Goal: Task Accomplishment & Management: Use online tool/utility

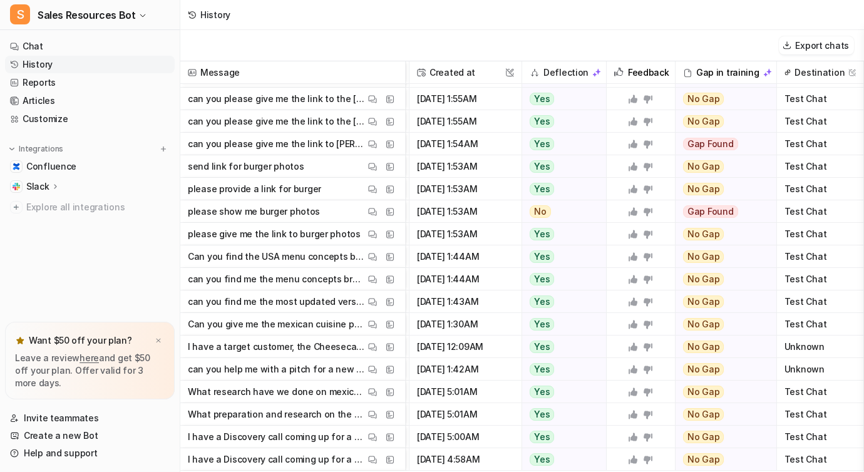
scroll to position [0, 256]
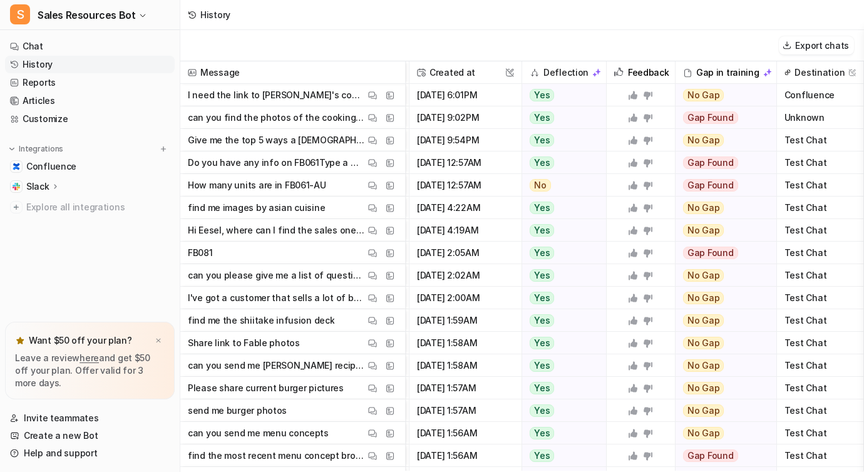
click at [814, 146] on span "Test Chat" at bounding box center [820, 140] width 77 height 23
click at [252, 142] on p "Give me the top 5 ways a Mexican QSR can engineer their menu to improve profit" at bounding box center [276, 140] width 177 height 23
click at [371, 139] on img at bounding box center [372, 140] width 9 height 9
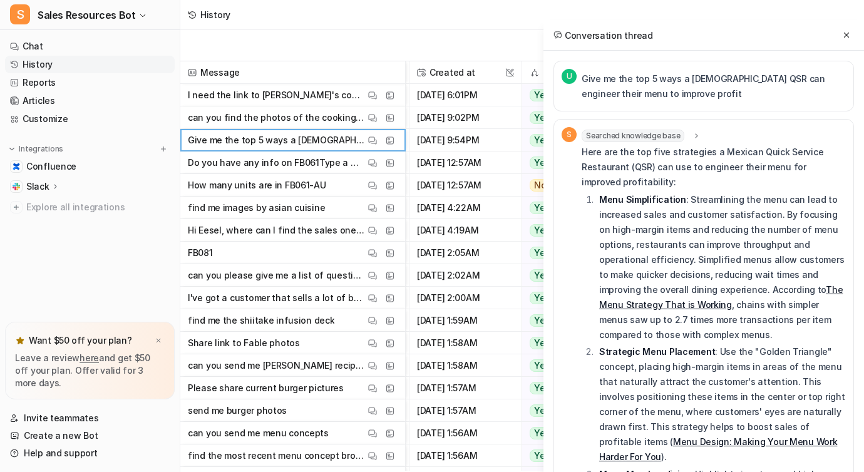
click at [567, 76] on span "U" at bounding box center [569, 76] width 15 height 15
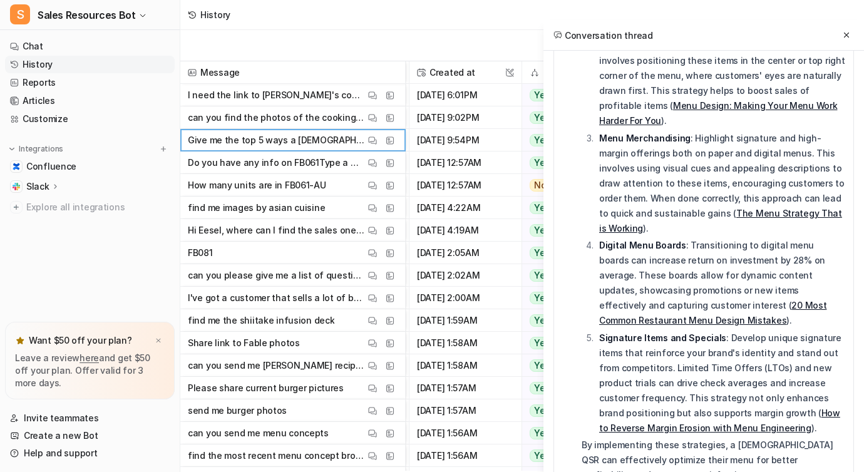
scroll to position [0, 0]
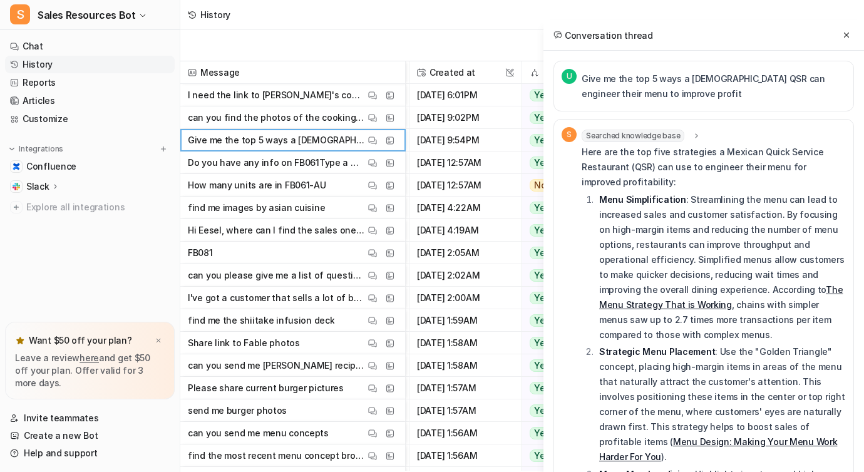
click at [656, 165] on p "Here are the top five strategies a Mexican Quick Service Restaurant (QSR) can u…" at bounding box center [714, 167] width 264 height 45
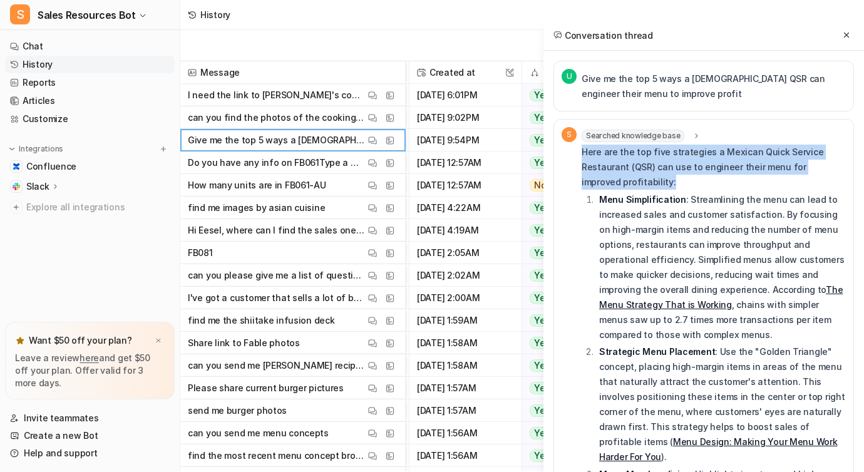
click at [656, 165] on p "Here are the top five strategies a Mexican Quick Service Restaurant (QSR) can u…" at bounding box center [714, 167] width 264 height 45
click at [697, 165] on p "Here are the top five strategies a Mexican Quick Service Restaurant (QSR) can u…" at bounding box center [714, 167] width 264 height 45
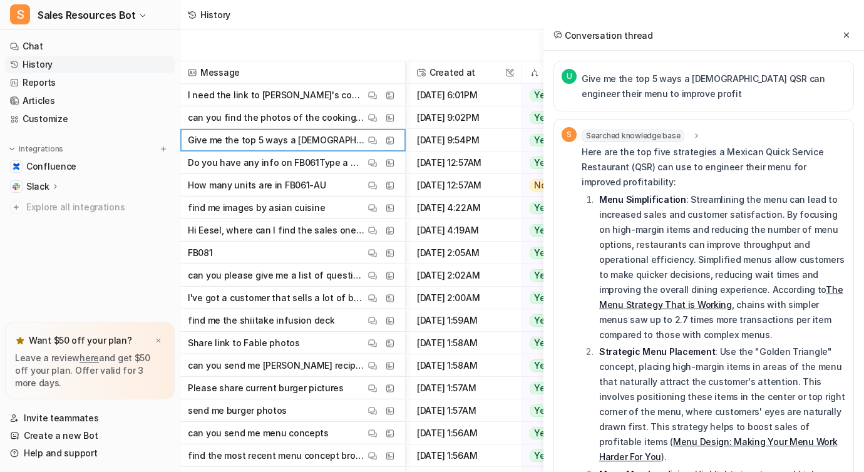
click at [557, 81] on div "U Give me the top 5 ways a Mexican QSR can engineer their menu to improve profit" at bounding box center [704, 86] width 301 height 51
click at [290, 189] on p "How many units are in FB061-AU" at bounding box center [257, 185] width 138 height 23
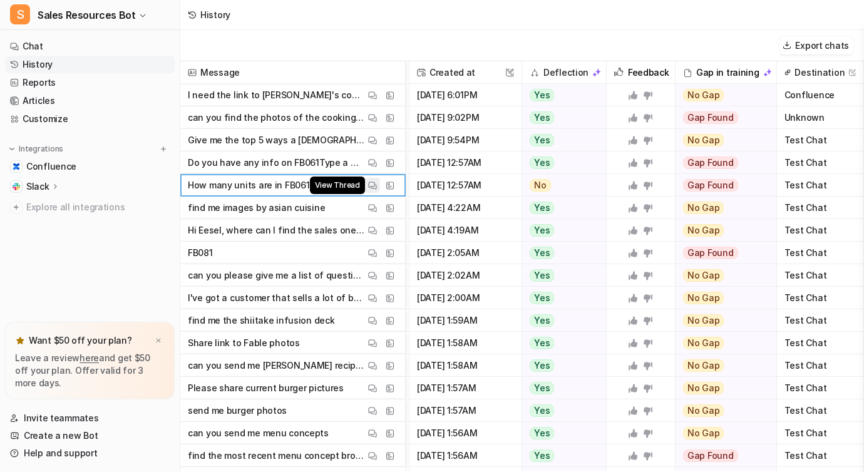
click at [375, 181] on img at bounding box center [372, 185] width 9 height 9
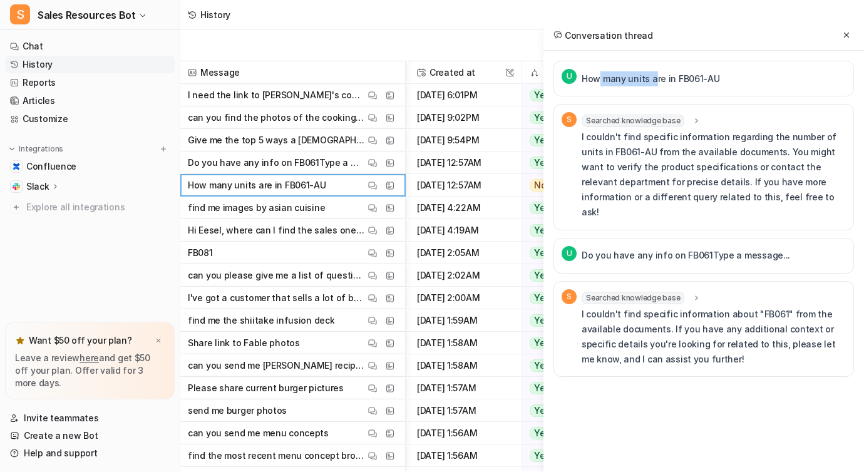
drag, startPoint x: 597, startPoint y: 73, endPoint x: 698, endPoint y: 73, distance: 100.8
click at [698, 73] on p "How many units are in FB061-AU" at bounding box center [651, 78] width 138 height 15
click at [571, 73] on span "U" at bounding box center [569, 76] width 15 height 15
click at [845, 35] on icon at bounding box center [846, 35] width 5 height 5
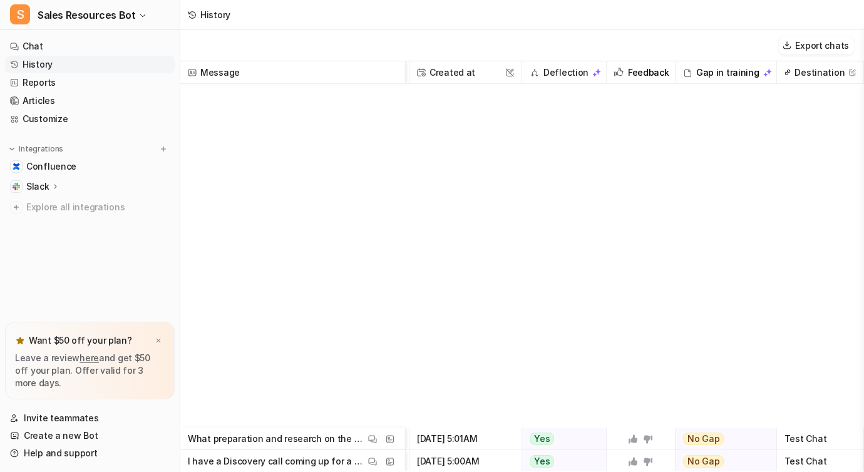
scroll to position [1055, 256]
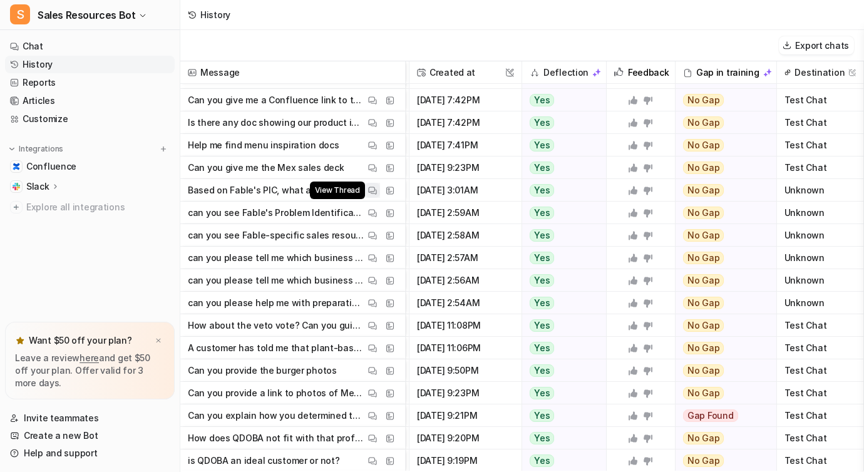
click at [373, 190] on img at bounding box center [372, 190] width 9 height 9
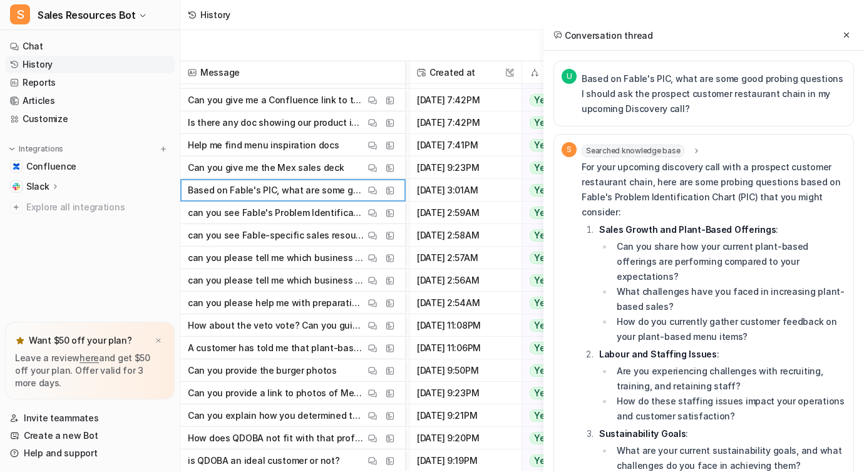
scroll to position [178, 0]
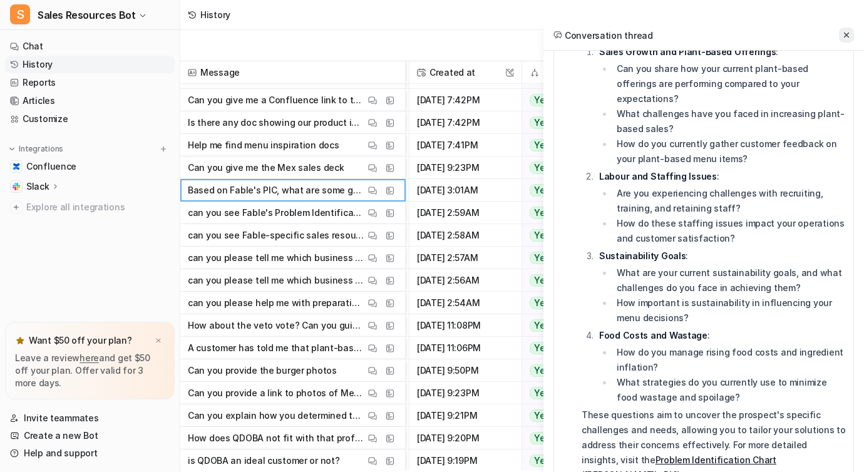
click at [844, 35] on icon at bounding box center [846, 35] width 9 height 9
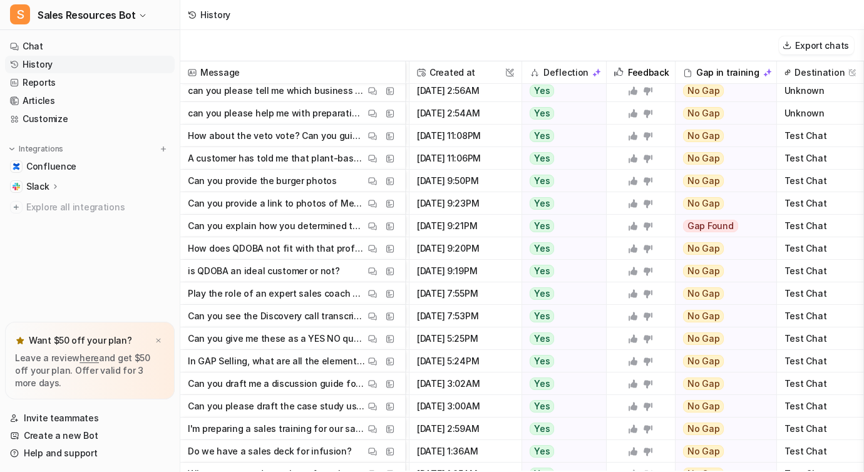
scroll to position [1259, 256]
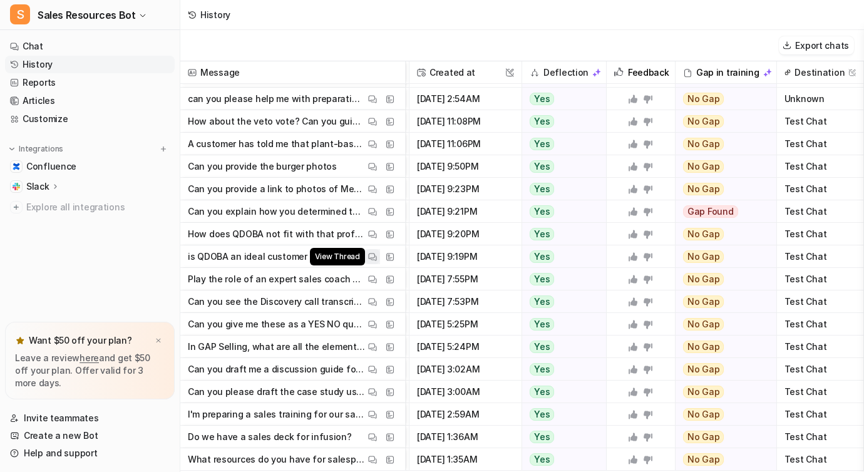
click at [372, 256] on img at bounding box center [372, 256] width 9 height 9
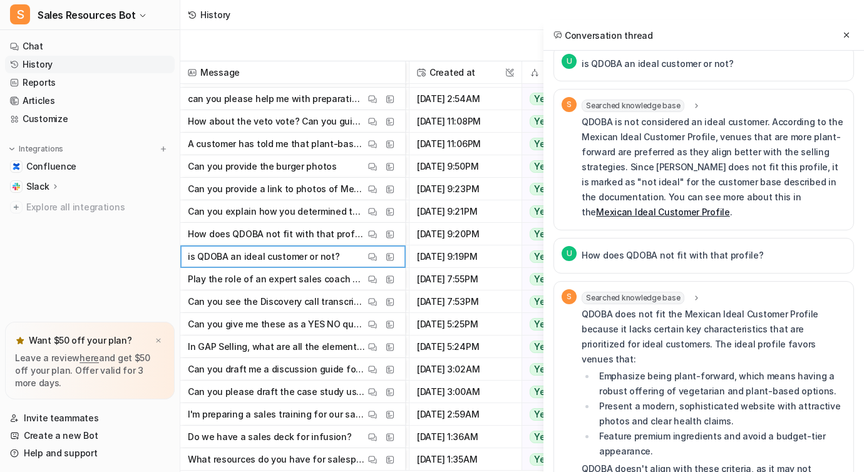
scroll to position [0, 0]
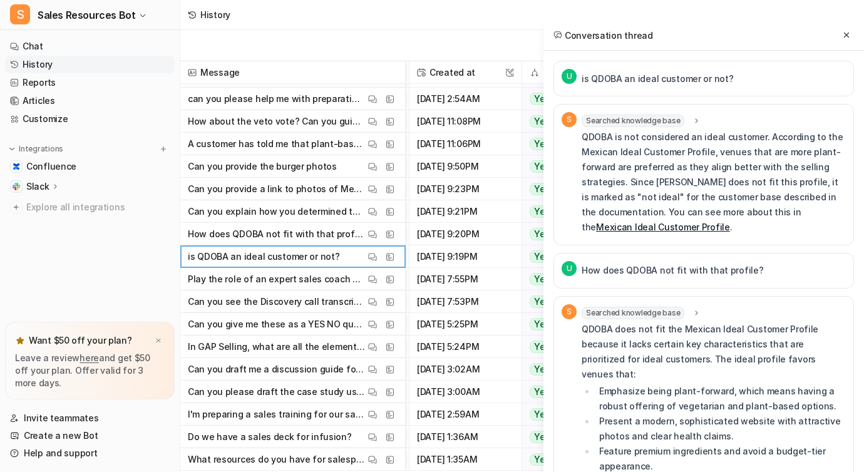
click at [632, 143] on p "QDOBA is not considered an ideal customer. According to the Mexican Ideal Custo…" at bounding box center [714, 182] width 264 height 105
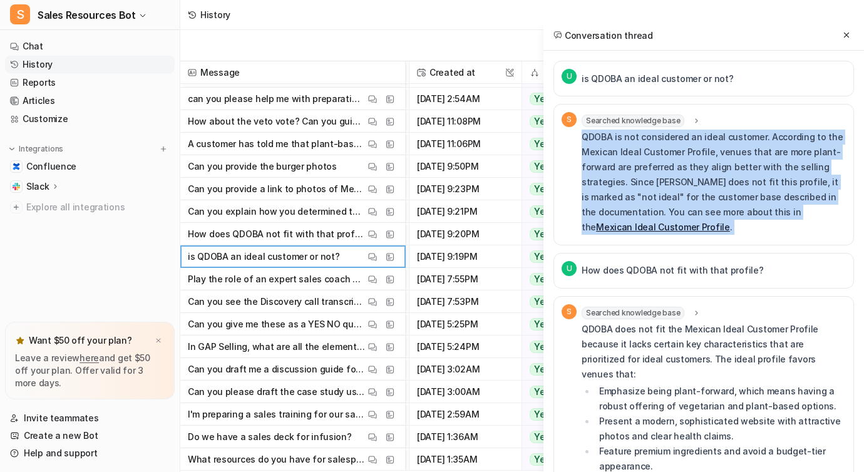
click at [656, 175] on p "QDOBA is not considered an ideal customer. According to the Mexican Ideal Custo…" at bounding box center [714, 182] width 264 height 105
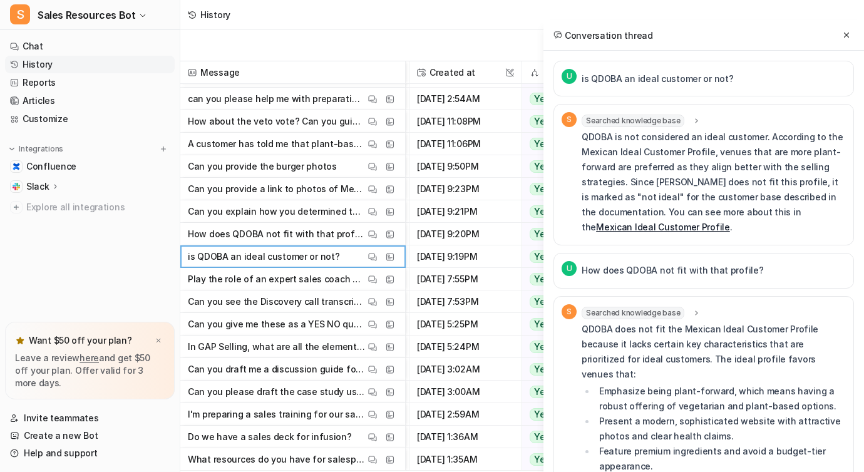
click at [656, 175] on p "QDOBA is not considered an ideal customer. According to the Mexican Ideal Custo…" at bounding box center [714, 182] width 264 height 105
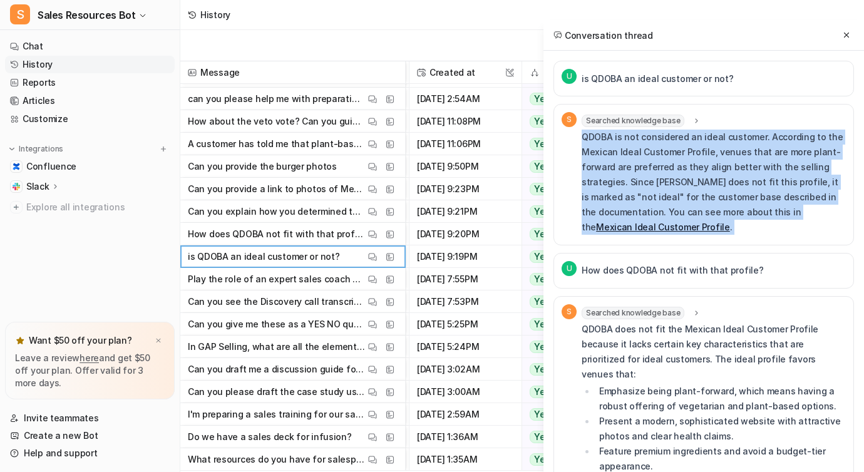
click at [669, 180] on p "QDOBA is not considered an ideal customer. According to the Mexican Ideal Custo…" at bounding box center [714, 182] width 264 height 105
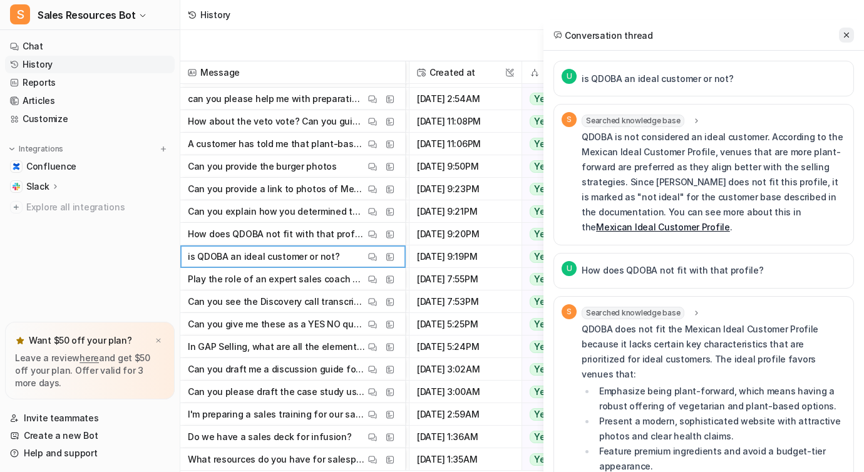
click at [849, 31] on icon at bounding box center [846, 35] width 9 height 9
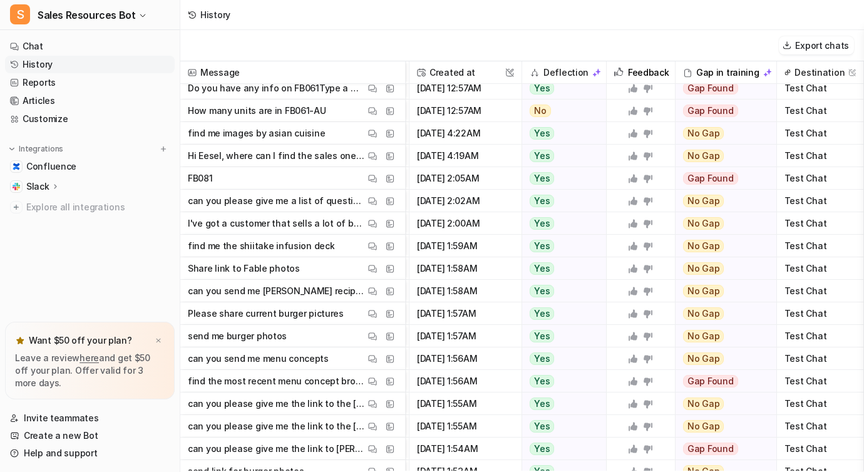
scroll to position [0, 256]
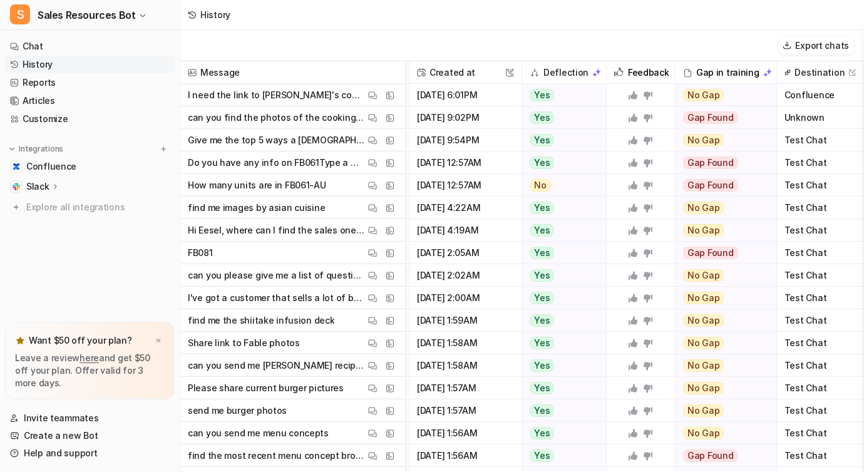
click at [241, 120] on p "can you find the photos of the cooking that we did at the malaysian offsite 2025" at bounding box center [276, 117] width 177 height 23
click at [365, 120] on button "View Thread" at bounding box center [372, 117] width 15 height 15
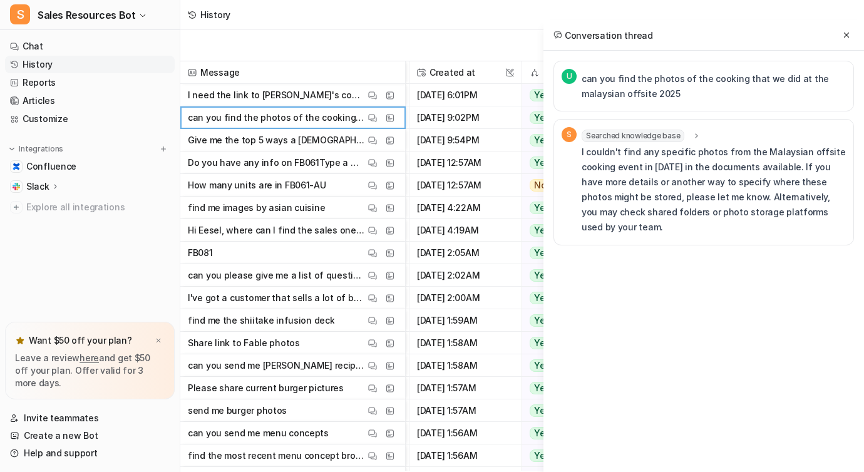
click at [631, 92] on p "can you find the photos of the cooking that we did at the malaysian offsite 2025" at bounding box center [714, 86] width 264 height 30
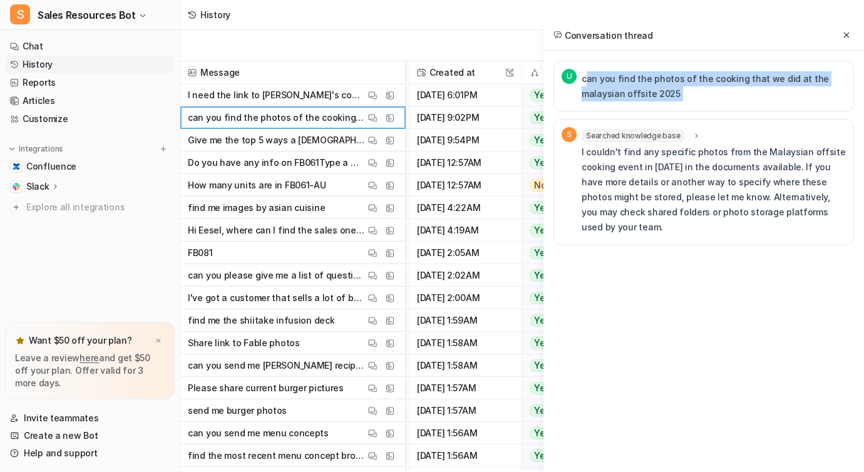
click at [657, 96] on p "can you find the photos of the cooking that we did at the malaysian offsite 2025" at bounding box center [714, 86] width 264 height 30
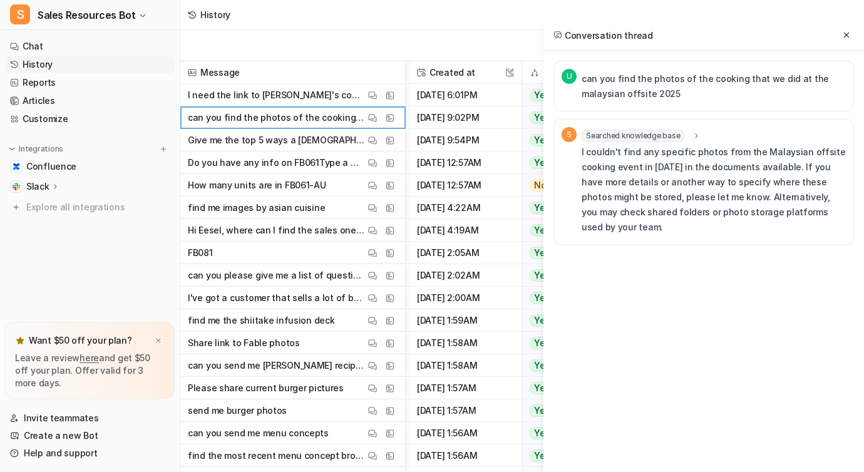
click at [656, 209] on p "I couldn't find any specific photos from the Malaysian offsite cooking event in…" at bounding box center [714, 190] width 264 height 90
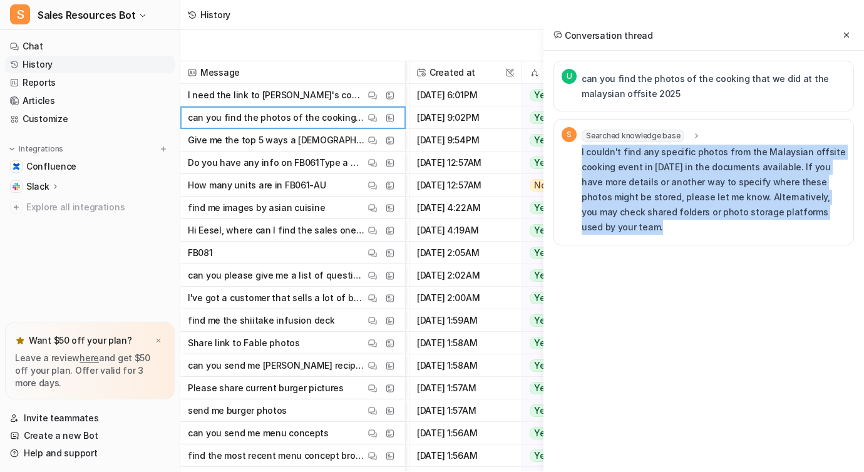
click at [673, 209] on p "I couldn't find any specific photos from the Malaysian offsite cooking event in…" at bounding box center [714, 190] width 264 height 90
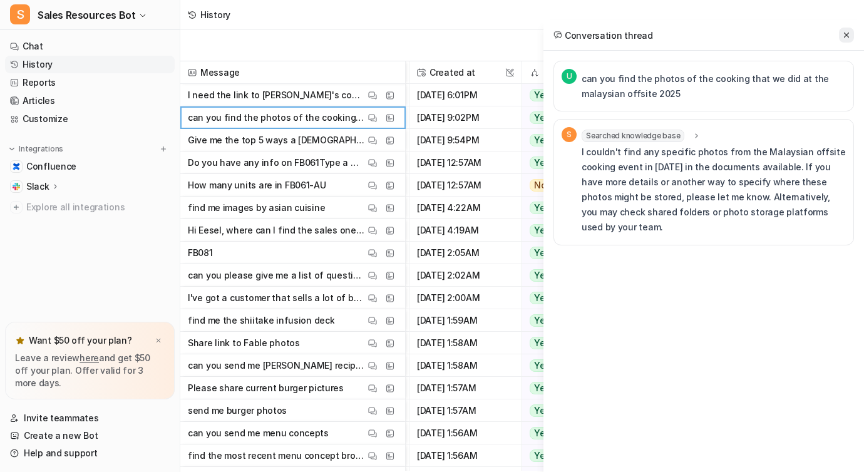
click at [847, 34] on icon at bounding box center [846, 35] width 9 height 9
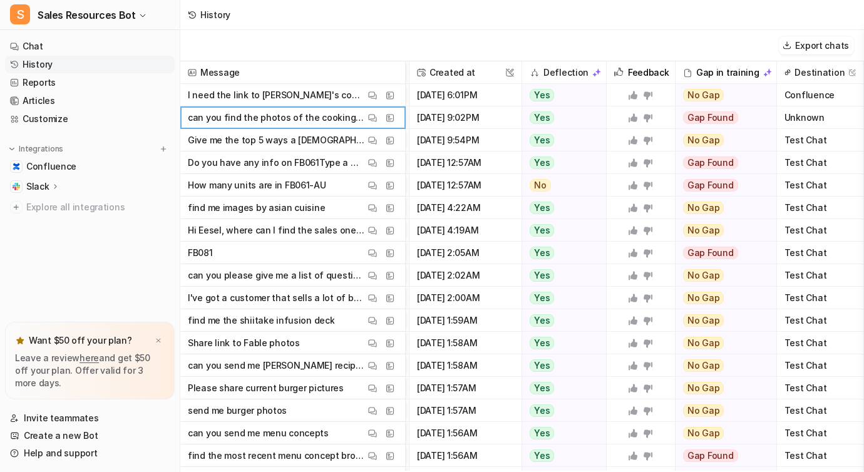
click at [72, 266] on nav "Chat History Reports Articles Customize Integrations Confluence Slack Overview …" at bounding box center [90, 177] width 180 height 289
click at [120, 10] on span "Sales Resources Bot" at bounding box center [87, 15] width 98 height 18
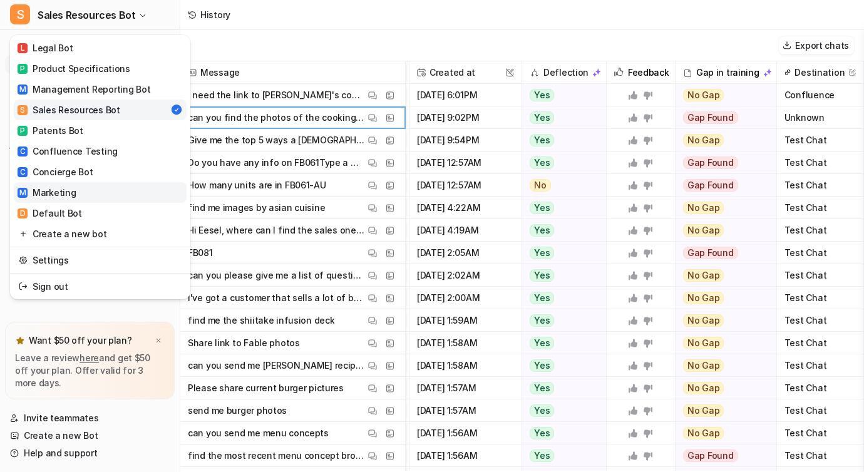
click at [66, 192] on div "M Marketing" at bounding box center [47, 192] width 58 height 13
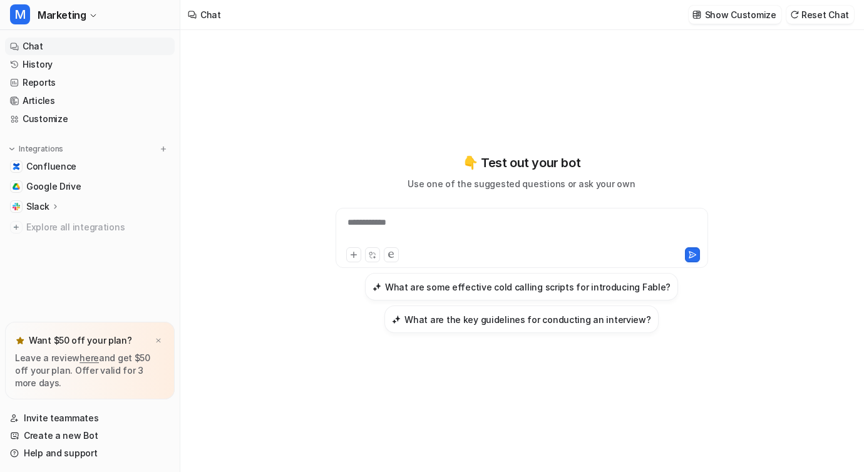
click at [55, 209] on icon at bounding box center [55, 206] width 9 height 9
click at [100, 181] on link "Google Drive" at bounding box center [90, 187] width 170 height 18
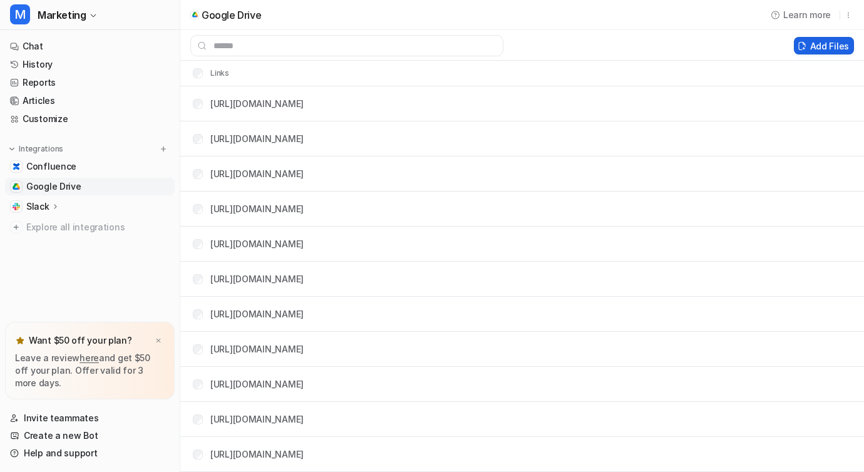
click at [809, 44] on button "Add Files" at bounding box center [824, 46] width 60 height 18
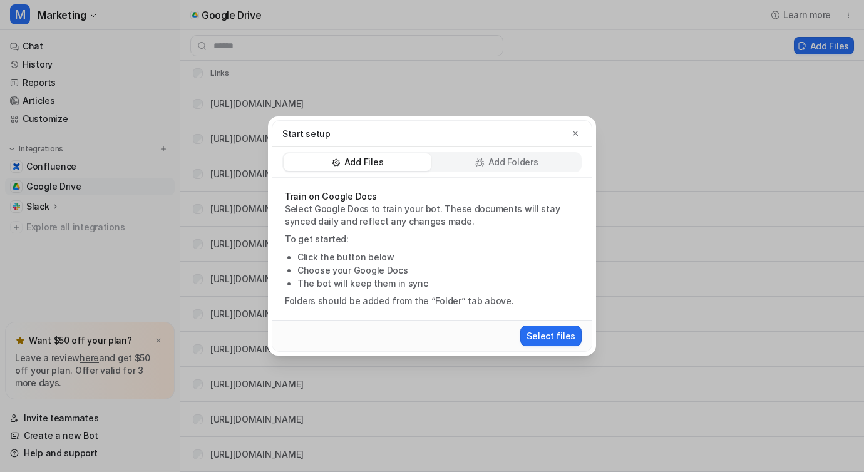
click at [492, 162] on p "Add Folders" at bounding box center [513, 162] width 50 height 13
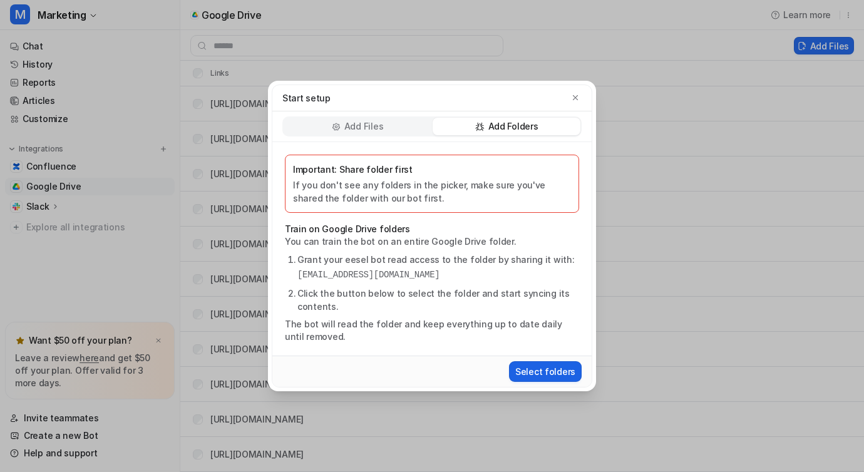
click at [536, 375] on button "Select folders" at bounding box center [545, 371] width 73 height 21
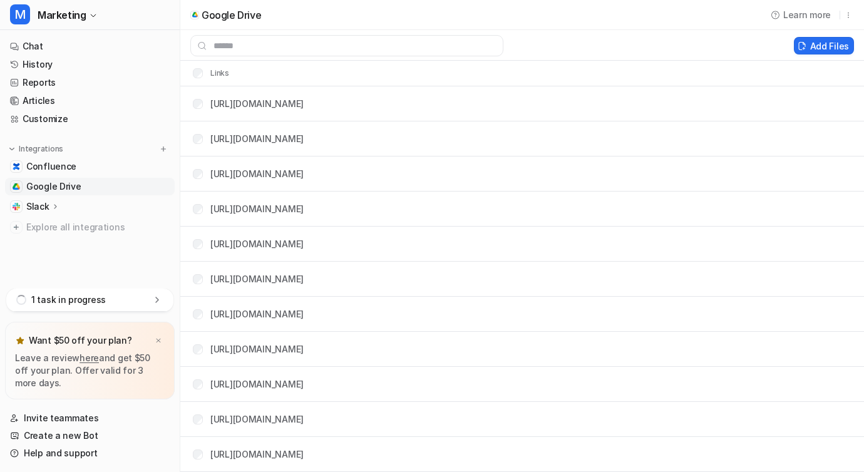
click at [160, 301] on icon at bounding box center [157, 300] width 13 height 13
click at [128, 262] on nav "Chat History Reports Articles Customize Integrations Confluence Google Drive Sl…" at bounding box center [90, 177] width 180 height 289
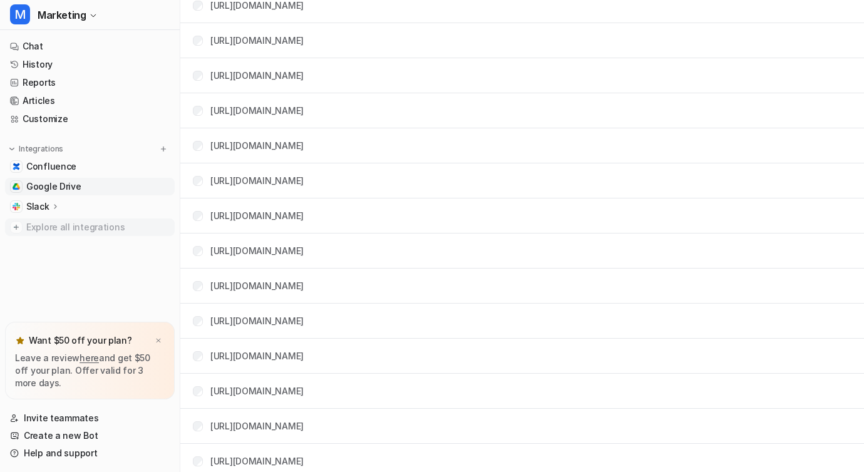
scroll to position [811, 0]
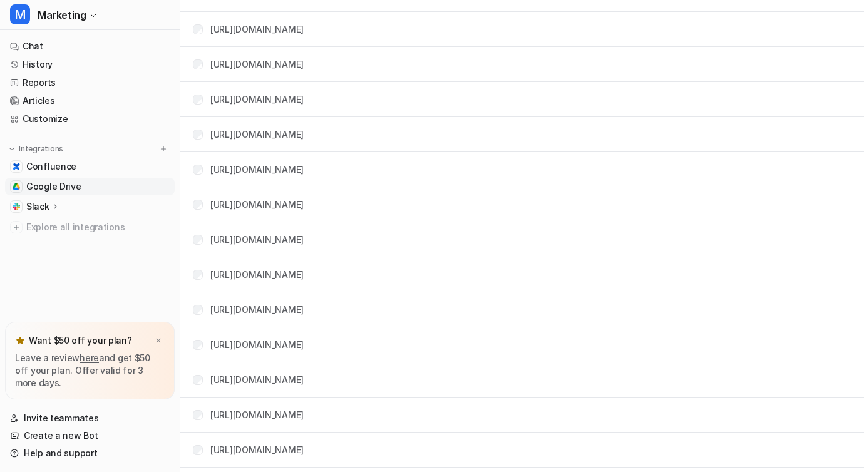
click at [73, 188] on span "Google Drive" at bounding box center [53, 186] width 55 height 13
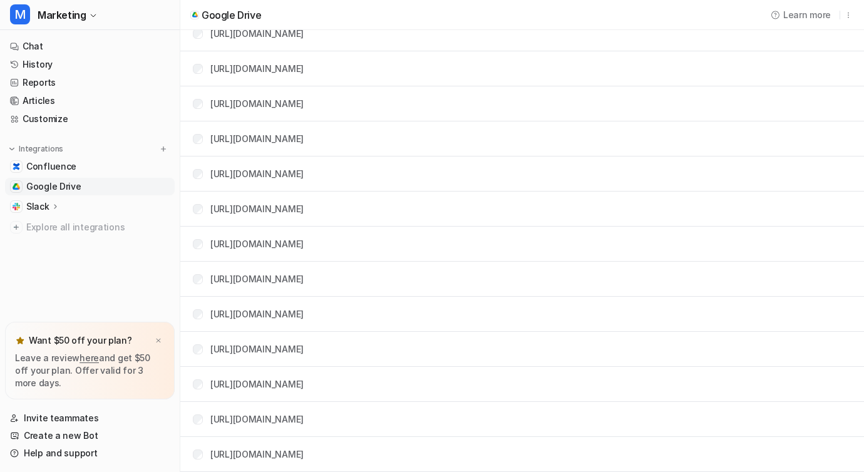
scroll to position [0, 0]
click at [43, 187] on span "Google Drive" at bounding box center [53, 186] width 55 height 13
click at [830, 46] on button "Add Files" at bounding box center [824, 46] width 60 height 18
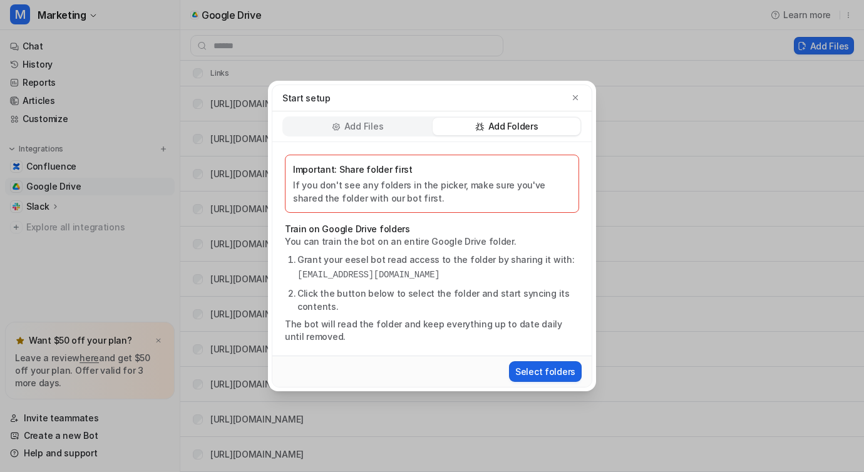
click at [546, 376] on button "Select folders" at bounding box center [545, 371] width 73 height 21
click at [572, 95] on icon "button" at bounding box center [575, 97] width 9 height 9
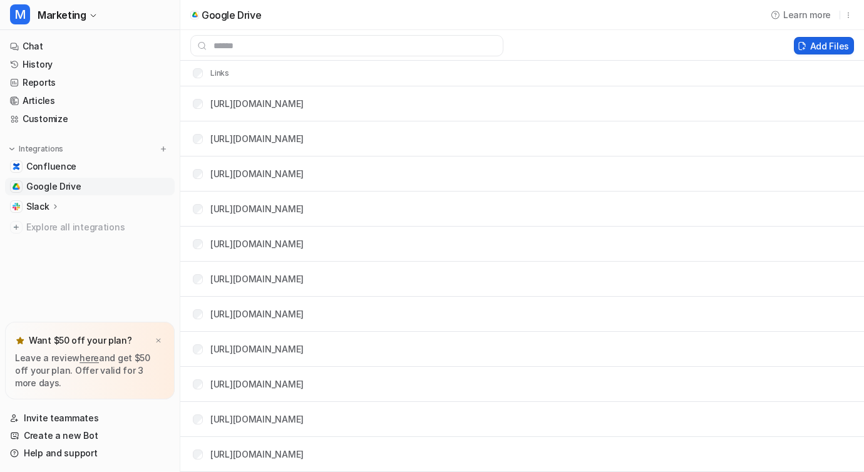
click at [814, 47] on button "Add Files" at bounding box center [824, 46] width 60 height 18
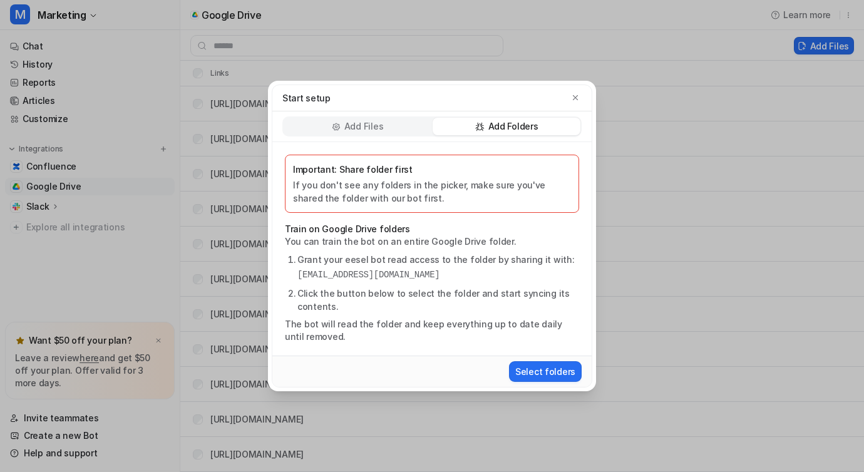
click at [351, 132] on p "Add Files" at bounding box center [363, 126] width 39 height 13
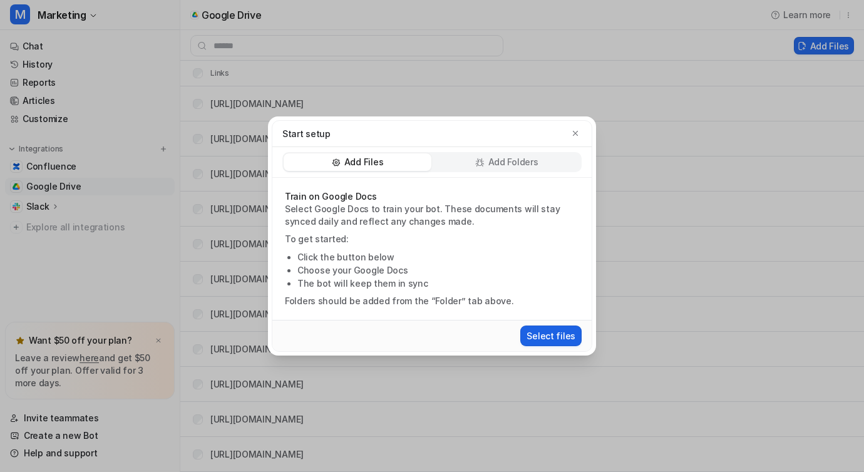
click at [532, 339] on button "Select files" at bounding box center [550, 336] width 61 height 21
click at [541, 170] on div "Add Folders" at bounding box center [507, 162] width 148 height 18
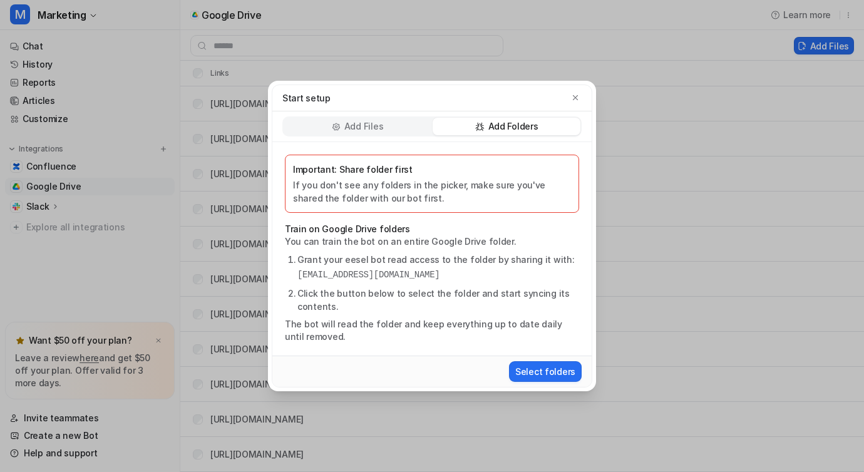
click at [556, 384] on div "Select folders" at bounding box center [431, 371] width 319 height 31
click at [556, 374] on button "Select folders" at bounding box center [545, 371] width 73 height 21
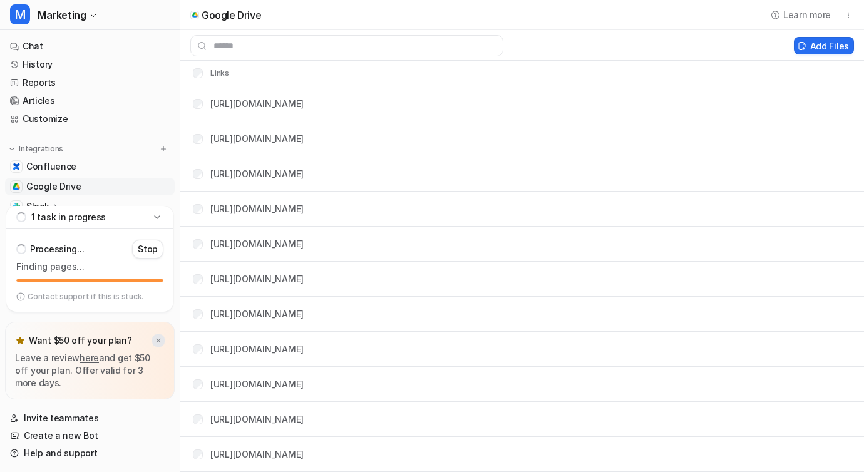
click at [159, 340] on img at bounding box center [159, 341] width 8 height 8
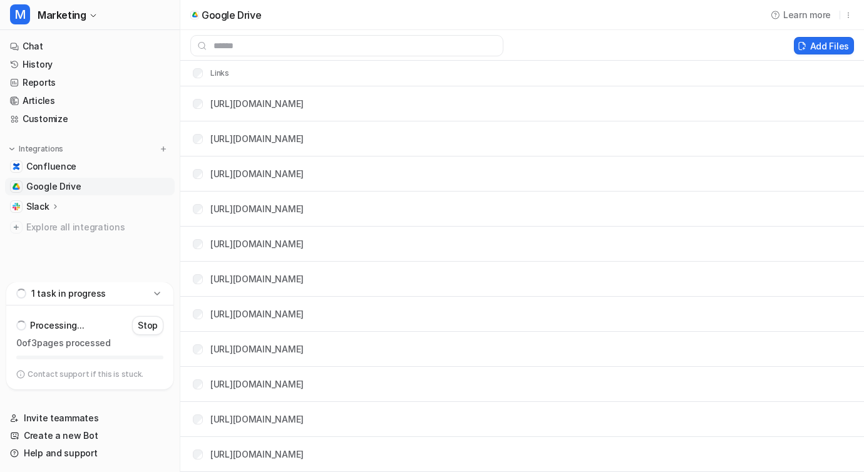
click at [81, 240] on nav "Chat History Reports Articles Customize Integrations Confluence Google Drive Sl…" at bounding box center [90, 158] width 180 height 250
click at [40, 168] on span "Confluence" at bounding box center [51, 166] width 50 height 13
click at [58, 182] on span "Google Drive" at bounding box center [53, 186] width 55 height 13
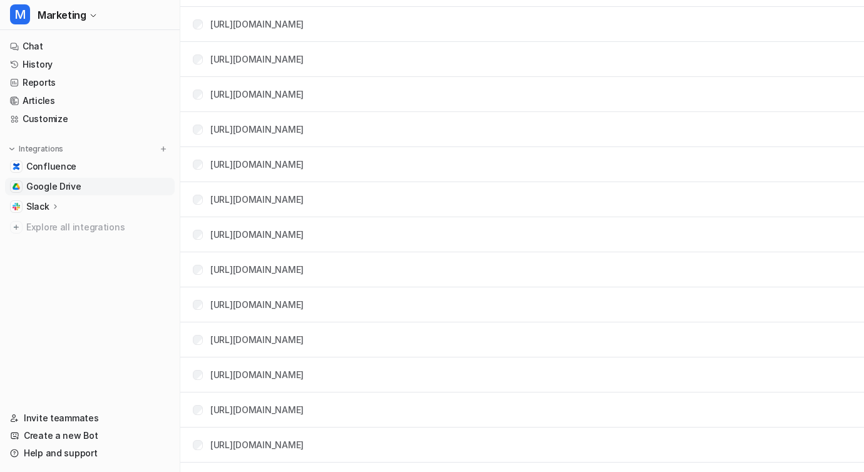
scroll to position [1330, 0]
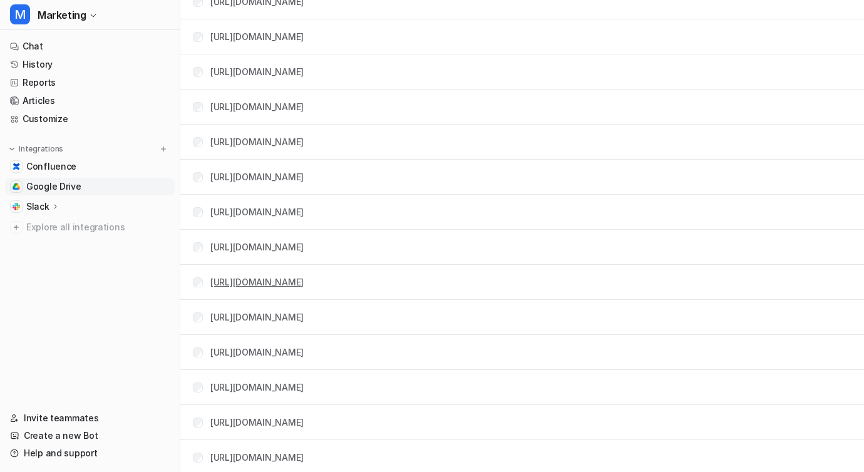
click at [304, 278] on link "[URL][DOMAIN_NAME]" at bounding box center [256, 282] width 93 height 11
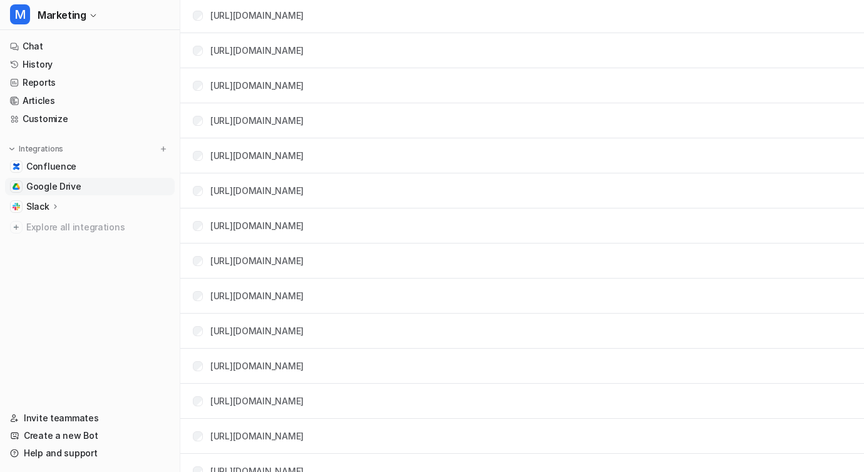
scroll to position [2034, 0]
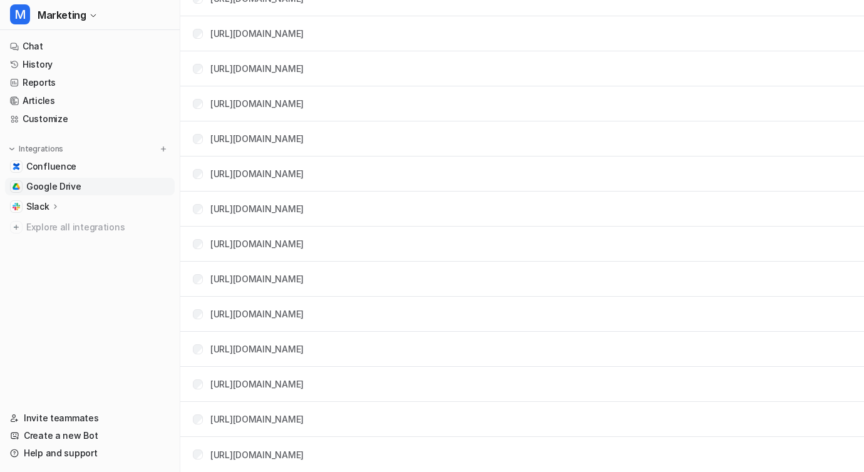
click at [304, 460] on div "[URL][DOMAIN_NAME]" at bounding box center [256, 454] width 93 height 13
click at [304, 452] on link "[URL][DOMAIN_NAME]" at bounding box center [256, 455] width 93 height 11
click at [304, 342] on td "https://drive.google.com/file/d/1ZCs2rqQkxKsaMTzyS-D6-TQw4zAf99xe/view" at bounding box center [243, 349] width 121 height 23
click at [304, 281] on link "[URL][DOMAIN_NAME]" at bounding box center [256, 279] width 93 height 11
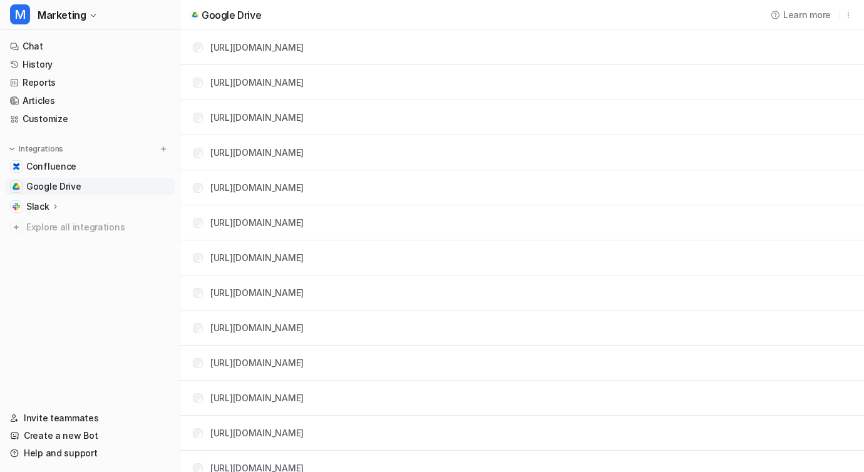
scroll to position [0, 0]
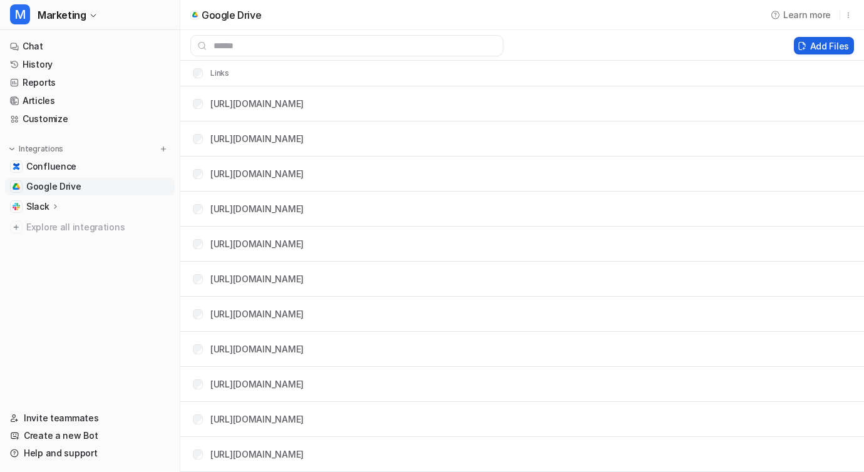
click at [818, 50] on button "Add Files" at bounding box center [824, 46] width 60 height 18
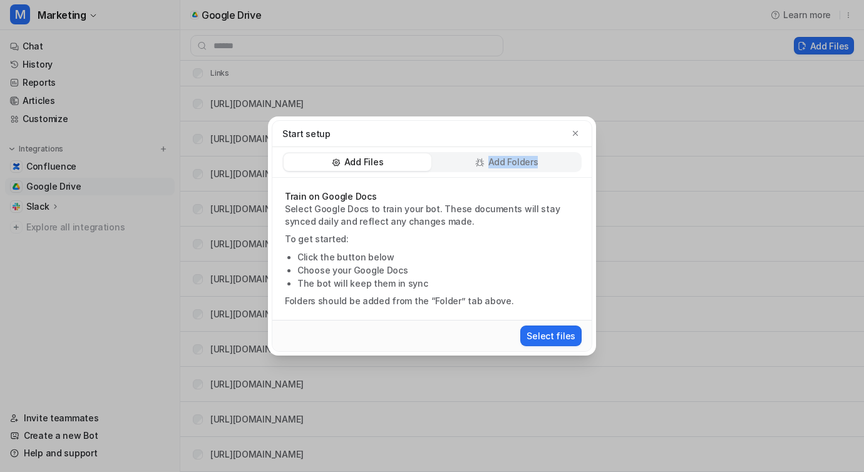
click at [535, 156] on p "Add Folders" at bounding box center [513, 162] width 50 height 13
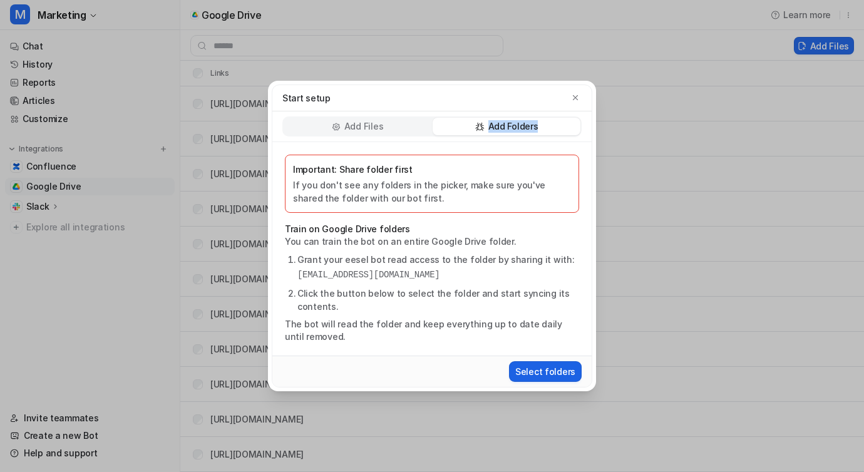
click at [527, 366] on button "Select folders" at bounding box center [545, 371] width 73 height 21
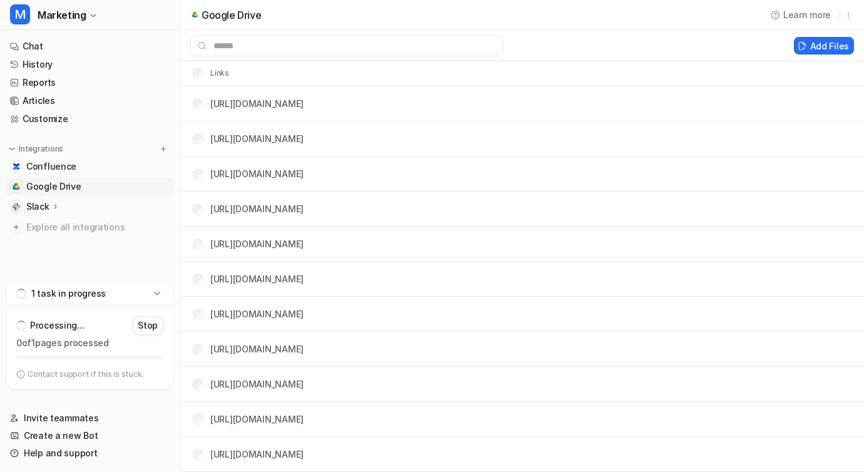
scroll to position [70, 0]
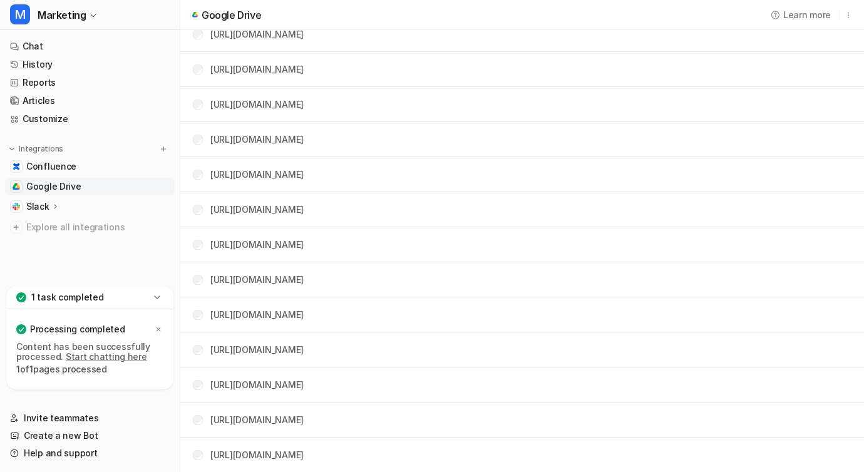
click at [84, 274] on nav "Chat History Reports Articles Customize Integrations Confluence Google Drive Sl…" at bounding box center [90, 160] width 180 height 254
click at [90, 189] on link "Google Drive" at bounding box center [90, 187] width 170 height 18
click at [304, 97] on div "[URL][DOMAIN_NAME]" at bounding box center [256, 103] width 93 height 13
click at [297, 100] on link "[URL][DOMAIN_NAME]" at bounding box center [256, 103] width 93 height 11
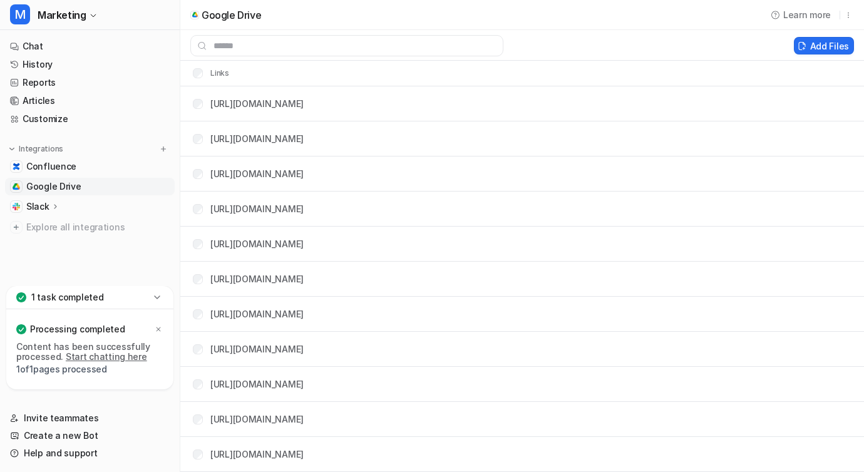
click at [42, 330] on p "Processing completed" at bounding box center [77, 329] width 95 height 13
click at [156, 292] on icon at bounding box center [157, 297] width 13 height 13
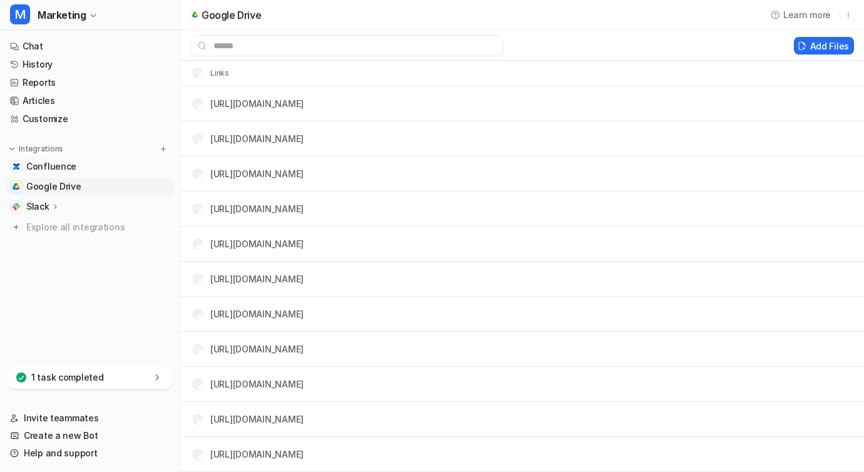
click at [163, 384] on div "1 task completed" at bounding box center [89, 377] width 167 height 23
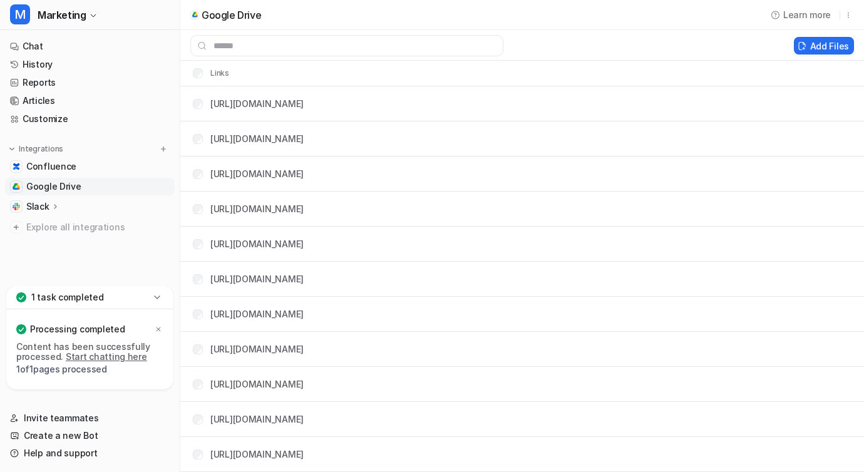
click at [27, 347] on p "Content has been successfully processed. Start chatting here" at bounding box center [89, 352] width 147 height 20
click at [32, 376] on div "Content has been successfully processed. Start chatting here 1 of 1 pages proce…" at bounding box center [89, 361] width 147 height 38
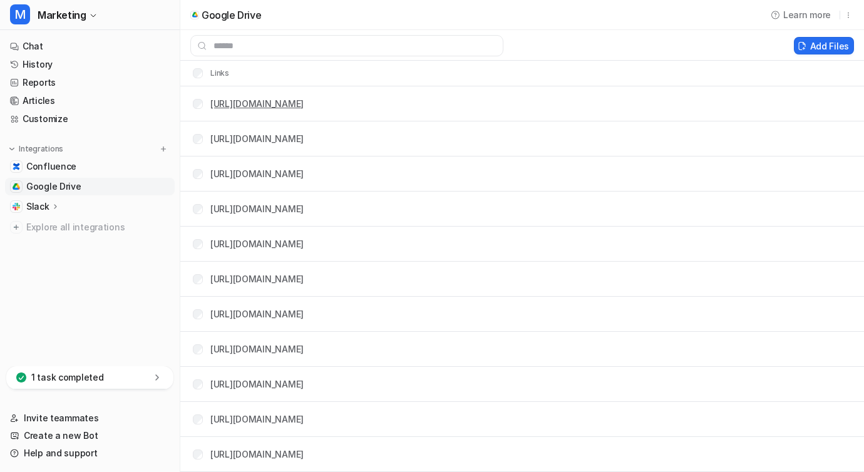
click at [304, 101] on link "[URL][DOMAIN_NAME]" at bounding box center [256, 103] width 93 height 11
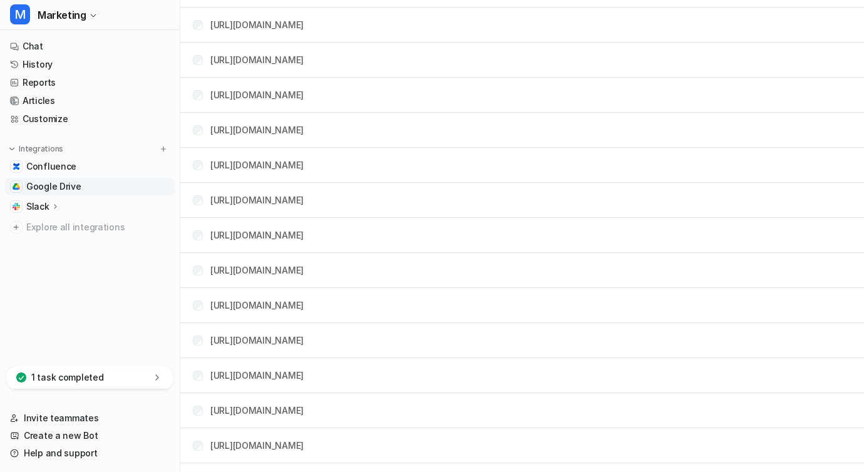
scroll to position [2069, 0]
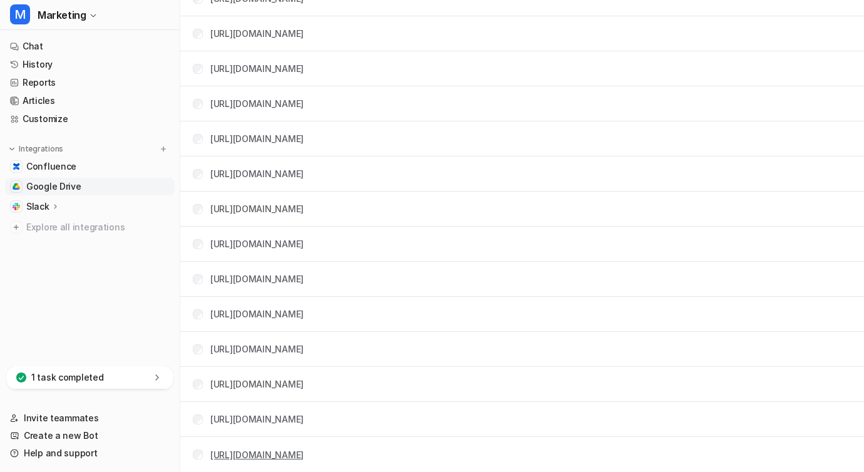
click at [288, 455] on link "[URL][DOMAIN_NAME]" at bounding box center [256, 455] width 93 height 11
click at [277, 421] on link "[URL][DOMAIN_NAME]" at bounding box center [256, 419] width 93 height 11
click at [304, 215] on div "[URL][DOMAIN_NAME]" at bounding box center [256, 208] width 93 height 13
click at [387, 222] on tr "[URL][DOMAIN_NAME]" at bounding box center [522, 209] width 684 height 35
click at [304, 212] on link "[URL][DOMAIN_NAME]" at bounding box center [256, 209] width 93 height 11
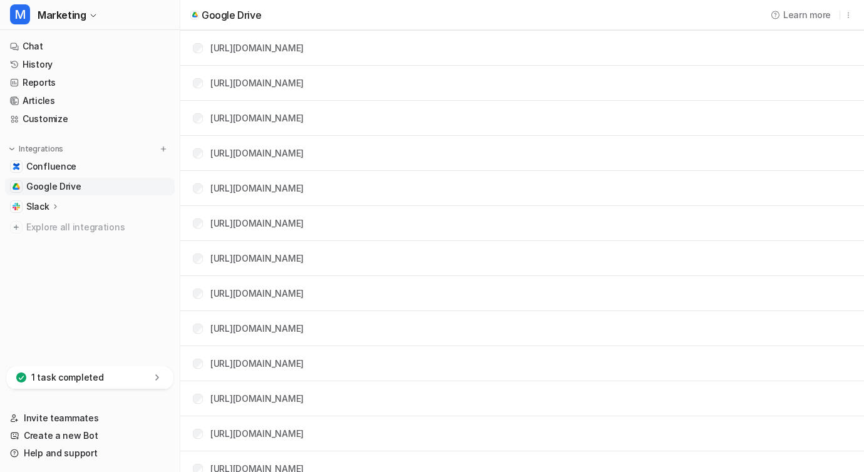
scroll to position [0, 0]
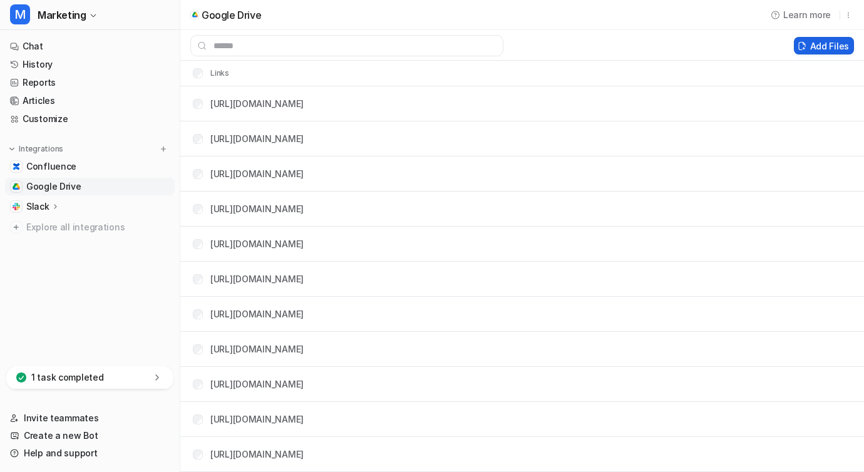
click at [807, 38] on button "Add Files" at bounding box center [824, 46] width 60 height 18
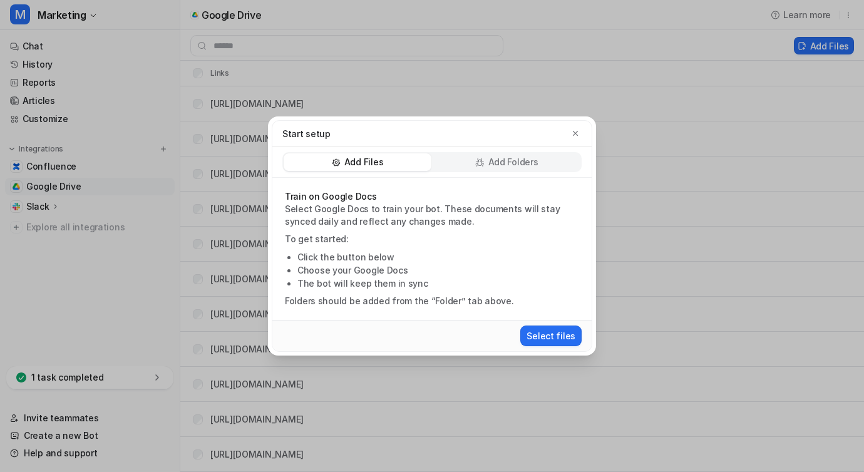
click at [506, 153] on div "Add Folders" at bounding box center [507, 162] width 148 height 18
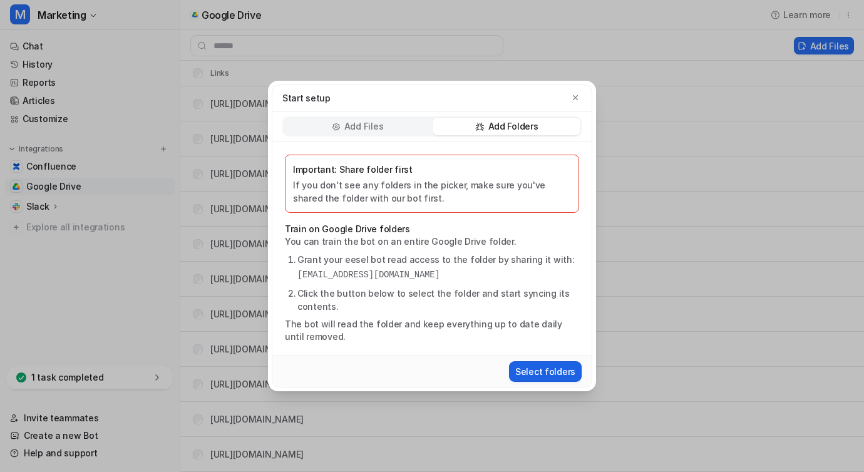
click at [537, 371] on button "Select folders" at bounding box center [545, 371] width 73 height 21
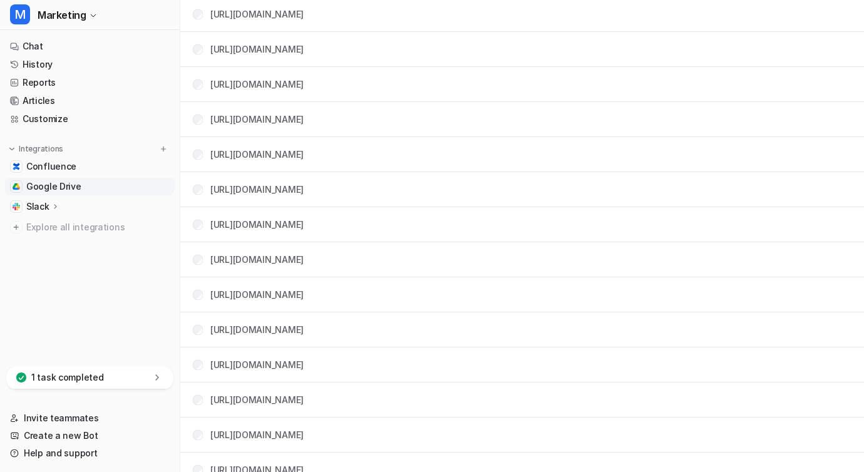
scroll to position [2069, 0]
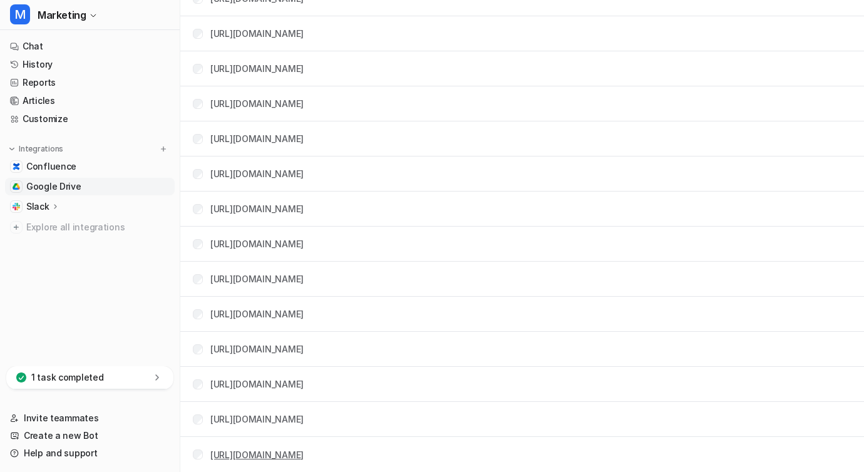
click at [287, 452] on link "[URL][DOMAIN_NAME]" at bounding box center [256, 455] width 93 height 11
click at [304, 421] on link "[URL][DOMAIN_NAME]" at bounding box center [256, 419] width 93 height 11
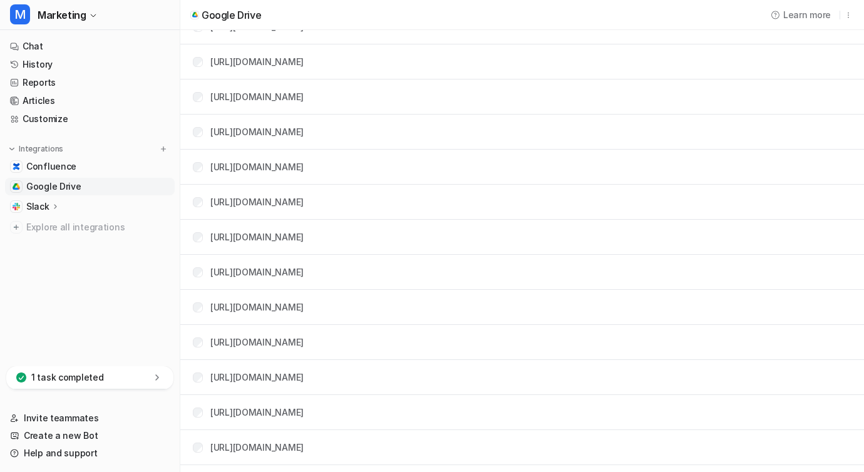
scroll to position [0, 0]
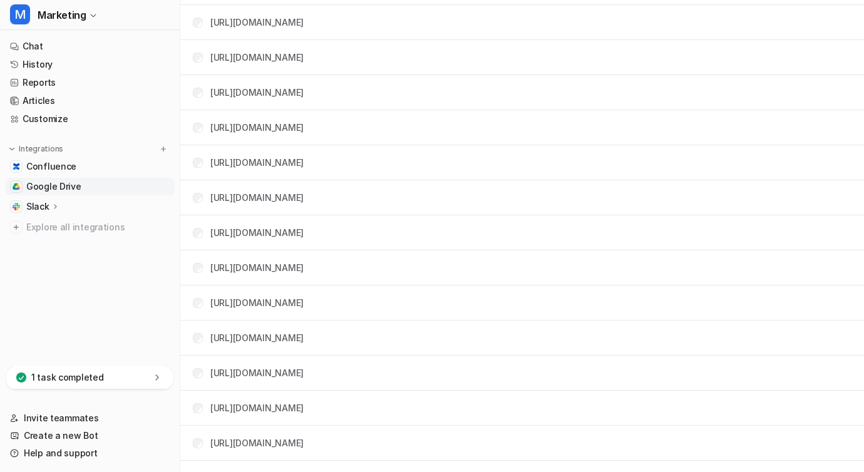
scroll to position [2104, 0]
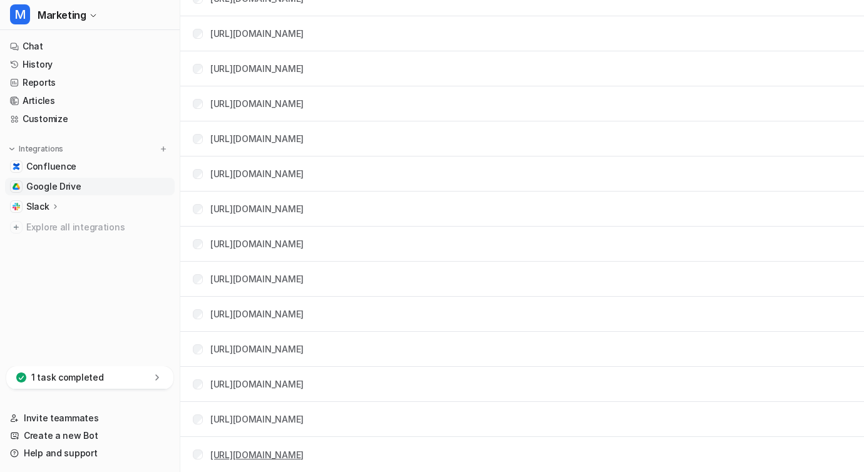
click at [304, 456] on link "https://drive.google.com/drive/folders/1YaTawxHSpYURZl-rDrHAl5vSw7CtchbR" at bounding box center [256, 455] width 93 height 11
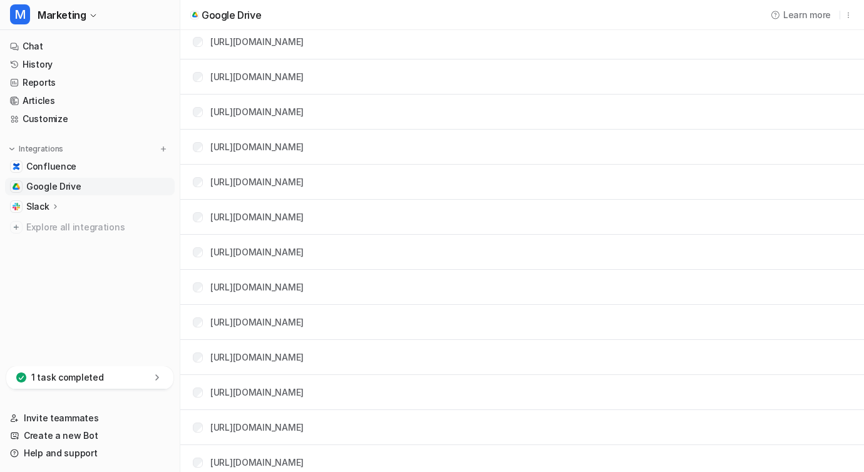
scroll to position [0, 0]
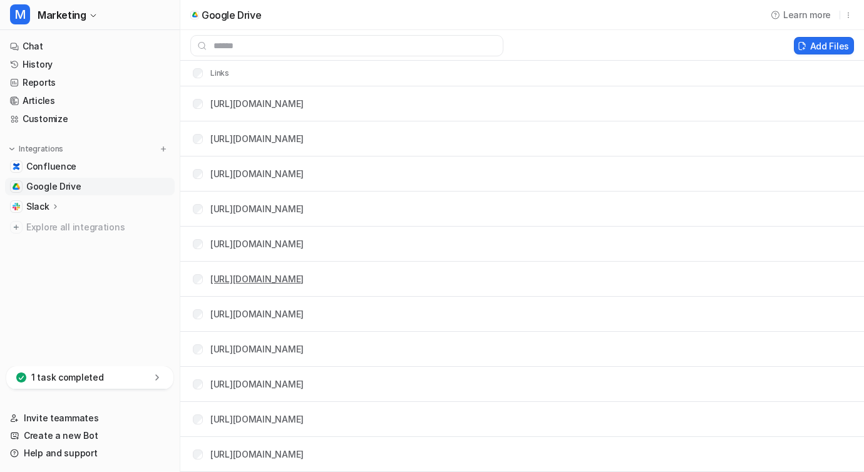
click at [276, 280] on link "[URL][DOMAIN_NAME]" at bounding box center [256, 279] width 93 height 11
click at [769, 15] on button "Learn more" at bounding box center [801, 14] width 71 height 21
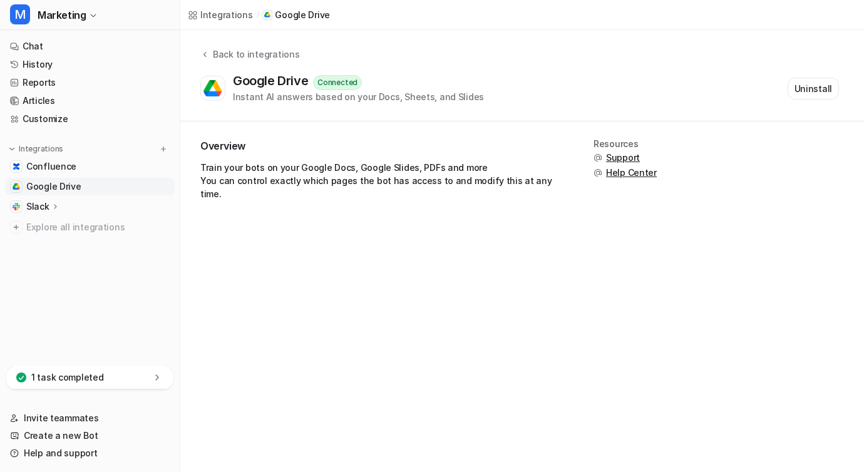
click at [50, 185] on span "Google Drive" at bounding box center [53, 186] width 55 height 13
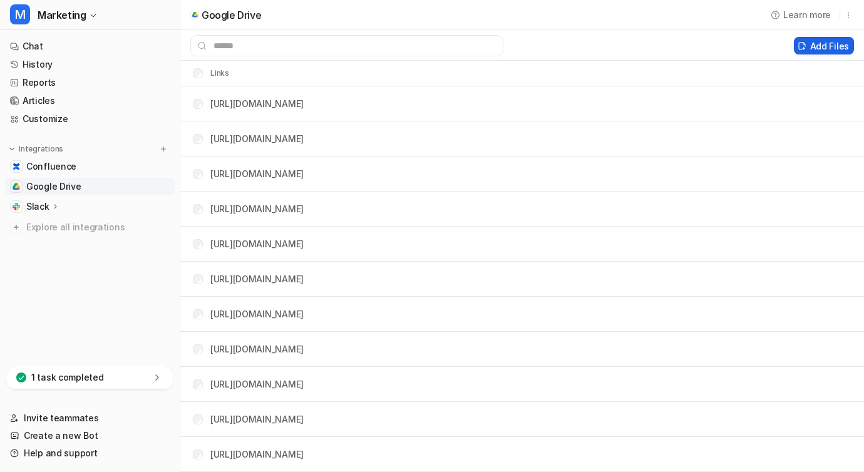
click at [831, 37] on button "Add Files" at bounding box center [824, 46] width 60 height 18
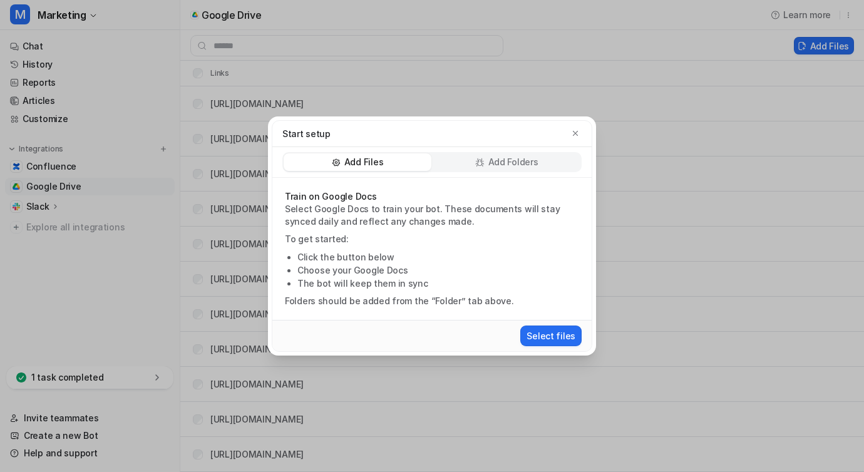
click at [488, 165] on p "Add Folders" at bounding box center [513, 162] width 50 height 13
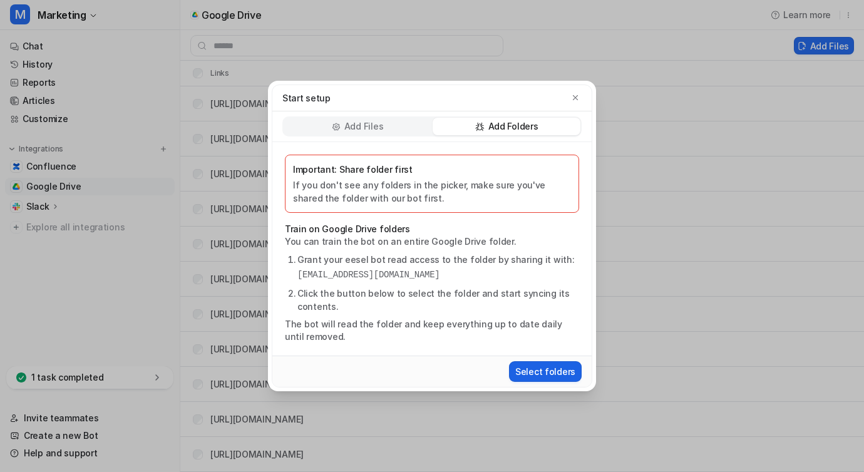
click at [562, 363] on button "Select folders" at bounding box center [545, 371] width 73 height 21
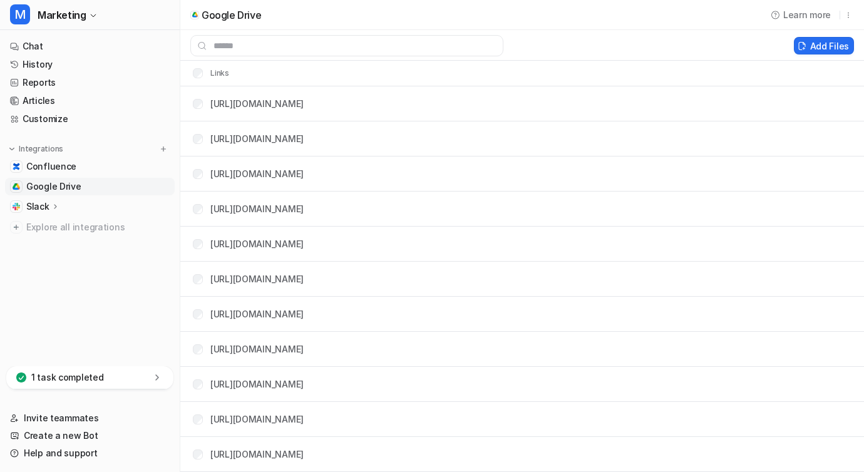
click at [54, 303] on nav "Chat History Reports Articles Customize Integrations Confluence Google Drive Sl…" at bounding box center [90, 200] width 180 height 334
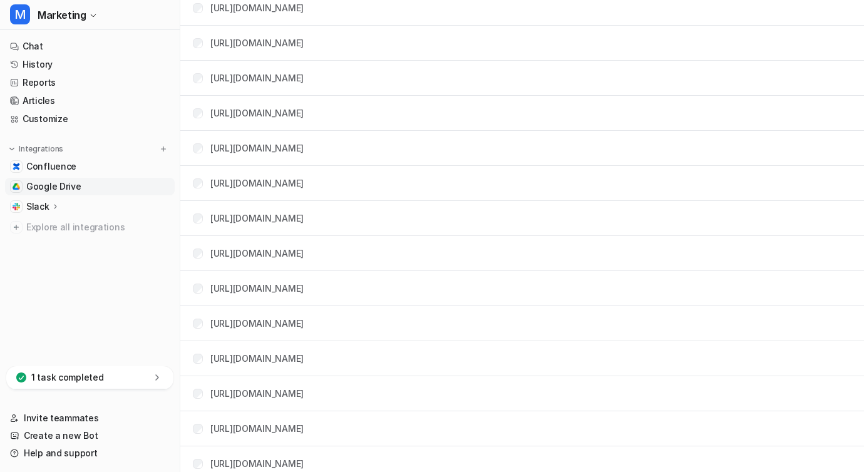
scroll to position [2139, 0]
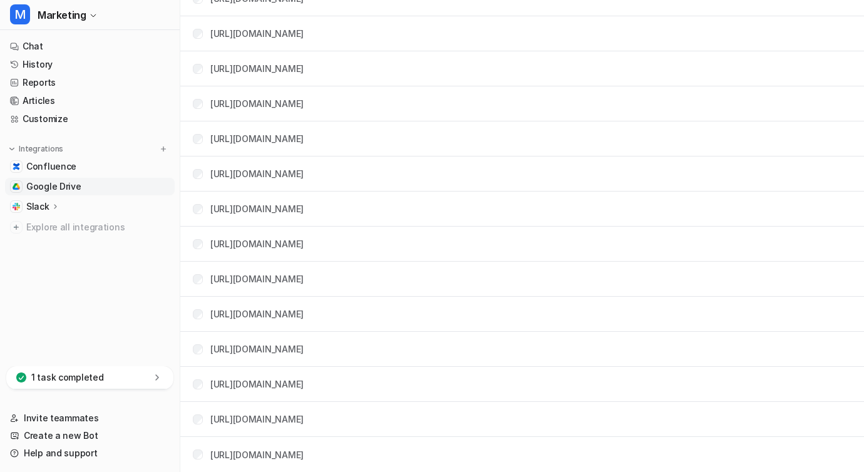
click at [304, 462] on td "https://drive.google.com/drive/folders/1YaTawxHSpYURZl-rDrHAl5vSw7CtchbR" at bounding box center [243, 454] width 121 height 23
click at [304, 456] on link "https://drive.google.com/drive/folders/1YaTawxHSpYURZl-rDrHAl5vSw7CtchbR" at bounding box center [256, 455] width 93 height 11
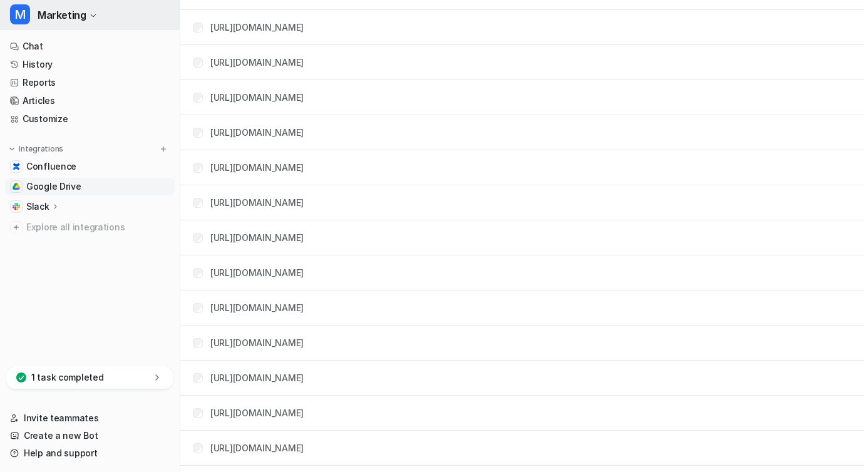
scroll to position [695, 0]
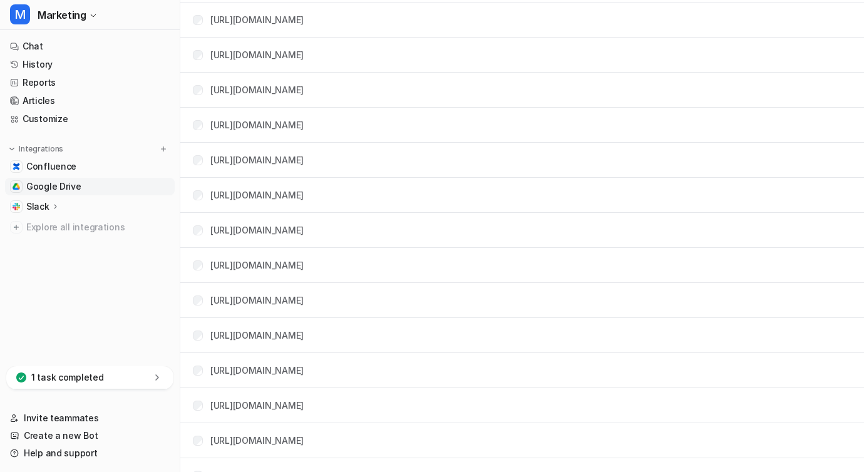
scroll to position [2139, 0]
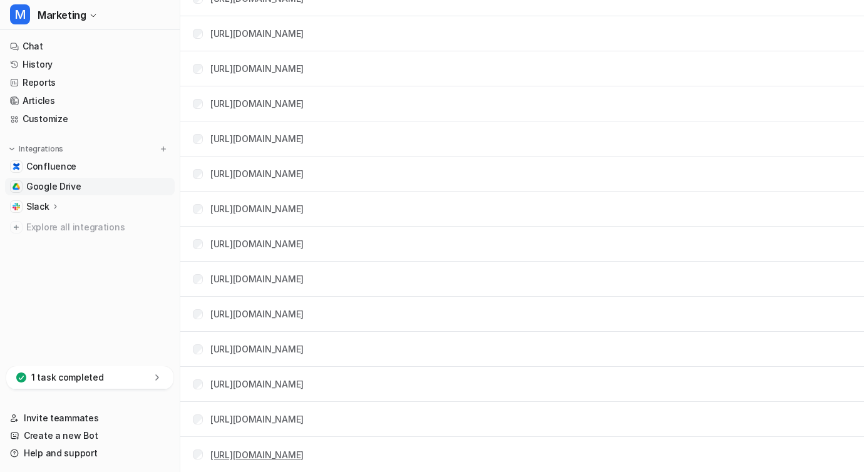
click at [295, 450] on link "[URL][DOMAIN_NAME]" at bounding box center [256, 455] width 93 height 11
click at [304, 421] on link "[URL][DOMAIN_NAME]" at bounding box center [256, 419] width 93 height 11
click at [304, 385] on link "[URL][DOMAIN_NAME]" at bounding box center [256, 384] width 93 height 11
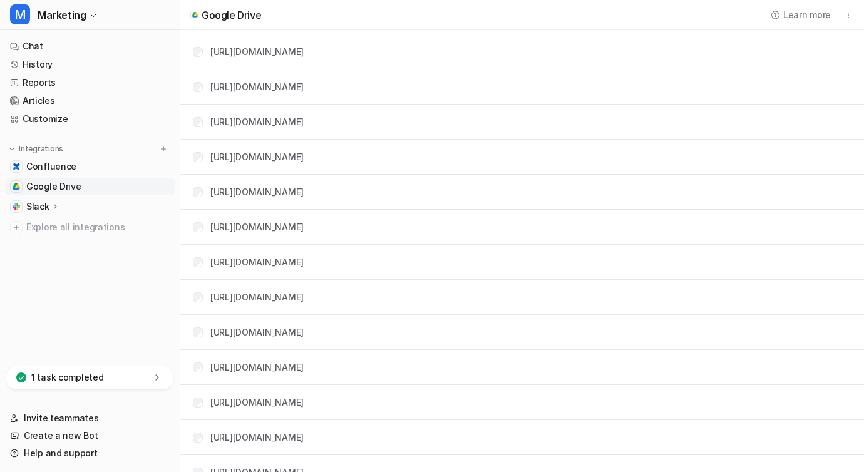
scroll to position [0, 0]
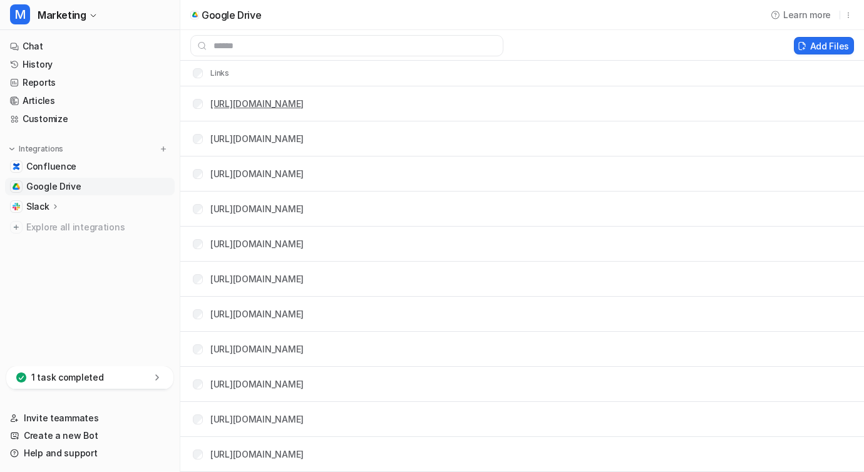
click at [304, 107] on link "[URL][DOMAIN_NAME]" at bounding box center [256, 103] width 93 height 11
click at [304, 356] on td "[URL][DOMAIN_NAME]" at bounding box center [243, 349] width 121 height 23
click at [304, 346] on link "[URL][DOMAIN_NAME]" at bounding box center [256, 349] width 93 height 11
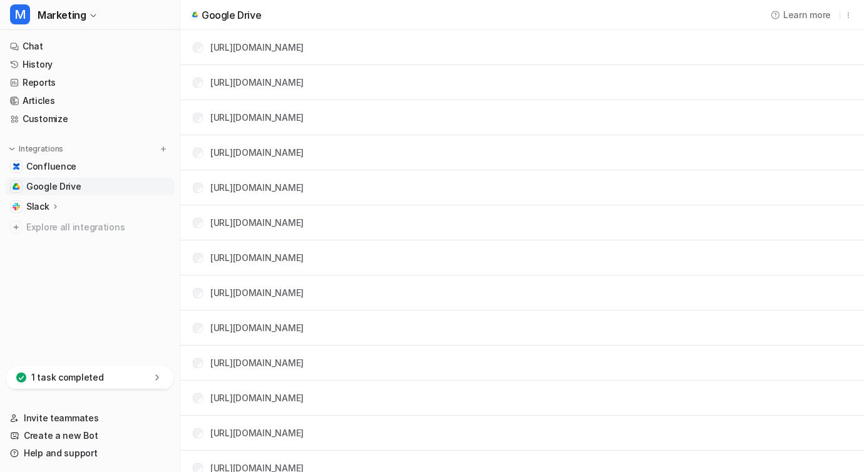
scroll to position [165, 0]
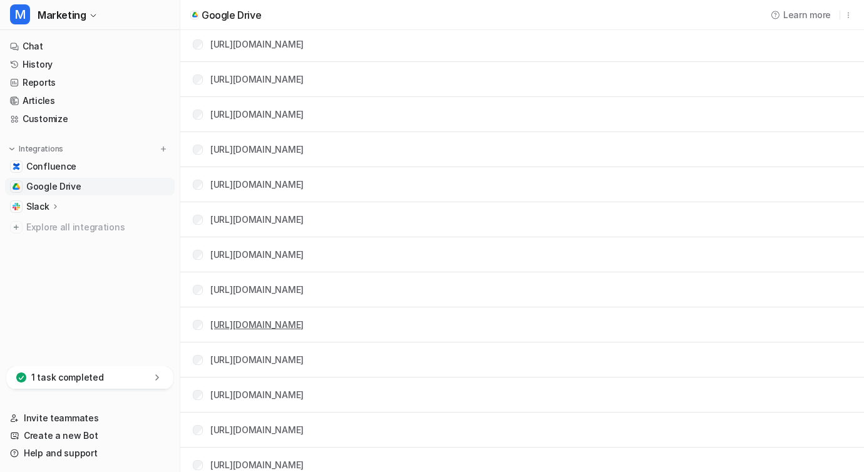
click at [304, 319] on link "[URL][DOMAIN_NAME]" at bounding box center [256, 324] width 93 height 11
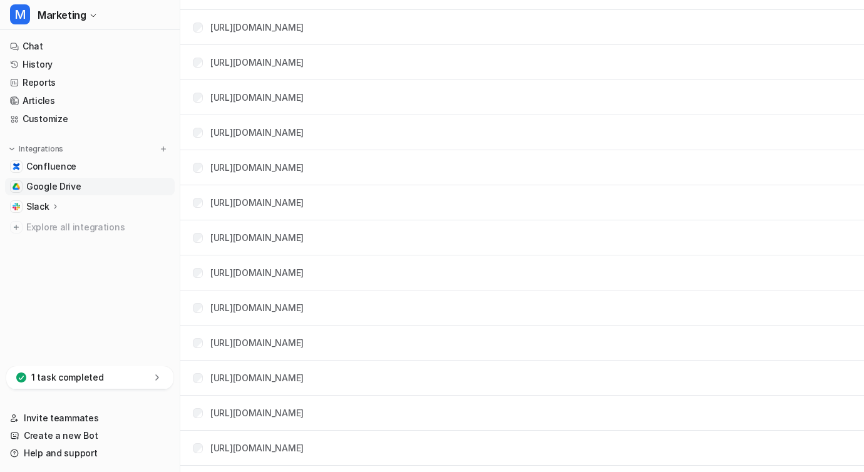
scroll to position [2139, 0]
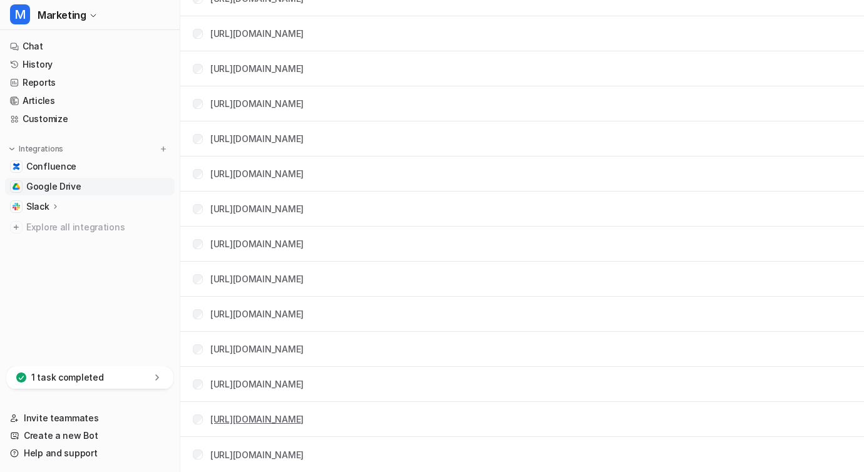
click at [304, 419] on link "[URL][DOMAIN_NAME]" at bounding box center [256, 419] width 93 height 11
click at [304, 171] on link "https://drive.google.com/file/d/17SIApSSlBTY72OtqKKX5sN9jXo4DZ66K/view" at bounding box center [256, 173] width 93 height 11
click at [304, 281] on link "[URL][DOMAIN_NAME]" at bounding box center [256, 279] width 93 height 11
click at [291, 239] on link "[URL][DOMAIN_NAME]" at bounding box center [256, 244] width 93 height 11
click at [304, 379] on link "[URL][DOMAIN_NAME]" at bounding box center [256, 384] width 93 height 11
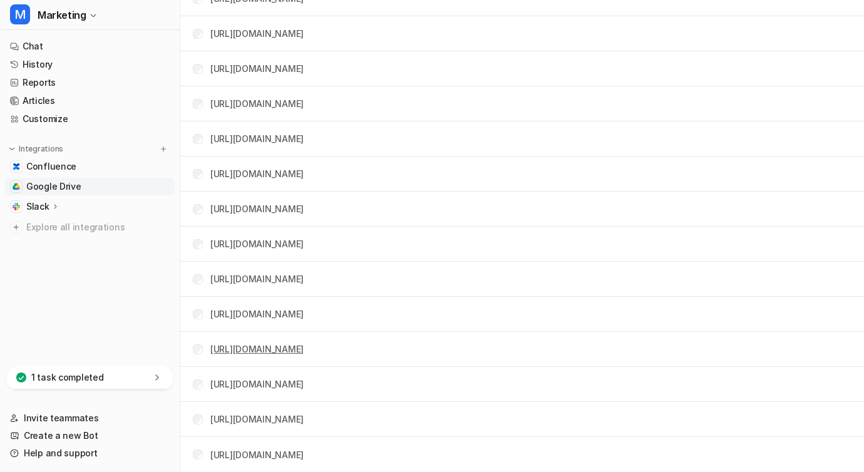
click at [304, 349] on link "[URL][DOMAIN_NAME]" at bounding box center [256, 349] width 93 height 11
click at [304, 318] on link "[URL][DOMAIN_NAME]" at bounding box center [256, 314] width 93 height 11
click at [304, 281] on link "[URL][DOMAIN_NAME]" at bounding box center [256, 279] width 93 height 11
click at [304, 244] on link "[URL][DOMAIN_NAME]" at bounding box center [256, 244] width 93 height 11
click at [304, 207] on link "[URL][DOMAIN_NAME]" at bounding box center [256, 209] width 93 height 11
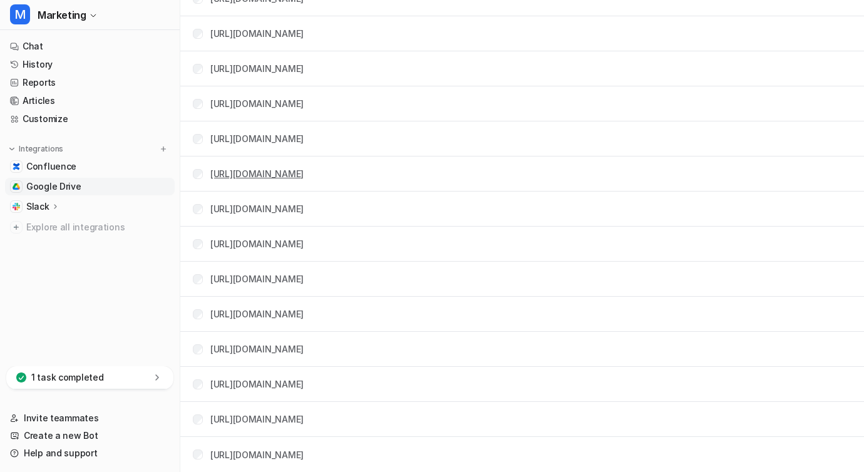
click at [304, 173] on link "https://drive.google.com/file/d/17SIApSSlBTY72OtqKKX5sN9jXo4DZ66K/view" at bounding box center [256, 173] width 93 height 11
click at [304, 170] on link "https://drive.google.com/file/d/17SIApSSlBTY72OtqKKX5sN9jXo4DZ66K/view" at bounding box center [256, 173] width 93 height 11
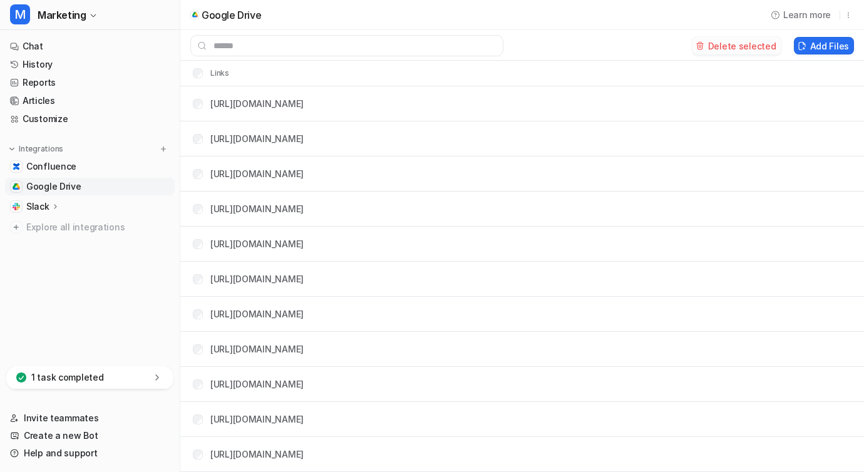
click at [724, 50] on button "Delete selected" at bounding box center [737, 46] width 90 height 18
click at [815, 36] on div "Add Files" at bounding box center [522, 45] width 684 height 21
click at [813, 39] on button "Add Files" at bounding box center [824, 46] width 60 height 18
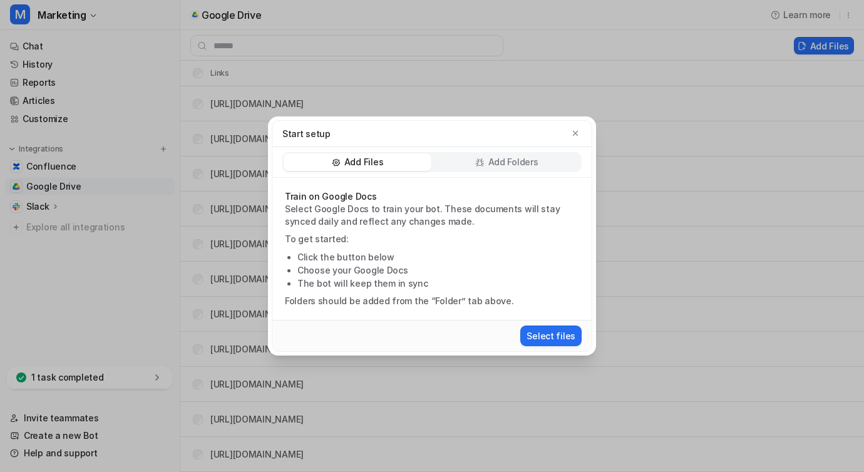
click at [553, 324] on div "Select files" at bounding box center [431, 335] width 309 height 23
click at [550, 332] on button "Select files" at bounding box center [550, 336] width 61 height 21
click at [511, 171] on div "Add Files Add Folders" at bounding box center [431, 162] width 299 height 20
click at [511, 157] on p "Add Folders" at bounding box center [513, 162] width 50 height 13
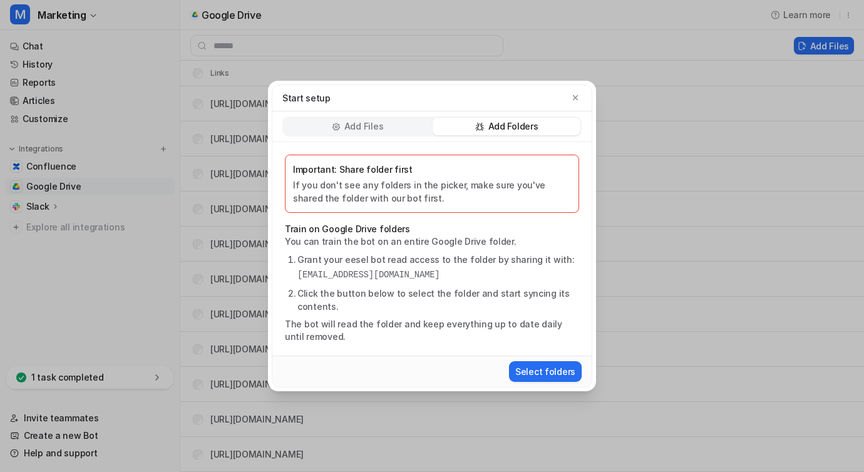
click at [534, 358] on div "Select folders" at bounding box center [431, 371] width 319 height 31
click at [534, 366] on button "Select folders" at bounding box center [545, 371] width 73 height 21
click at [370, 127] on p "Add Files" at bounding box center [363, 126] width 39 height 13
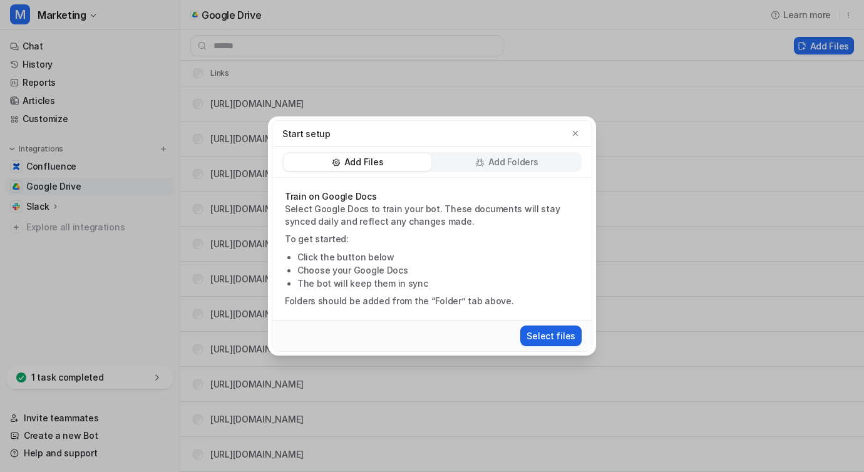
click at [549, 336] on button "Select files" at bounding box center [550, 336] width 61 height 21
click at [576, 127] on button "button" at bounding box center [575, 133] width 13 height 13
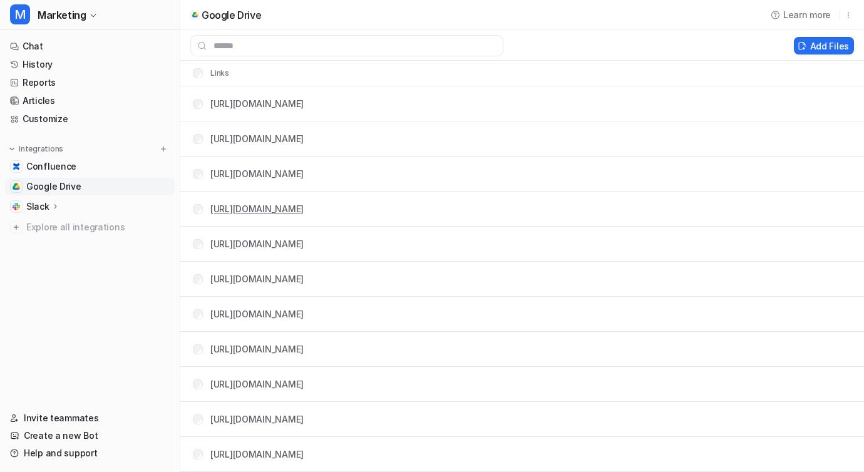
click at [304, 210] on link "[URL][DOMAIN_NAME]" at bounding box center [256, 209] width 93 height 11
click at [304, 353] on link "[URL][DOMAIN_NAME]" at bounding box center [256, 349] width 93 height 11
click at [304, 242] on link "[URL][DOMAIN_NAME]" at bounding box center [256, 244] width 93 height 11
click at [304, 209] on link "[URL][DOMAIN_NAME]" at bounding box center [256, 209] width 93 height 11
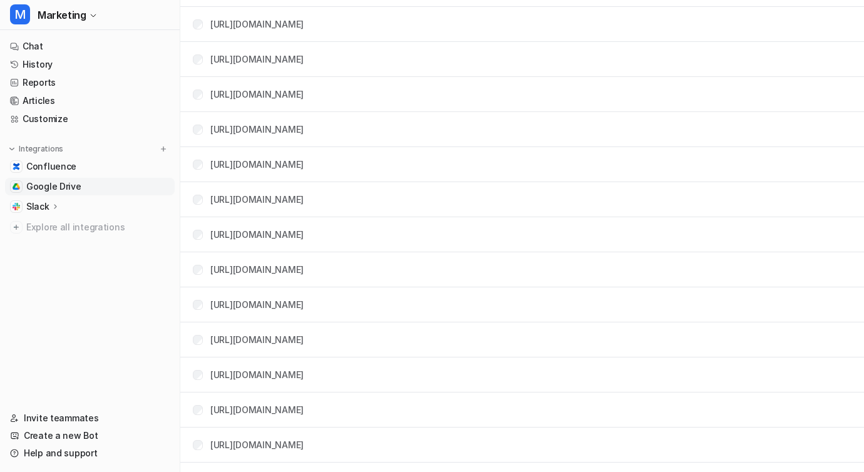
scroll to position [1067, 0]
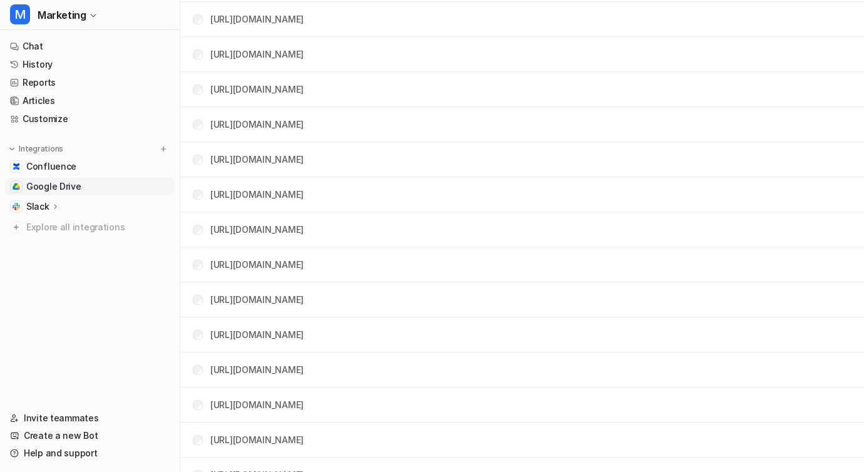
click at [304, 293] on div "[URL][DOMAIN_NAME]" at bounding box center [256, 299] width 93 height 13
click at [304, 295] on link "[URL][DOMAIN_NAME]" at bounding box center [256, 299] width 93 height 11
click at [304, 269] on link "[URL][DOMAIN_NAME]" at bounding box center [256, 264] width 93 height 11
click at [304, 199] on link "[URL][DOMAIN_NAME]" at bounding box center [256, 194] width 93 height 11
click at [304, 160] on link "[URL][DOMAIN_NAME]" at bounding box center [256, 159] width 93 height 11
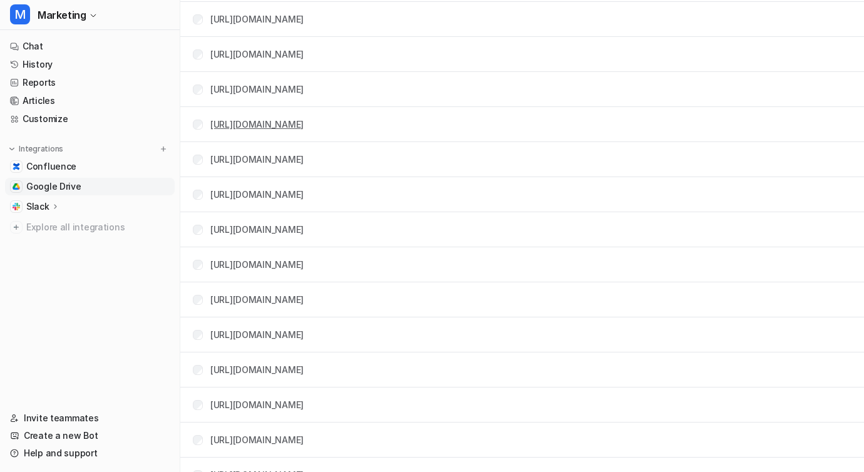
click at [304, 121] on link "[URL][DOMAIN_NAME]" at bounding box center [256, 124] width 93 height 11
click at [304, 85] on link "[URL][DOMAIN_NAME]" at bounding box center [256, 89] width 93 height 11
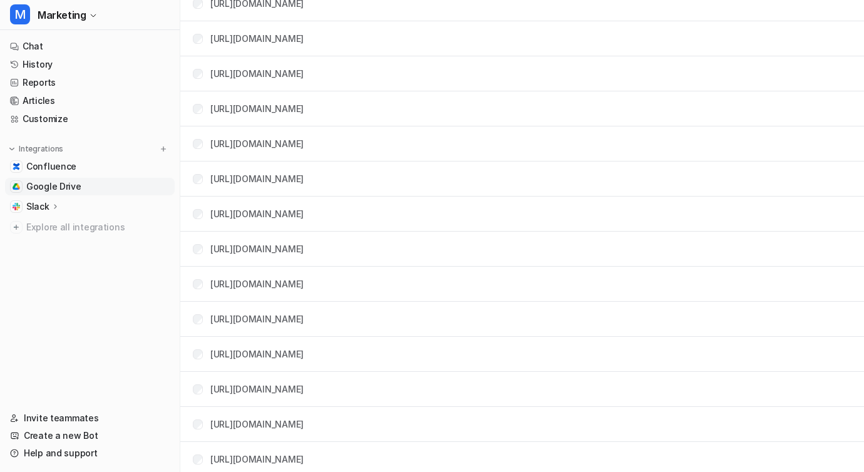
scroll to position [906, 0]
click at [304, 245] on link "[URL][DOMAIN_NAME]" at bounding box center [256, 250] width 93 height 11
click at [304, 207] on td "[URL][DOMAIN_NAME]" at bounding box center [243, 215] width 121 height 23
click at [304, 215] on link "[URL][DOMAIN_NAME]" at bounding box center [256, 215] width 93 height 11
click at [289, 165] on tr "[URL][DOMAIN_NAME]" at bounding box center [522, 180] width 684 height 35
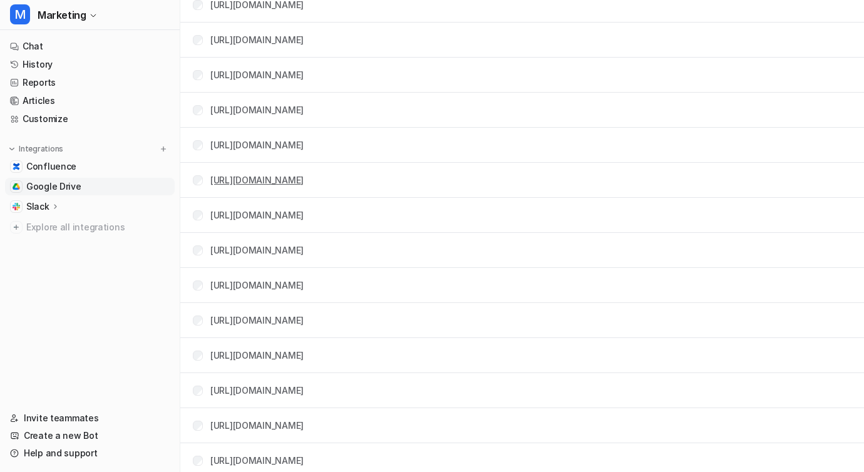
click at [285, 183] on link "[URL][DOMAIN_NAME]" at bounding box center [256, 180] width 93 height 11
click at [304, 139] on div "[URL][DOMAIN_NAME]" at bounding box center [256, 144] width 93 height 13
click at [304, 143] on link "[URL][DOMAIN_NAME]" at bounding box center [256, 145] width 93 height 11
click at [304, 108] on link "[URL][DOMAIN_NAME]" at bounding box center [256, 110] width 93 height 11
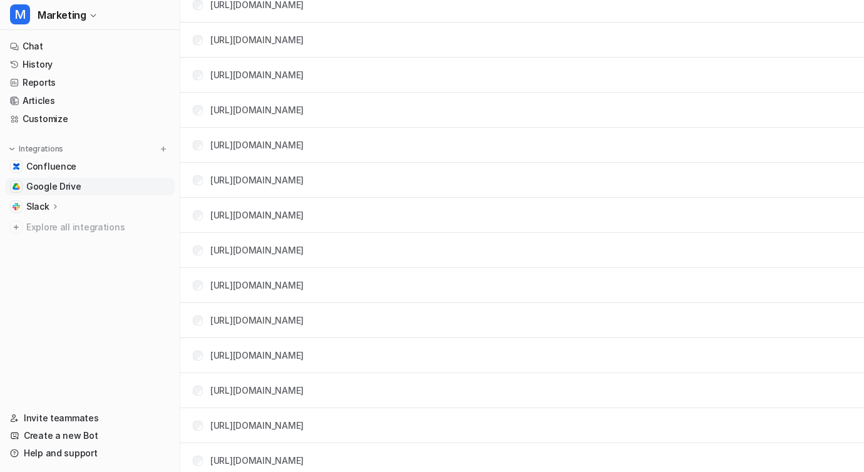
click at [304, 68] on div "[URL][DOMAIN_NAME]" at bounding box center [256, 74] width 93 height 13
click at [304, 71] on link "[URL][DOMAIN_NAME]" at bounding box center [256, 75] width 93 height 11
click at [304, 39] on link "[URL][DOMAIN_NAME]" at bounding box center [256, 39] width 93 height 11
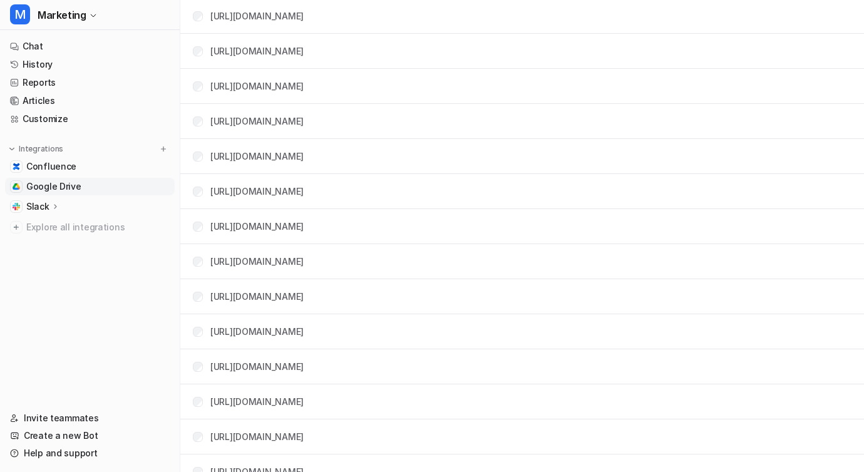
scroll to position [753, 0]
click at [304, 158] on link "[URL][DOMAIN_NAME]" at bounding box center [256, 157] width 93 height 11
click at [304, 116] on link "[URL][DOMAIN_NAME]" at bounding box center [256, 121] width 93 height 11
click at [304, 90] on link "[URL][DOMAIN_NAME]" at bounding box center [256, 86] width 93 height 11
click at [304, 46] on link "[URL][DOMAIN_NAME]" at bounding box center [256, 51] width 93 height 11
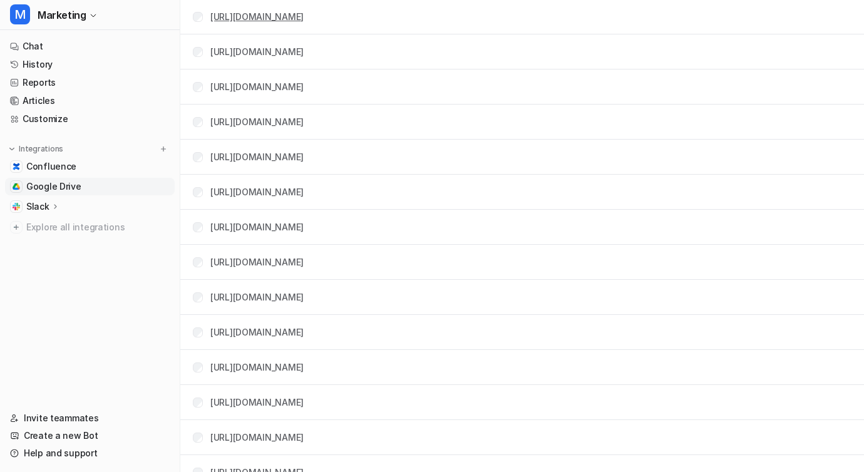
click at [304, 18] on link "[URL][DOMAIN_NAME]" at bounding box center [256, 16] width 93 height 11
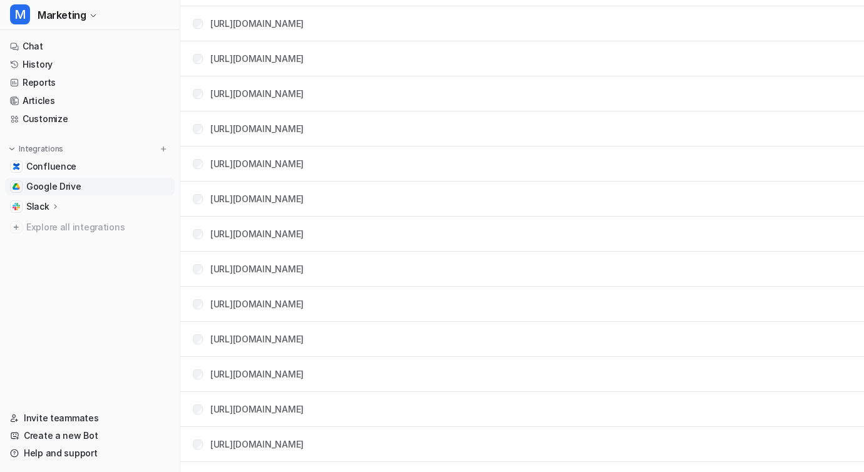
scroll to position [673, 0]
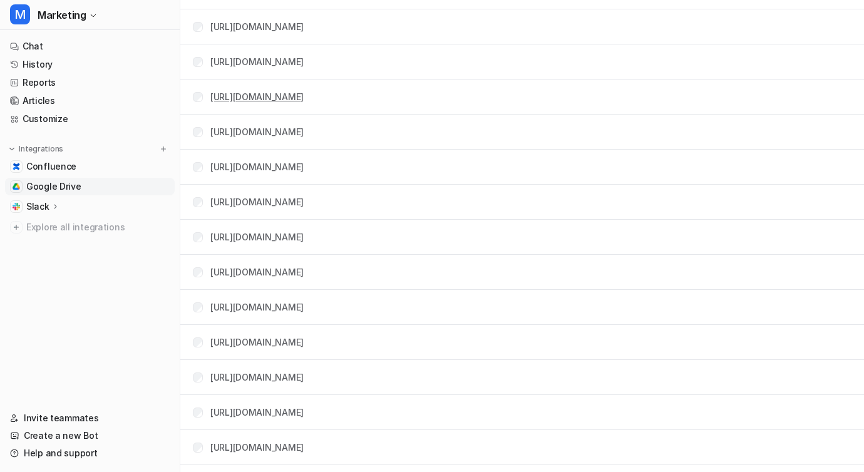
click at [304, 91] on link "[URL][DOMAIN_NAME]" at bounding box center [256, 96] width 93 height 11
click at [281, 59] on link "[URL][DOMAIN_NAME]" at bounding box center [256, 61] width 93 height 11
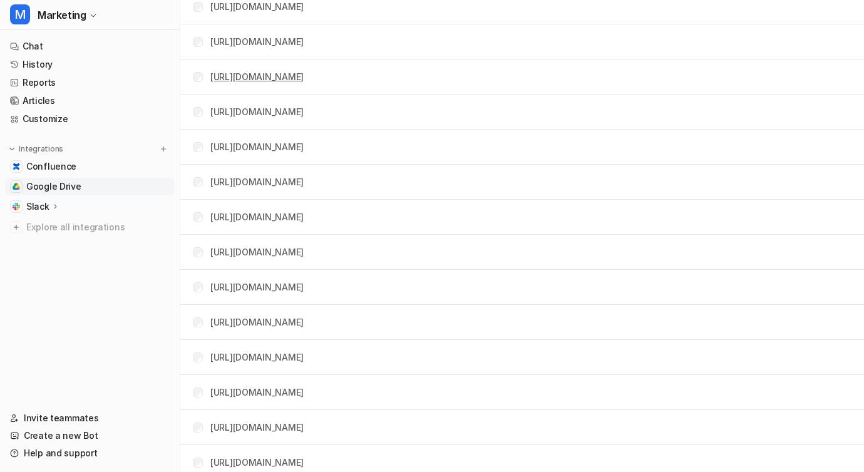
click at [304, 73] on link "[URL][DOMAIN_NAME]" at bounding box center [256, 76] width 93 height 11
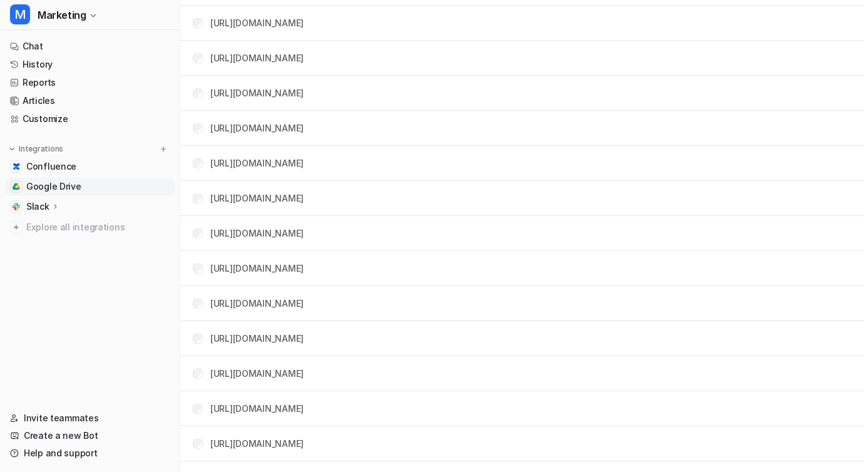
scroll to position [560, 0]
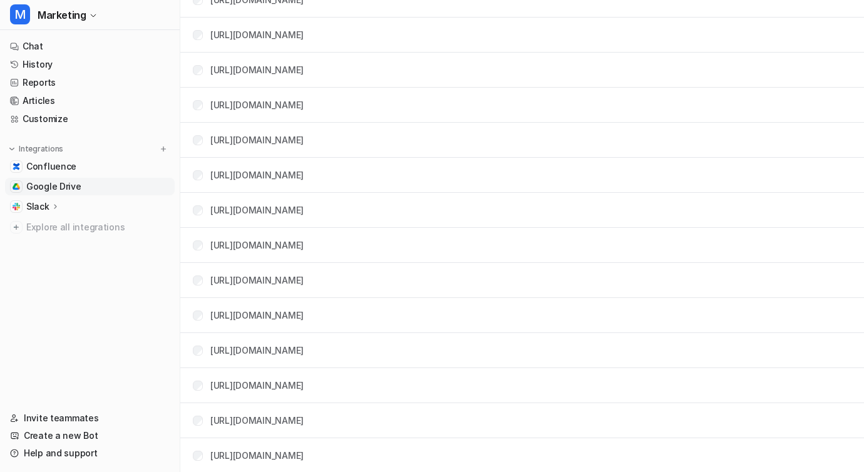
click at [304, 95] on td "[URL][DOMAIN_NAME]" at bounding box center [243, 104] width 121 height 23
click at [304, 105] on link "[URL][DOMAIN_NAME]" at bounding box center [256, 105] width 93 height 11
click at [311, 83] on tr "[URL][DOMAIN_NAME]" at bounding box center [522, 70] width 684 height 35
click at [304, 71] on link "[URL][DOMAIN_NAME]" at bounding box center [256, 70] width 93 height 11
click at [304, 34] on link "[URL][DOMAIN_NAME]" at bounding box center [256, 34] width 93 height 11
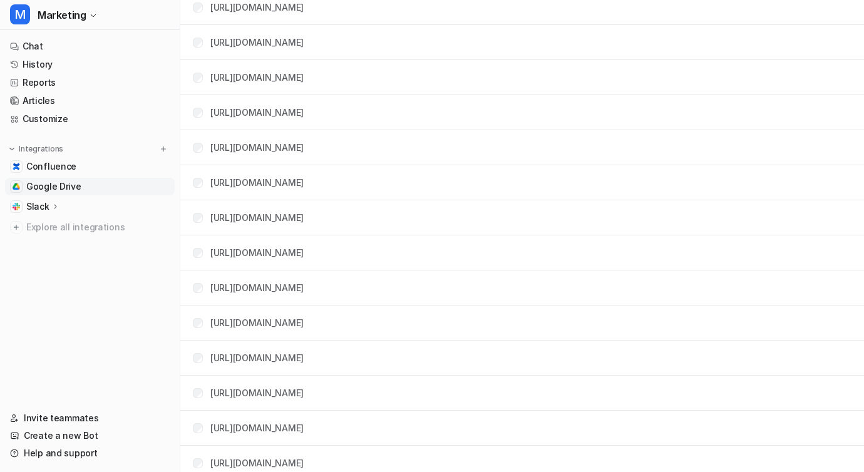
scroll to position [481, 0]
click at [304, 83] on link "[URL][DOMAIN_NAME]" at bounding box center [256, 78] width 93 height 11
click at [304, 41] on link "[URL][DOMAIN_NAME]" at bounding box center [256, 43] width 93 height 11
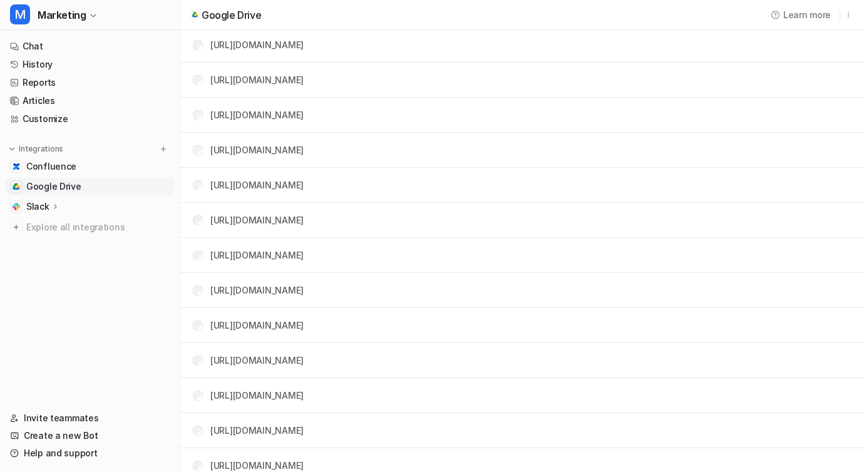
scroll to position [400, 0]
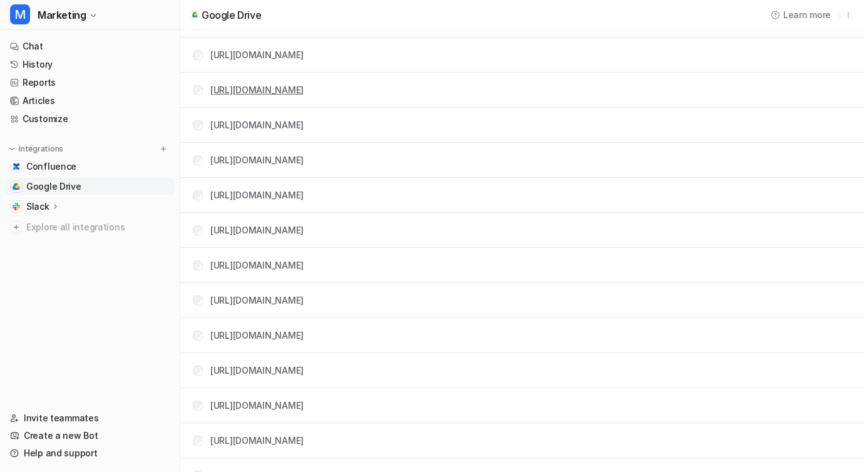
click at [304, 95] on link "[URL][DOMAIN_NAME]" at bounding box center [256, 90] width 93 height 11
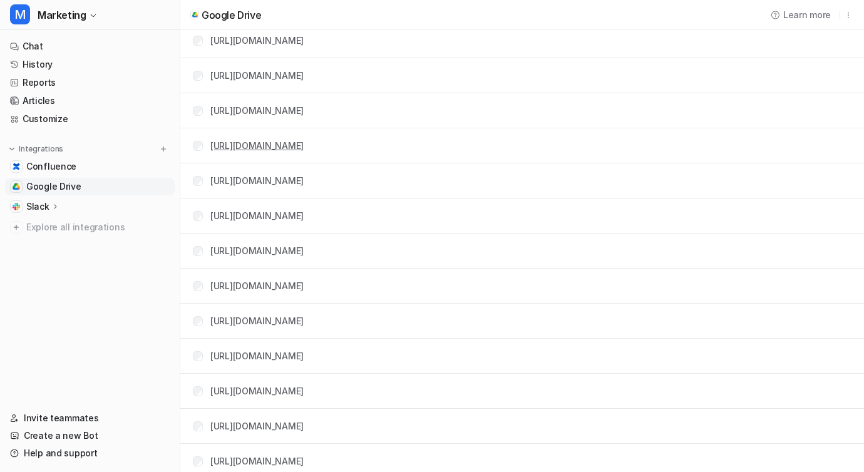
scroll to position [300, 0]
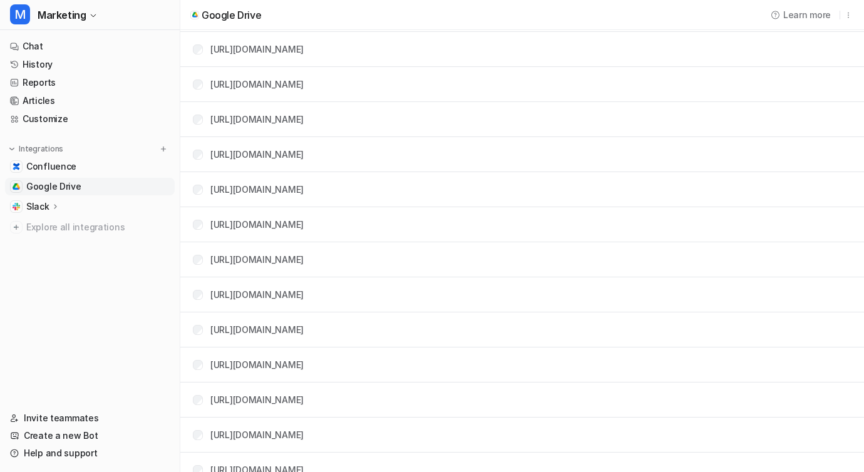
click at [282, 141] on tr "[URL][DOMAIN_NAME]" at bounding box center [522, 154] width 684 height 35
click at [282, 150] on link "[URL][DOMAIN_NAME]" at bounding box center [256, 154] width 93 height 11
click at [304, 115] on link "[URL][DOMAIN_NAME]" at bounding box center [256, 119] width 93 height 11
click at [383, 71] on tr "[URL][DOMAIN_NAME]" at bounding box center [522, 84] width 684 height 35
click at [304, 87] on link "[URL][DOMAIN_NAME]" at bounding box center [256, 84] width 93 height 11
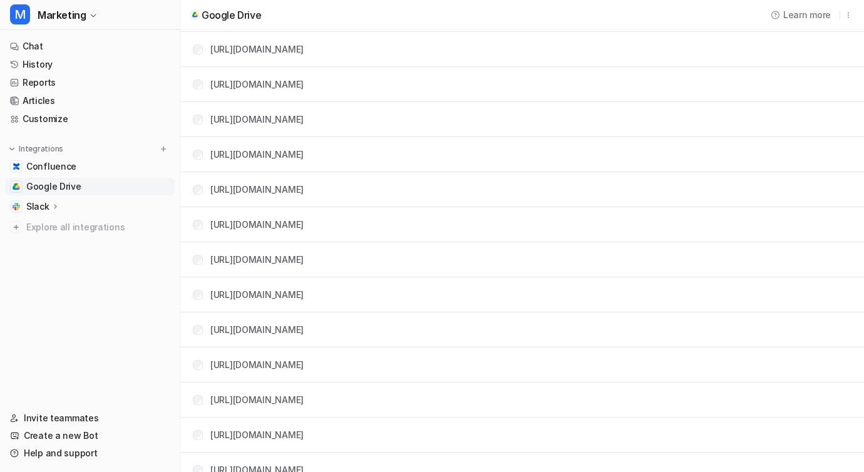
scroll to position [194, 0]
click at [304, 154] on link "[URL][DOMAIN_NAME]" at bounding box center [256, 155] width 93 height 11
click at [304, 119] on link "[URL][DOMAIN_NAME]" at bounding box center [256, 120] width 93 height 11
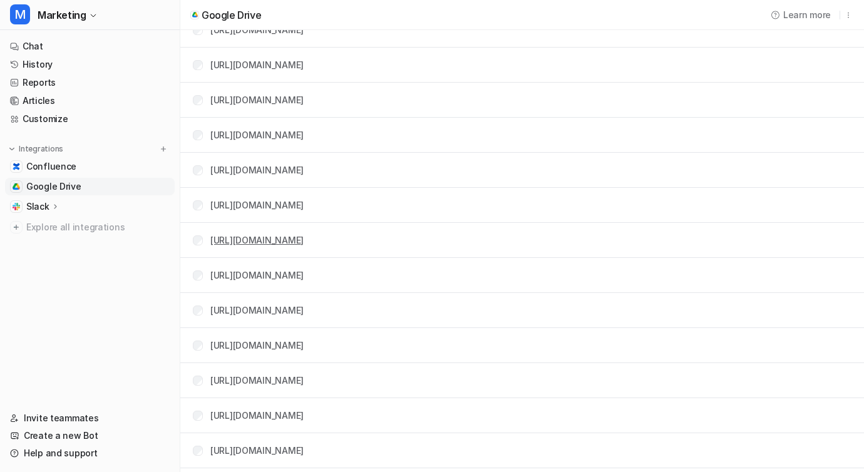
scroll to position [0, 0]
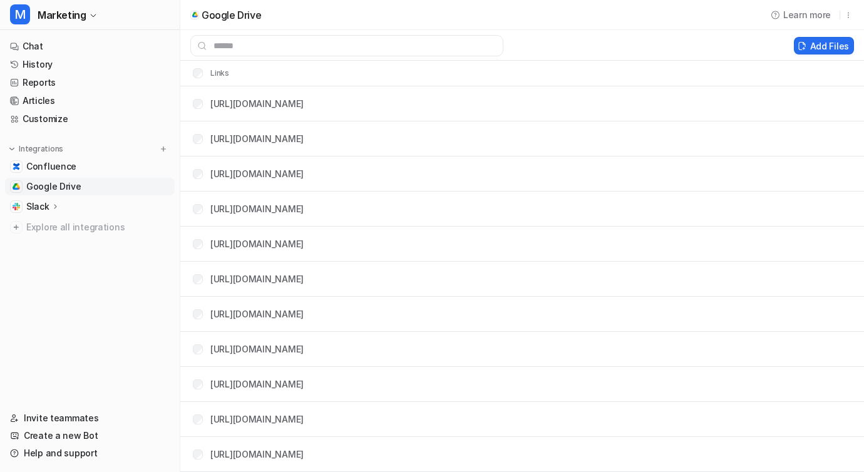
click at [304, 290] on td "[URL][DOMAIN_NAME]" at bounding box center [243, 278] width 121 height 23
click at [304, 271] on td "[URL][DOMAIN_NAME]" at bounding box center [243, 278] width 121 height 23
click at [303, 284] on div "[URL][DOMAIN_NAME]" at bounding box center [256, 278] width 93 height 13
click at [303, 282] on link "[URL][DOMAIN_NAME]" at bounding box center [256, 279] width 93 height 11
click at [304, 248] on link "[URL][DOMAIN_NAME]" at bounding box center [256, 244] width 93 height 11
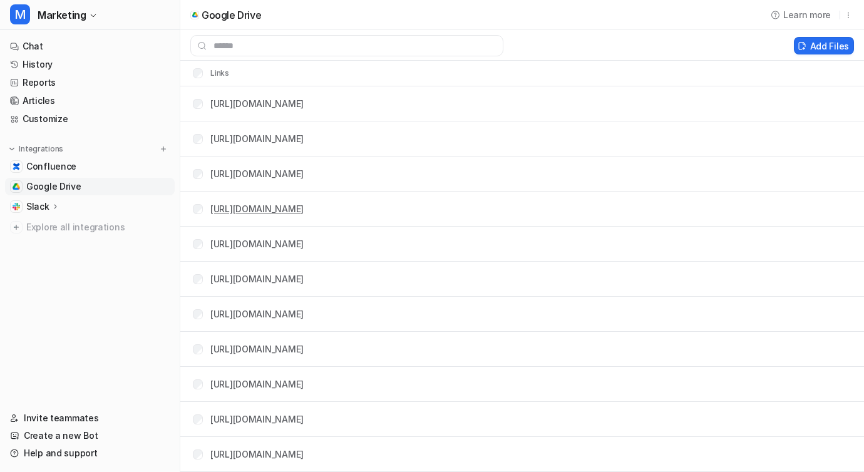
click at [304, 209] on link "[URL][DOMAIN_NAME]" at bounding box center [256, 209] width 93 height 11
click at [304, 177] on link "[URL][DOMAIN_NAME]" at bounding box center [256, 173] width 93 height 11
click at [566, 168] on tr "[URL][DOMAIN_NAME]" at bounding box center [522, 174] width 684 height 35
click at [557, 172] on tr "[URL][DOMAIN_NAME]" at bounding box center [522, 174] width 684 height 35
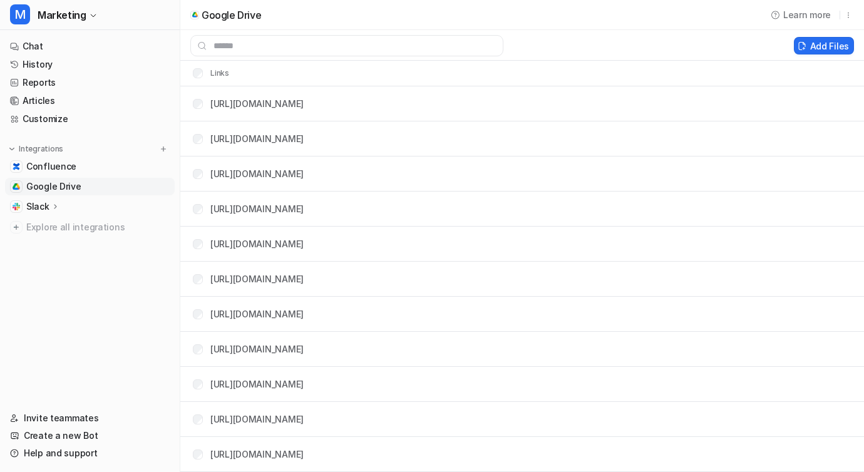
click at [557, 172] on tr "[URL][DOMAIN_NAME]" at bounding box center [522, 174] width 684 height 35
copy link "[URL][DOMAIN_NAME]"
click at [318, 51] on input "text" at bounding box center [346, 45] width 313 height 21
paste input "**********"
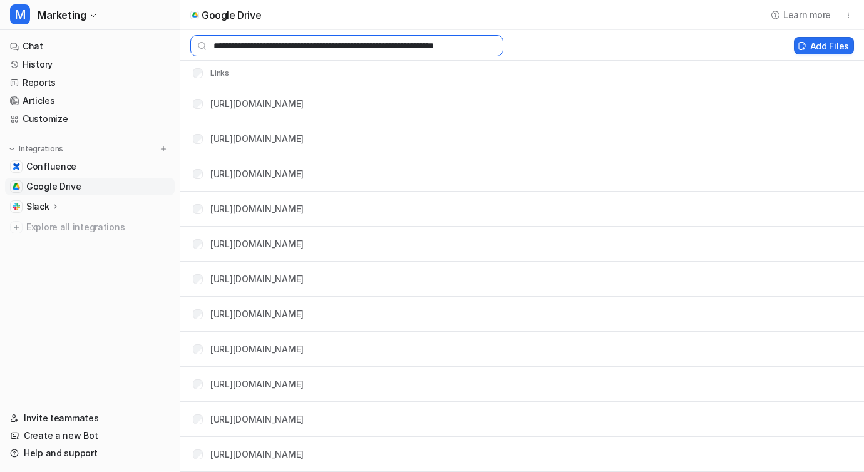
scroll to position [0, 21]
type input "**********"
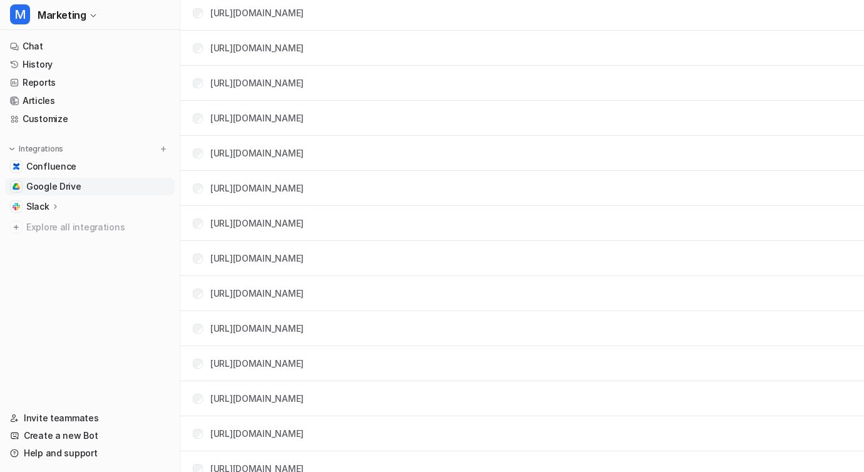
scroll to position [2104, 0]
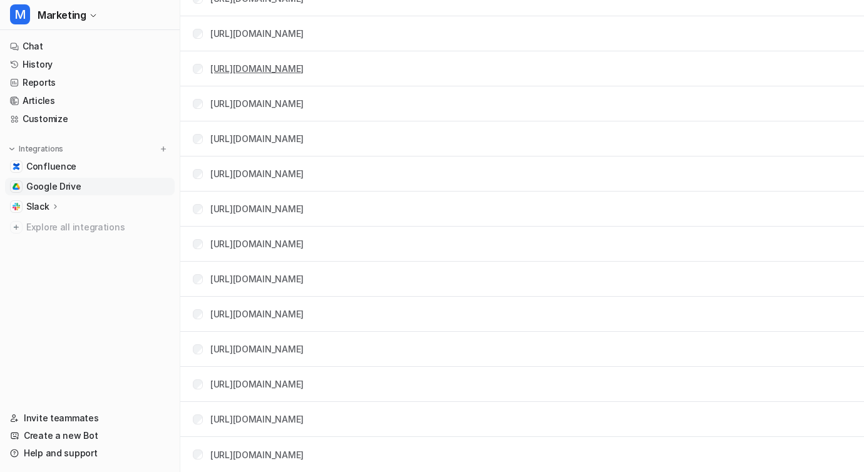
click at [304, 71] on link "[URL][DOMAIN_NAME]" at bounding box center [256, 68] width 93 height 11
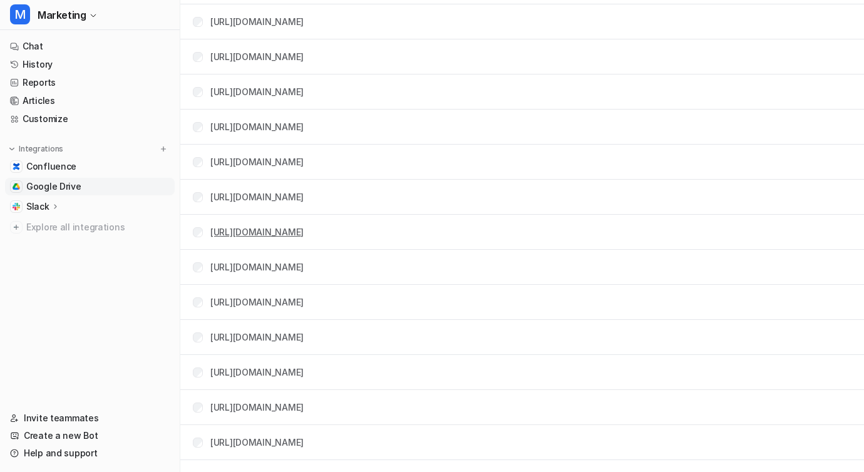
scroll to position [2010, 0]
click at [304, 160] on link "[URL][DOMAIN_NAME]" at bounding box center [256, 162] width 93 height 11
click at [304, 198] on link "[URL][DOMAIN_NAME]" at bounding box center [256, 197] width 93 height 11
click at [304, 131] on link "[URL][DOMAIN_NAME]" at bounding box center [256, 127] width 93 height 11
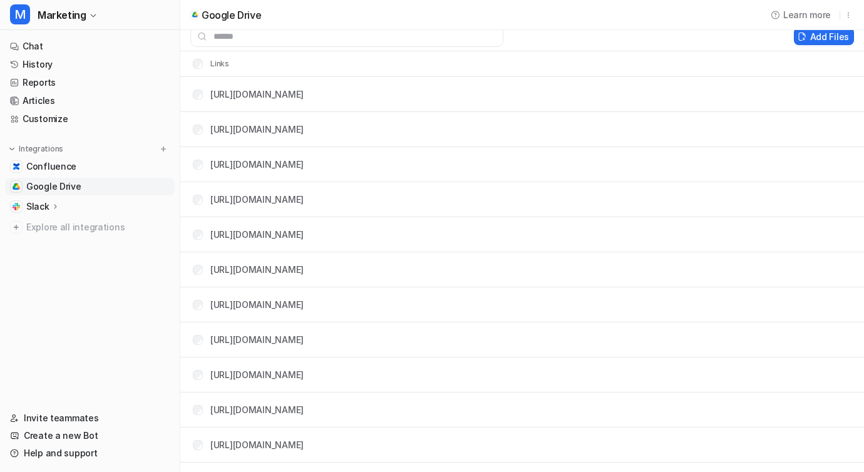
scroll to position [0, 0]
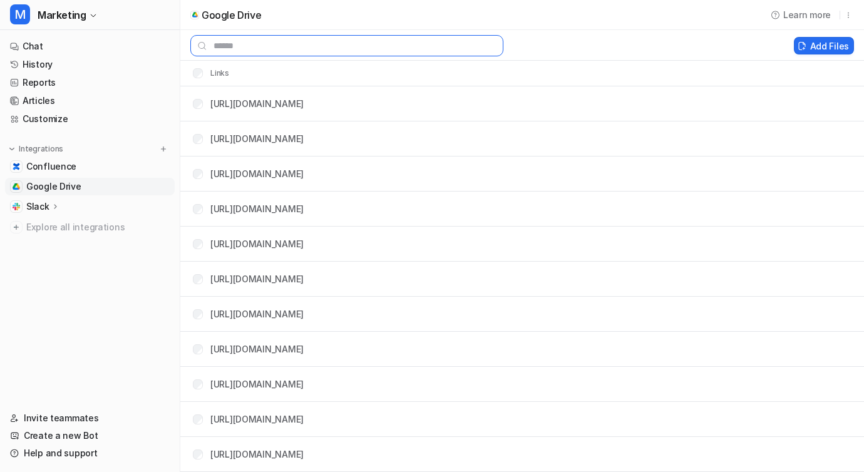
click at [314, 44] on input "text" at bounding box center [346, 45] width 313 height 21
paste input "**********"
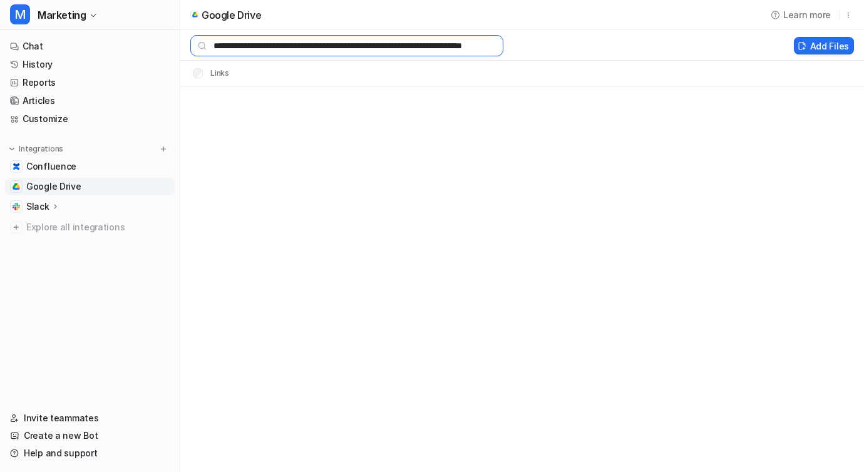
scroll to position [0, 75]
type input "**********"
click at [314, 44] on input "**********" at bounding box center [346, 45] width 313 height 21
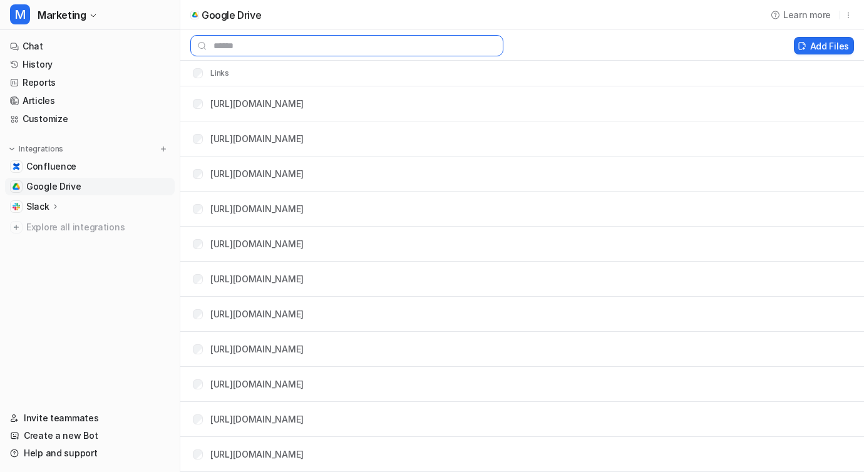
scroll to position [0, 0]
click at [341, 79] on tr "Links" at bounding box center [522, 73] width 684 height 25
click at [264, 52] on input "text" at bounding box center [346, 45] width 313 height 21
paste input "**********"
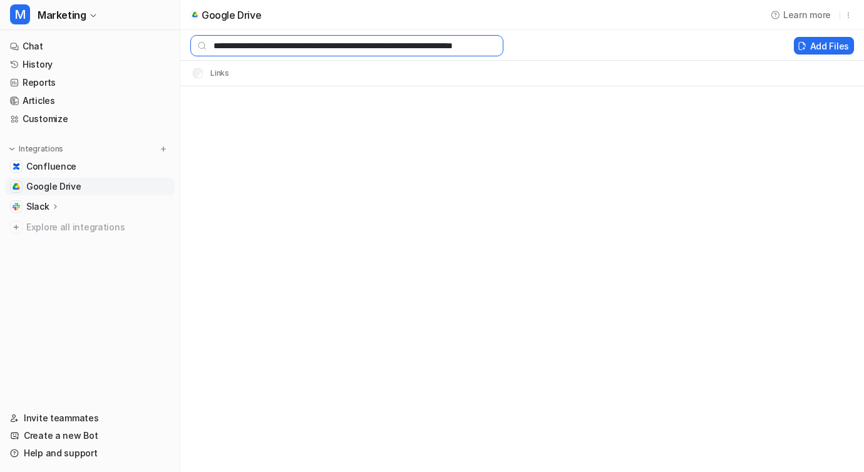
scroll to position [0, 43]
type input "**********"
click at [264, 53] on input "**********" at bounding box center [346, 45] width 313 height 21
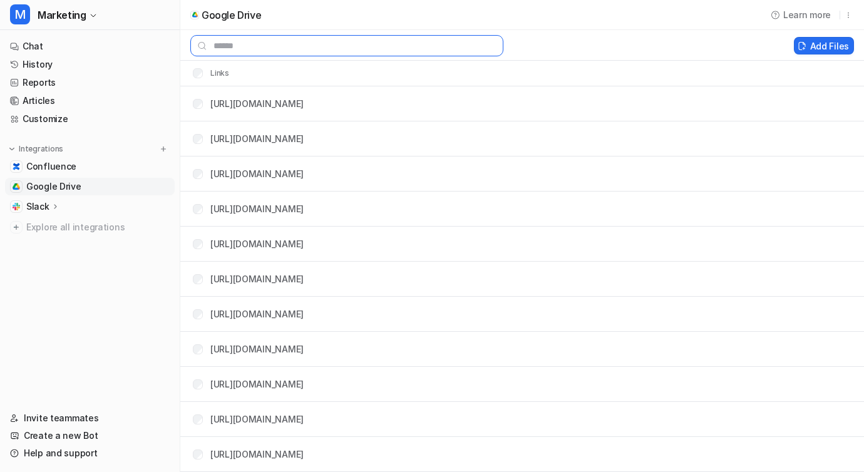
scroll to position [0, 0]
click at [836, 40] on button "Add Files" at bounding box center [824, 46] width 60 height 18
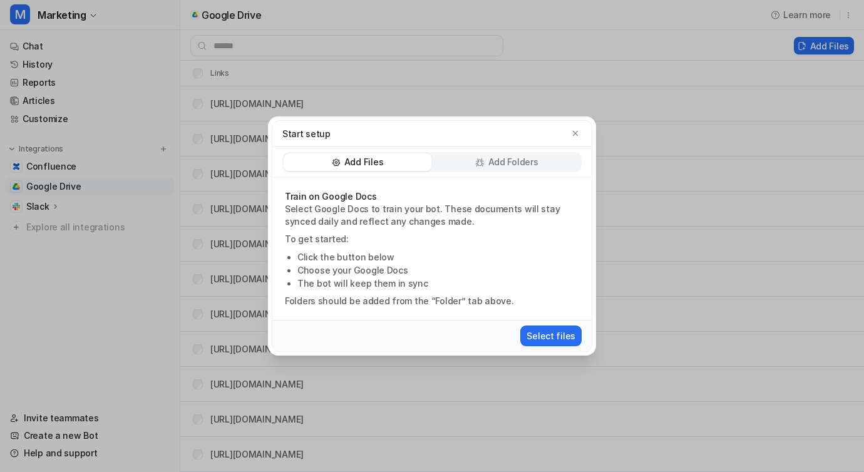
click at [517, 162] on p "Add Folders" at bounding box center [513, 162] width 50 height 13
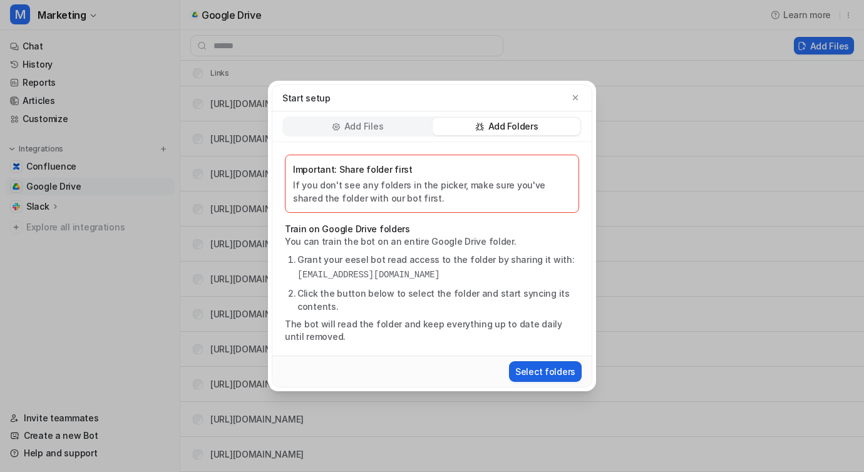
click at [548, 375] on button "Select folders" at bounding box center [545, 371] width 73 height 21
click at [385, 120] on div "Add Files" at bounding box center [358, 127] width 148 height 18
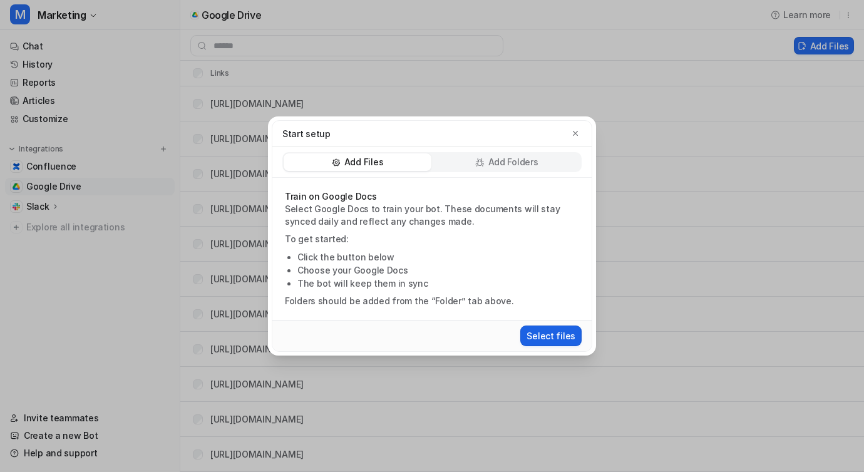
click at [542, 337] on button "Select files" at bounding box center [550, 336] width 61 height 21
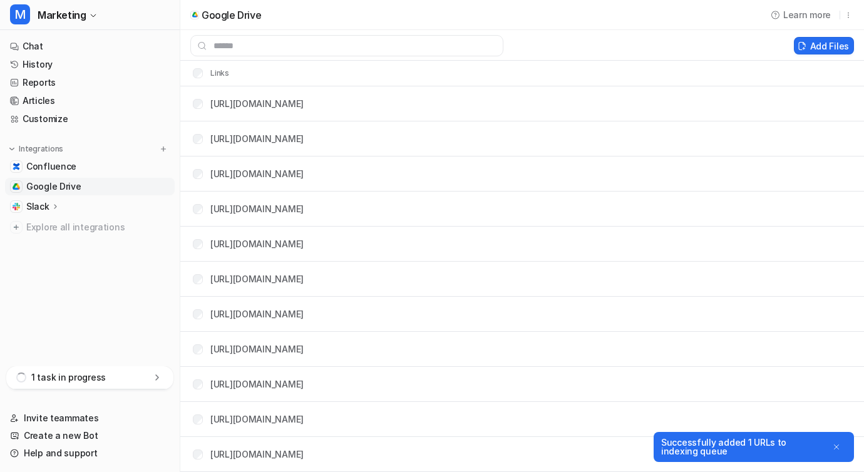
click at [113, 378] on div "1 task in progress" at bounding box center [89, 377] width 167 height 23
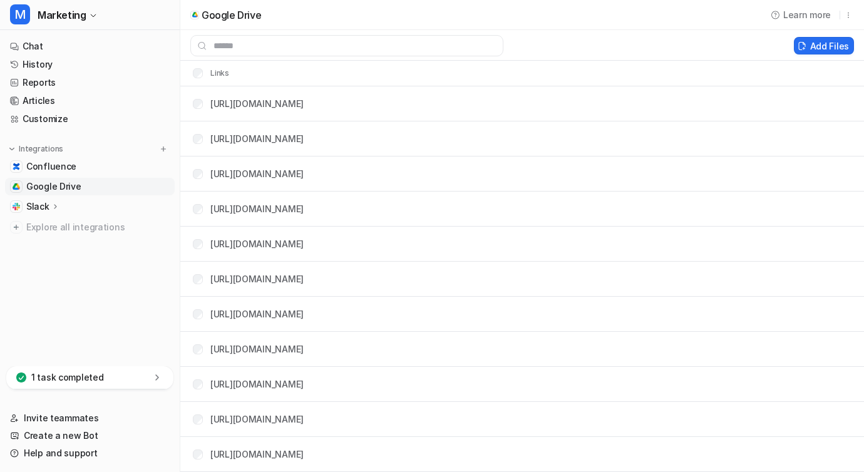
click at [150, 377] on div "1 task completed" at bounding box center [89, 377] width 167 height 23
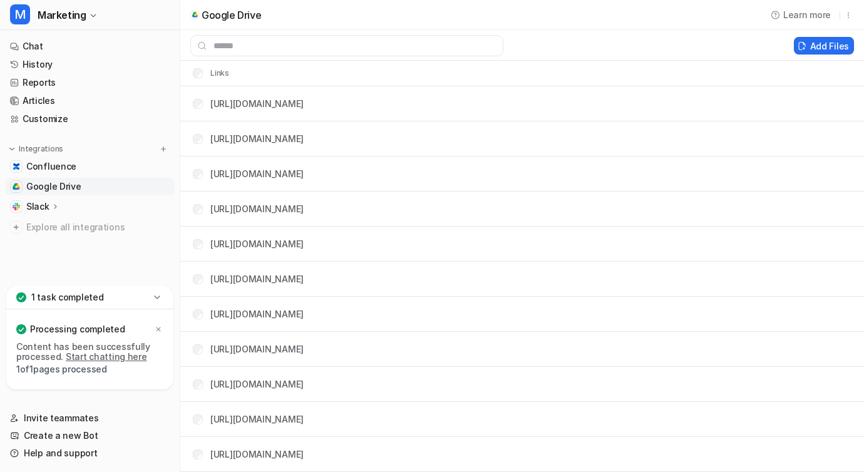
click at [68, 333] on p "Processing completed" at bounding box center [77, 329] width 95 height 13
click at [39, 353] on p "Content has been successfully processed. Start chatting here" at bounding box center [89, 352] width 147 height 20
click at [72, 370] on p "1 of 1 pages processed" at bounding box center [89, 369] width 147 height 10
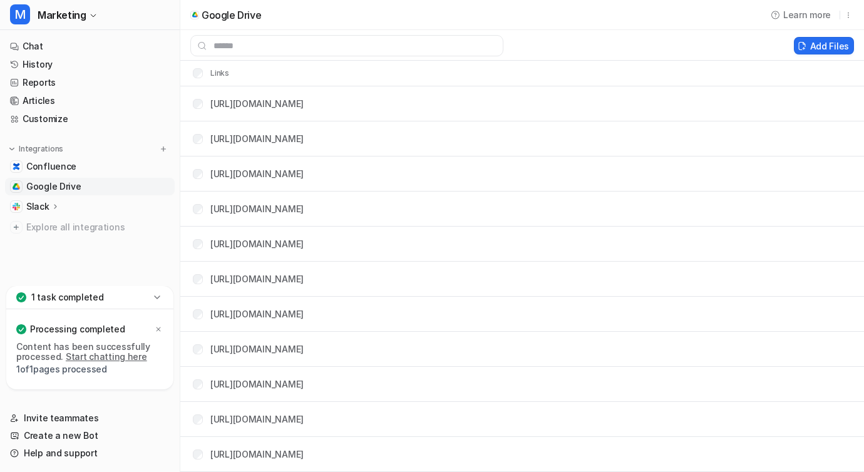
click at [95, 370] on p "1 of 1 pages processed" at bounding box center [89, 369] width 147 height 10
click at [358, 43] on input "text" at bounding box center [346, 45] width 313 height 21
paste input "**********"
type input "**********"
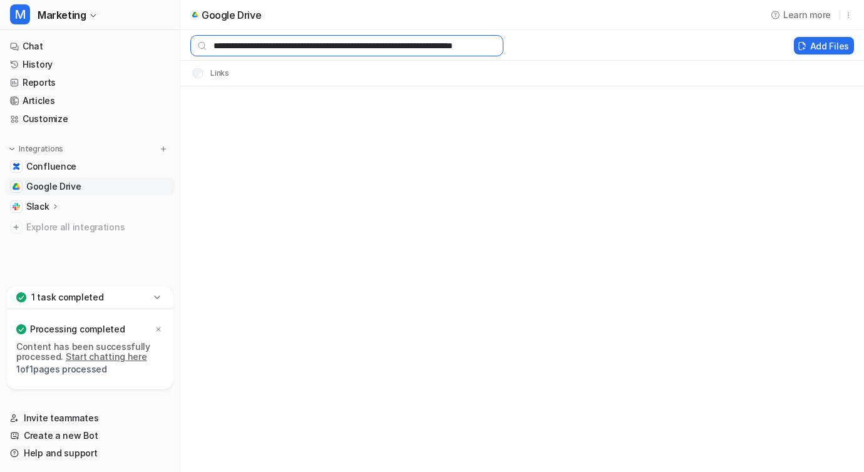
click at [358, 43] on input "**********" at bounding box center [346, 45] width 313 height 21
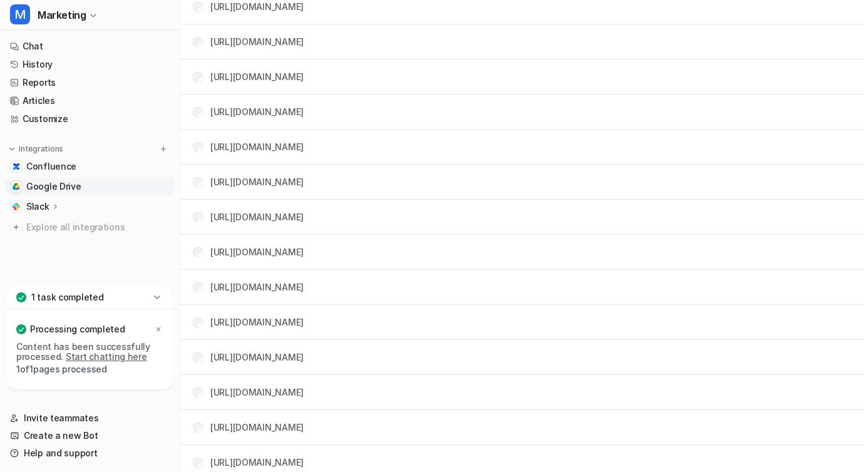
scroll to position [2139, 0]
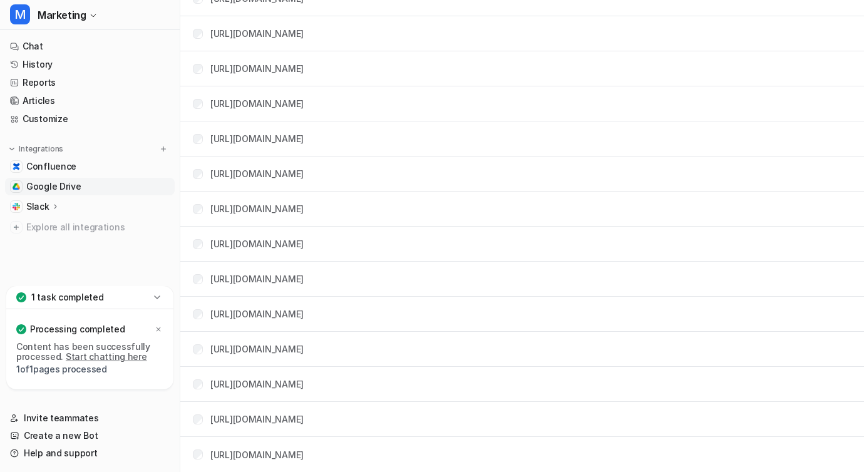
click at [304, 110] on td "[URL][DOMAIN_NAME]" at bounding box center [243, 103] width 121 height 23
click at [304, 106] on link "[URL][DOMAIN_NAME]" at bounding box center [256, 103] width 93 height 11
click at [304, 134] on link "[URL][DOMAIN_NAME]" at bounding box center [256, 138] width 93 height 11
click at [304, 98] on div "[URL][DOMAIN_NAME]" at bounding box center [256, 103] width 93 height 13
click at [304, 99] on link "[URL][DOMAIN_NAME]" at bounding box center [256, 103] width 93 height 11
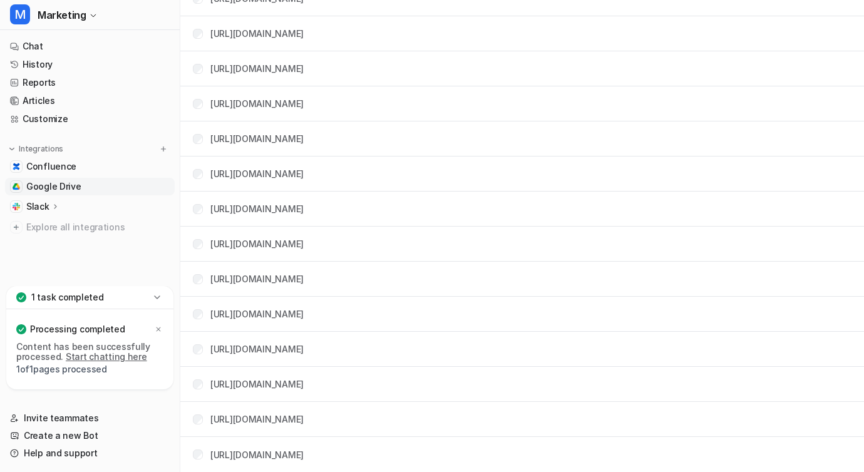
click at [304, 62] on div "[URL][DOMAIN_NAME]" at bounding box center [256, 68] width 93 height 13
click at [304, 69] on link "[URL][DOMAIN_NAME]" at bounding box center [256, 68] width 93 height 11
click at [304, 32] on link "[URL][DOMAIN_NAME]" at bounding box center [256, 33] width 93 height 11
click at [304, 457] on link "[URL][DOMAIN_NAME]" at bounding box center [256, 455] width 93 height 11
click at [304, 430] on td "[URL][DOMAIN_NAME]" at bounding box center [243, 419] width 121 height 23
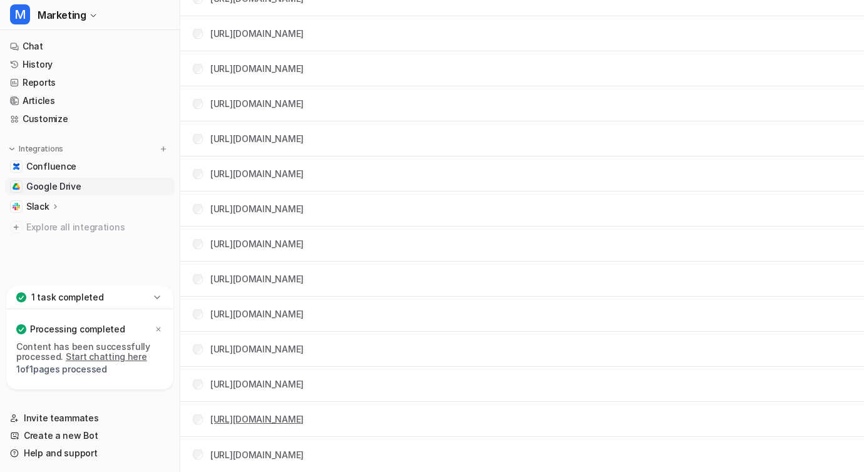
click at [304, 422] on link "[URL][DOMAIN_NAME]" at bounding box center [256, 419] width 93 height 11
click at [284, 382] on link "[URL][DOMAIN_NAME]" at bounding box center [256, 384] width 93 height 11
click at [304, 382] on link "[URL][DOMAIN_NAME]" at bounding box center [256, 384] width 93 height 11
click at [296, 344] on link "[URL][DOMAIN_NAME]" at bounding box center [256, 349] width 93 height 11
click at [304, 452] on link "[URL][DOMAIN_NAME]" at bounding box center [256, 455] width 93 height 11
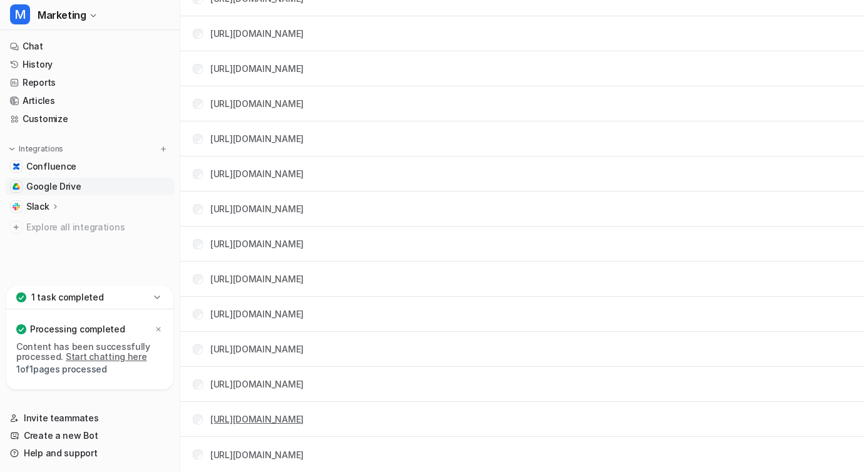
click at [304, 422] on link "[URL][DOMAIN_NAME]" at bounding box center [256, 419] width 93 height 11
click at [304, 306] on td "[URL][DOMAIN_NAME]" at bounding box center [243, 313] width 121 height 23
click at [304, 309] on link "[URL][DOMAIN_NAME]" at bounding box center [256, 314] width 93 height 11
click at [304, 286] on td "[URL][DOMAIN_NAME]" at bounding box center [243, 278] width 121 height 23
click at [304, 282] on link "[URL][DOMAIN_NAME]" at bounding box center [256, 279] width 93 height 11
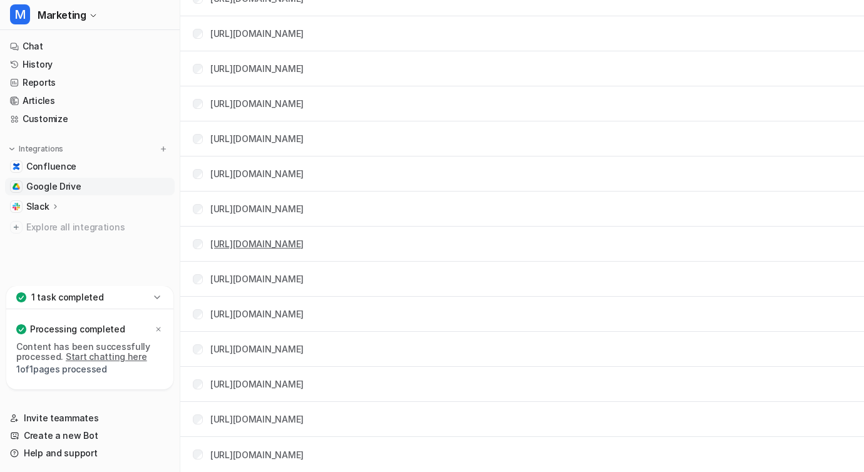
click at [304, 245] on link "[URL][DOMAIN_NAME]" at bounding box center [256, 244] width 93 height 11
click at [304, 209] on link "[URL][DOMAIN_NAME]" at bounding box center [256, 209] width 93 height 11
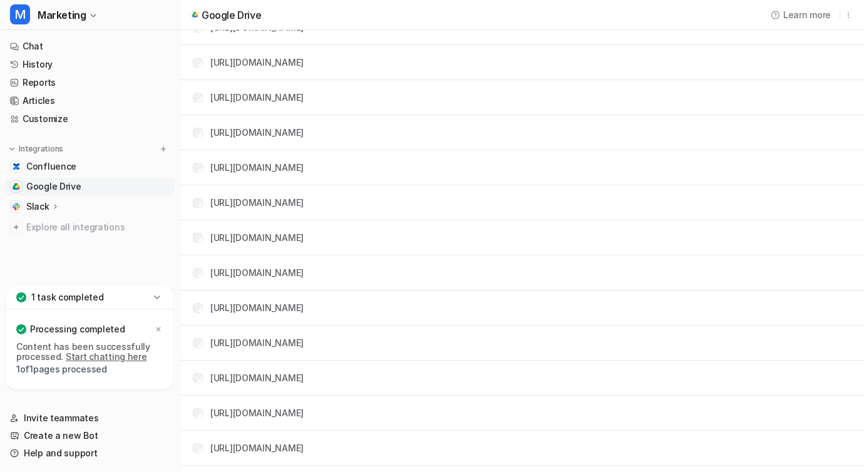
scroll to position [0, 0]
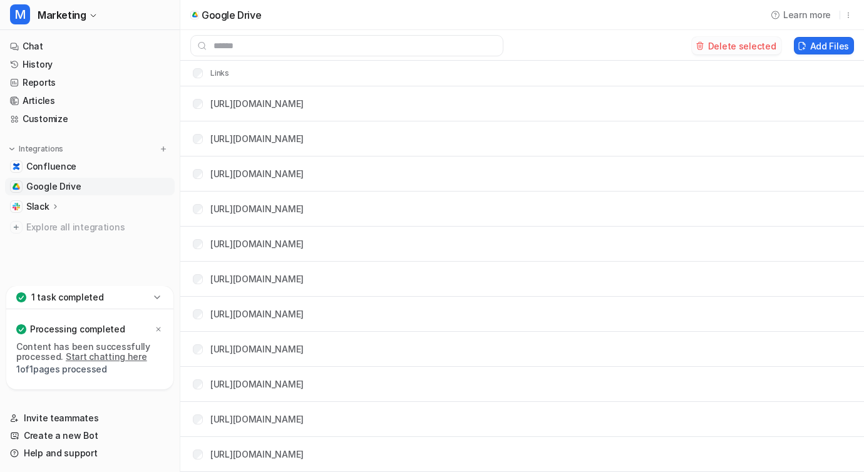
click at [770, 43] on button "Delete selected" at bounding box center [737, 46] width 90 height 18
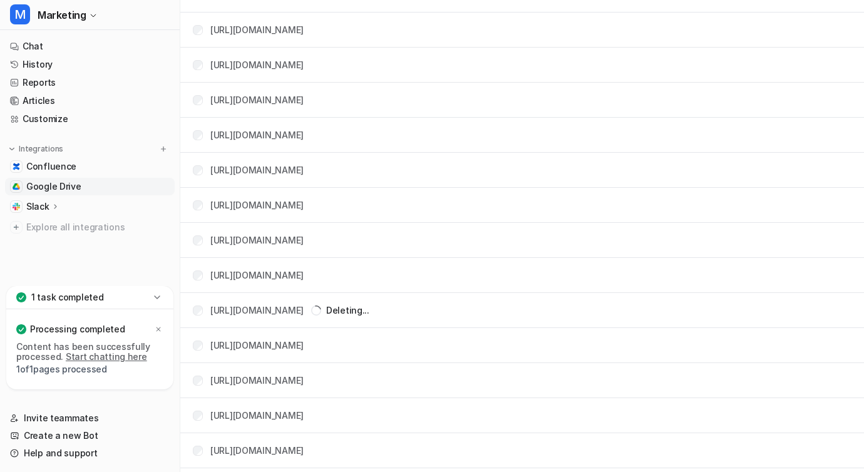
scroll to position [2139, 0]
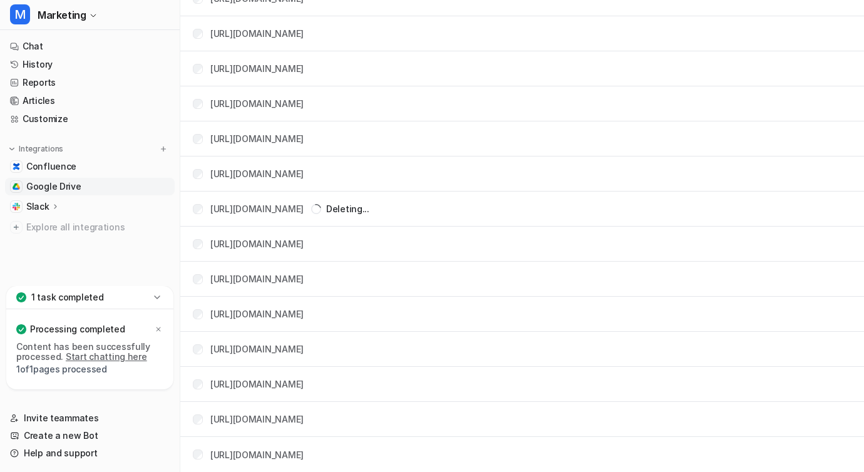
click at [304, 167] on div "[URL][DOMAIN_NAME]" at bounding box center [256, 173] width 93 height 13
click at [304, 170] on link "[URL][DOMAIN_NAME]" at bounding box center [256, 173] width 93 height 11
click at [304, 169] on link "[URL][DOMAIN_NAME]" at bounding box center [256, 173] width 93 height 11
click at [304, 142] on link "[URL][DOMAIN_NAME]" at bounding box center [256, 138] width 93 height 11
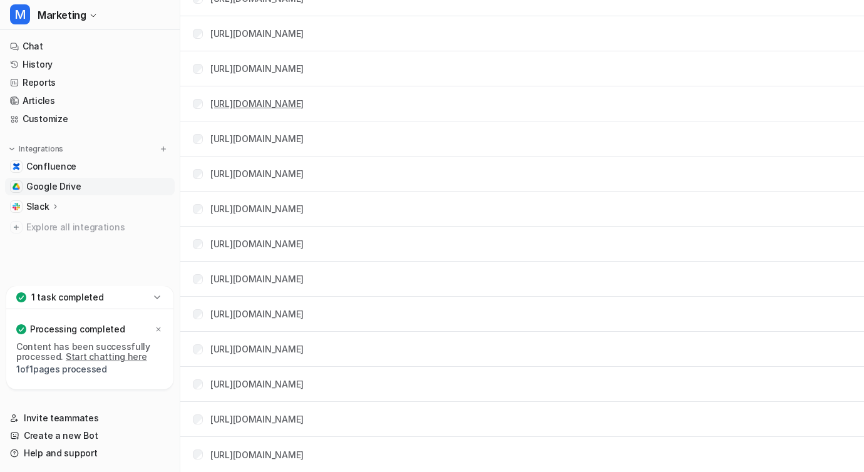
click at [304, 107] on link "[URL][DOMAIN_NAME]" at bounding box center [256, 103] width 93 height 11
click at [304, 304] on td "[URL][DOMAIN_NAME]" at bounding box center [243, 313] width 121 height 23
click at [304, 281] on link "[URL][DOMAIN_NAME]" at bounding box center [256, 279] width 93 height 11
click at [304, 383] on link "[URL][DOMAIN_NAME]" at bounding box center [256, 384] width 93 height 11
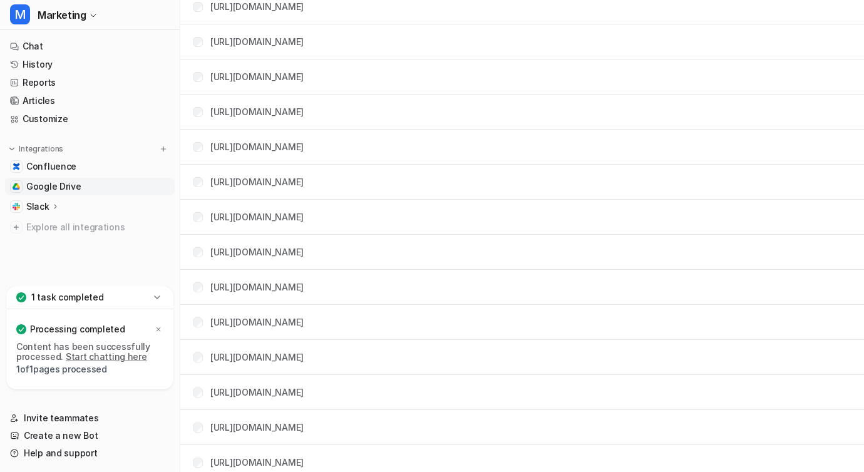
scroll to position [1757, 0]
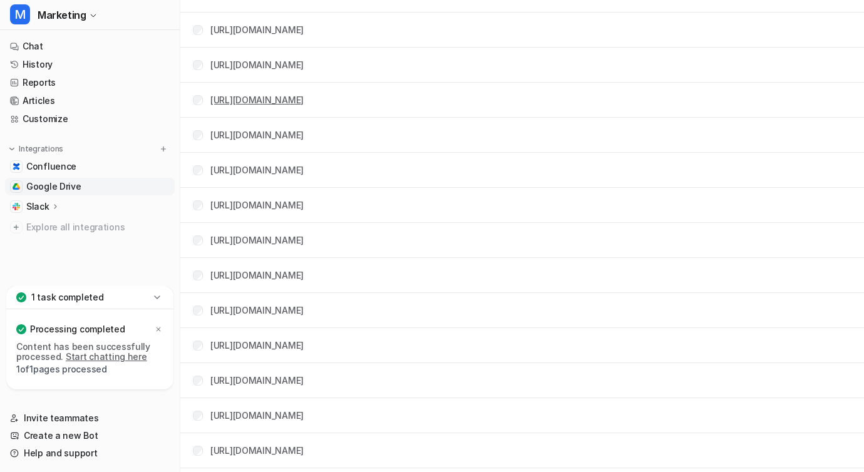
click at [304, 97] on link "[URL][DOMAIN_NAME]" at bounding box center [256, 100] width 93 height 11
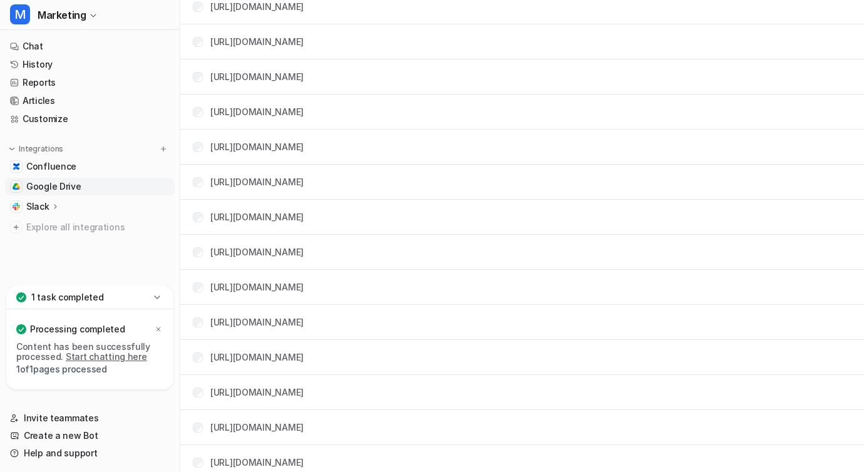
scroll to position [470, 0]
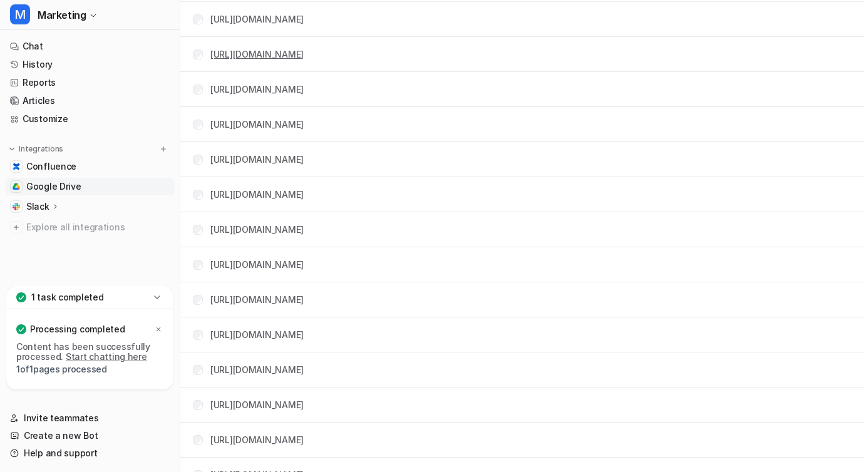
click at [304, 53] on link "[URL][DOMAIN_NAME]" at bounding box center [256, 54] width 93 height 11
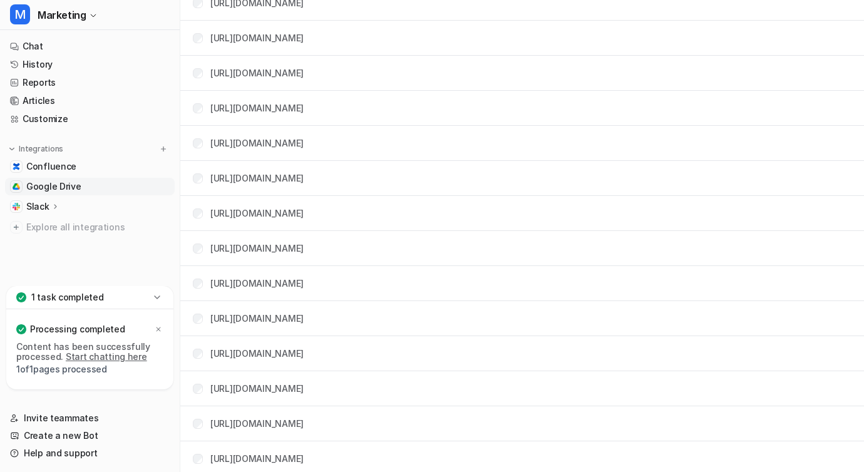
scroll to position [720, 0]
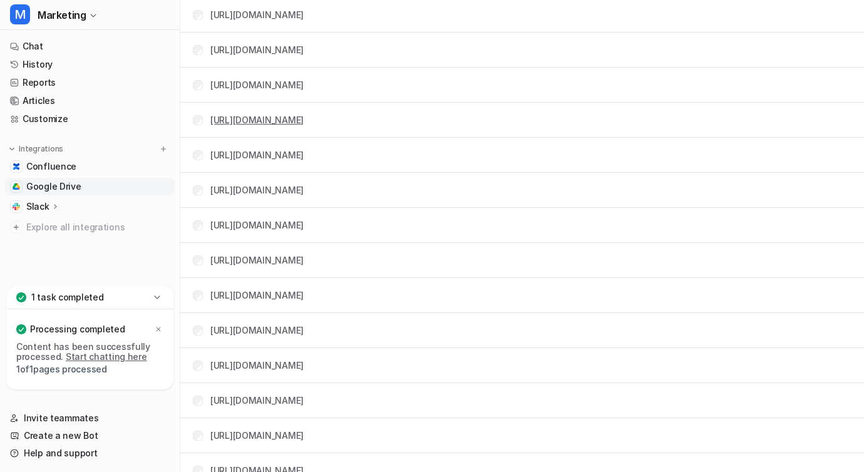
click at [304, 120] on link "[URL][DOMAIN_NAME]" at bounding box center [256, 120] width 93 height 11
click at [304, 80] on link "[URL][DOMAIN_NAME]" at bounding box center [256, 85] width 93 height 11
click at [304, 231] on div "[URL][DOMAIN_NAME]" at bounding box center [256, 225] width 93 height 13
click at [304, 220] on link "[URL][DOMAIN_NAME]" at bounding box center [256, 225] width 93 height 11
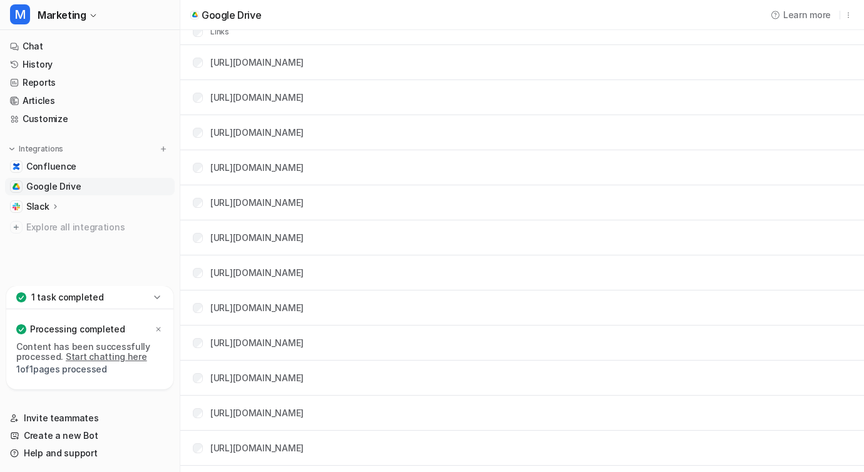
scroll to position [0, 0]
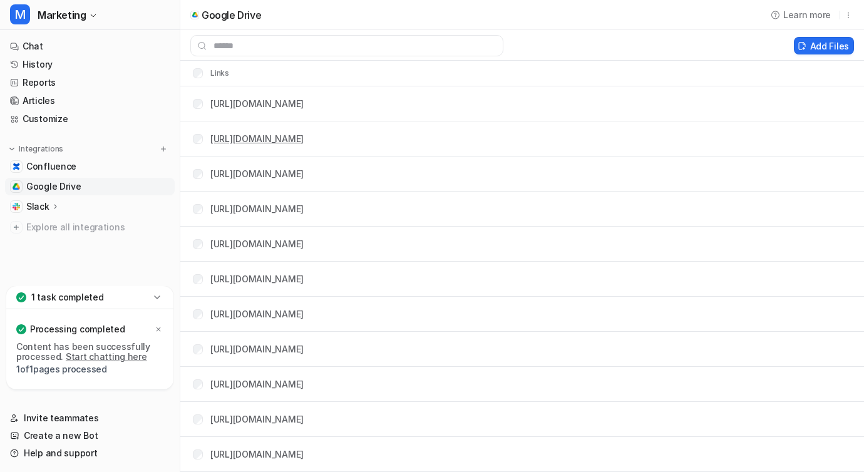
click at [294, 142] on link "[URL][DOMAIN_NAME]" at bounding box center [256, 138] width 93 height 11
click at [304, 97] on div "[URL][DOMAIN_NAME]" at bounding box center [256, 103] width 93 height 13
click at [304, 101] on link "[URL][DOMAIN_NAME]" at bounding box center [256, 103] width 93 height 11
click at [304, 209] on link "[URL][DOMAIN_NAME]" at bounding box center [256, 209] width 93 height 11
click at [304, 313] on link "[URL][DOMAIN_NAME]" at bounding box center [256, 314] width 93 height 11
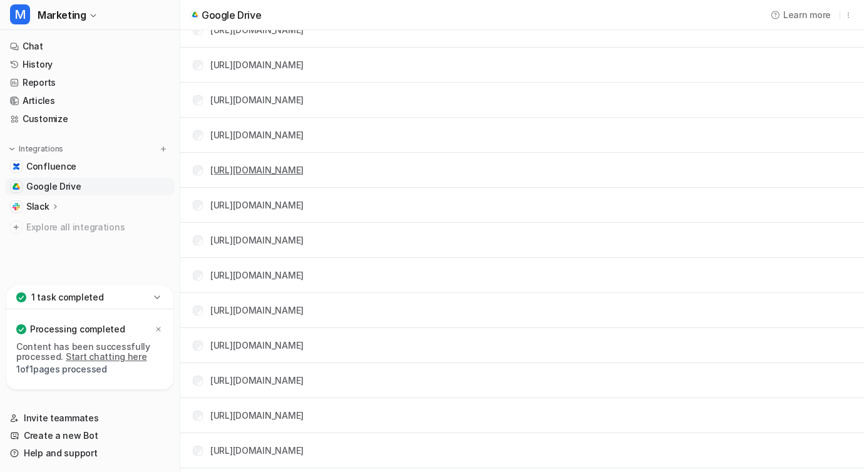
scroll to position [194, 0]
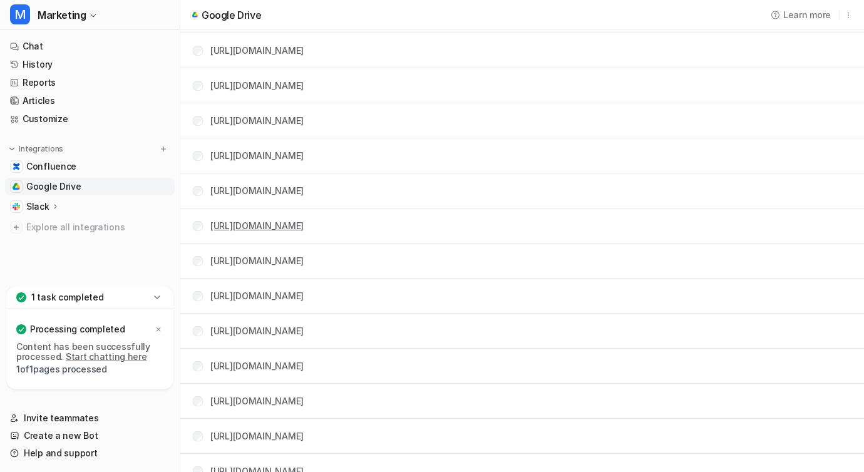
click at [304, 228] on link "[URL][DOMAIN_NAME]" at bounding box center [256, 225] width 93 height 11
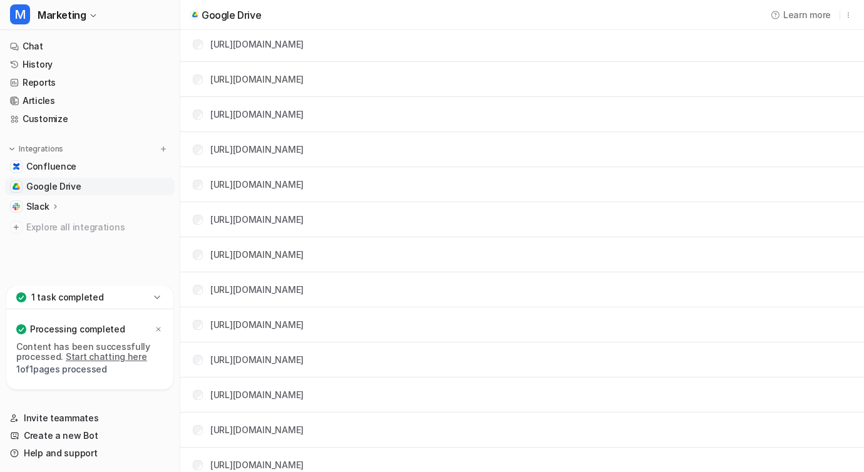
scroll to position [0, 0]
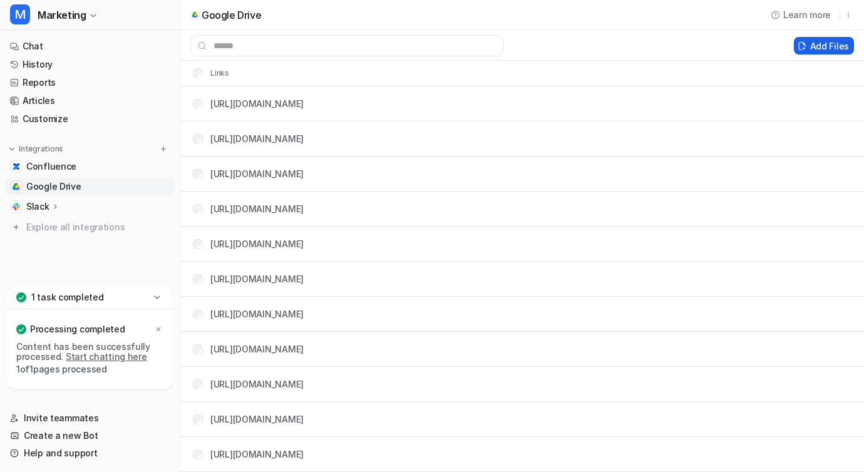
click at [814, 44] on button "Add Files" at bounding box center [824, 46] width 60 height 18
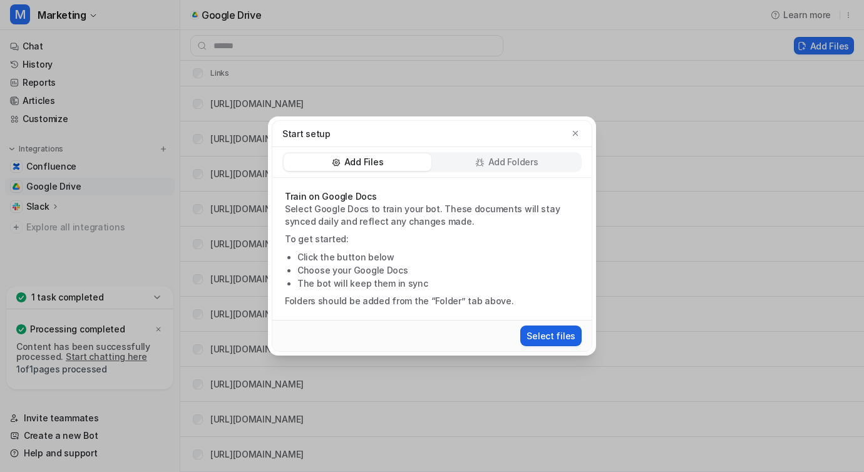
click at [535, 330] on button "Select files" at bounding box center [550, 336] width 61 height 21
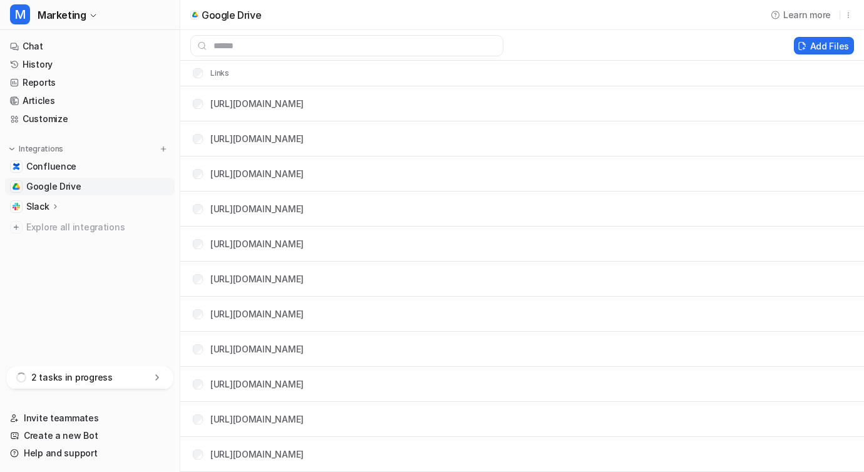
click at [156, 373] on icon at bounding box center [157, 377] width 13 height 13
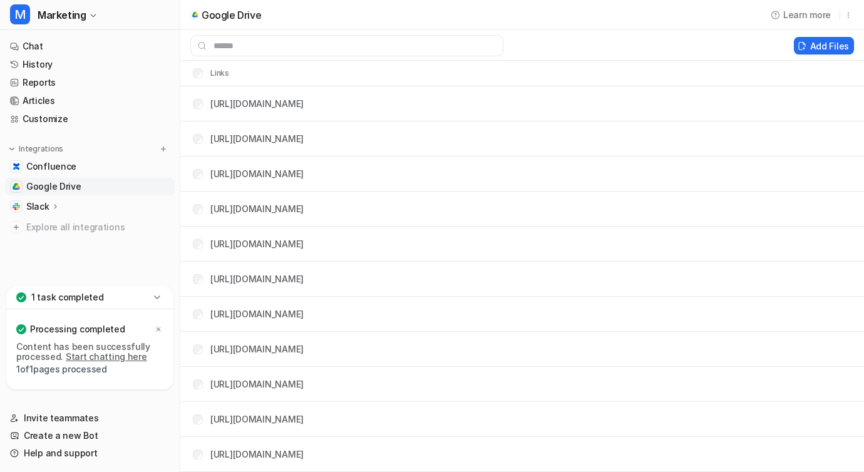
click at [95, 284] on nav "Chat History Reports Articles Customize Integrations Confluence Google Drive Sl…" at bounding box center [90, 160] width 180 height 254
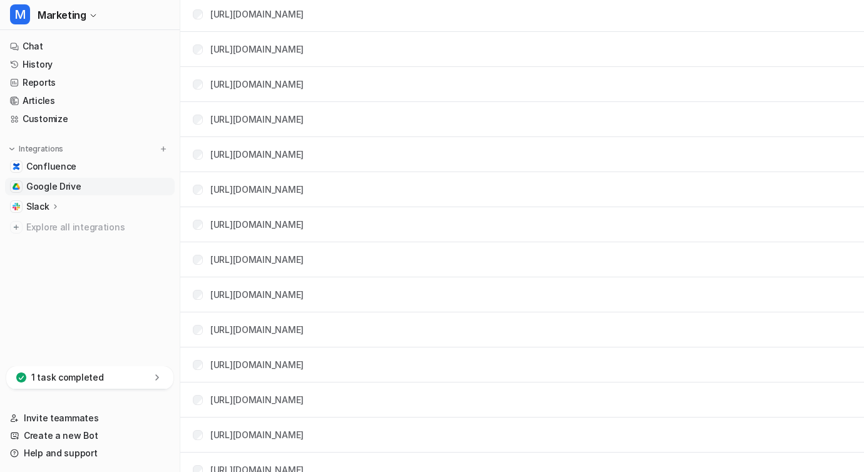
scroll to position [2104, 0]
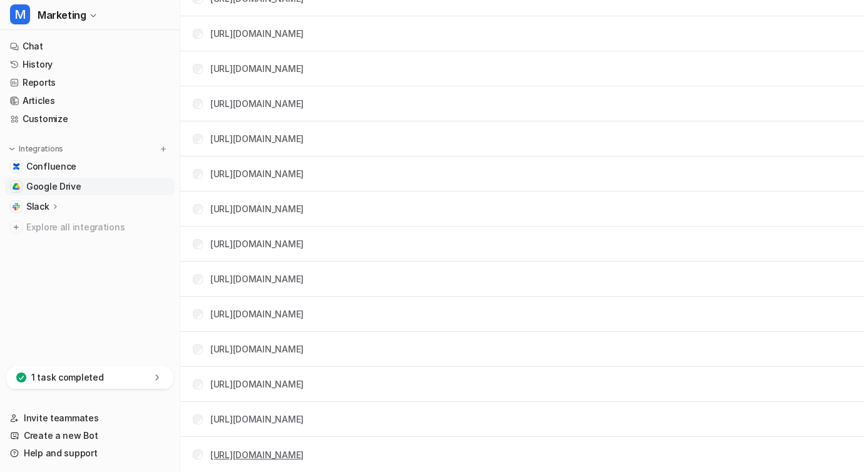
click at [266, 456] on link "[URL][DOMAIN_NAME]" at bounding box center [256, 455] width 93 height 11
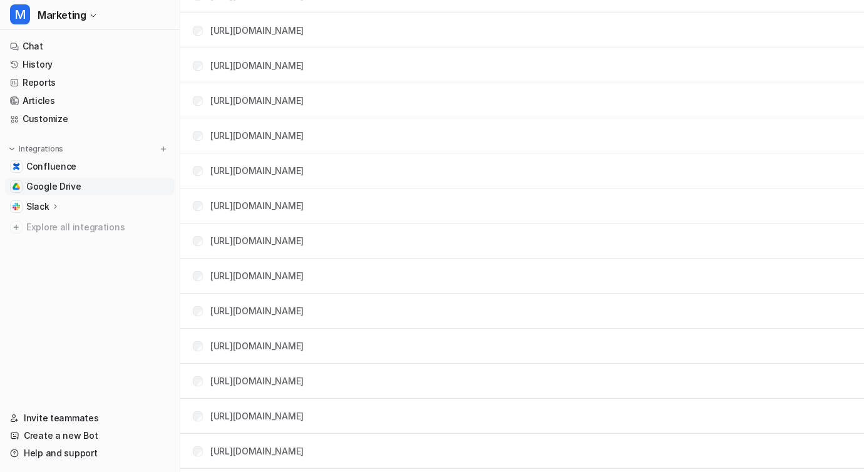
scroll to position [2104, 0]
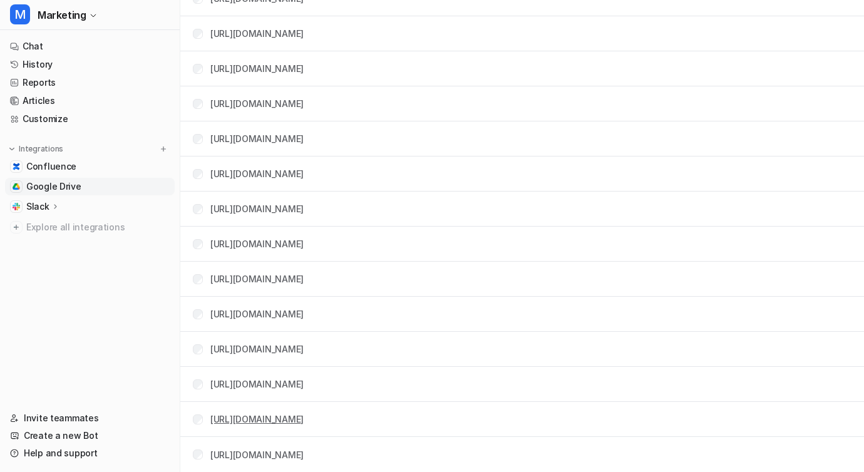
click at [296, 422] on link "[URL][DOMAIN_NAME]" at bounding box center [256, 419] width 93 height 11
click at [546, 416] on tr "[URL][DOMAIN_NAME]" at bounding box center [522, 419] width 684 height 35
copy link "[URL][DOMAIN_NAME]"
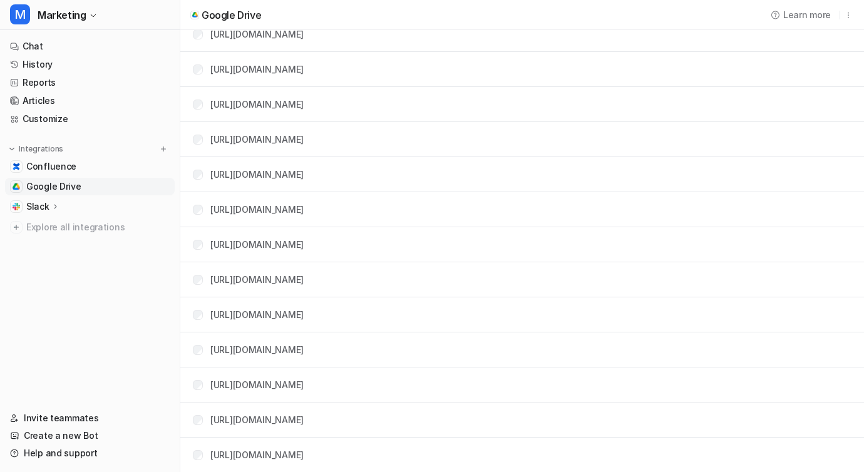
scroll to position [0, 0]
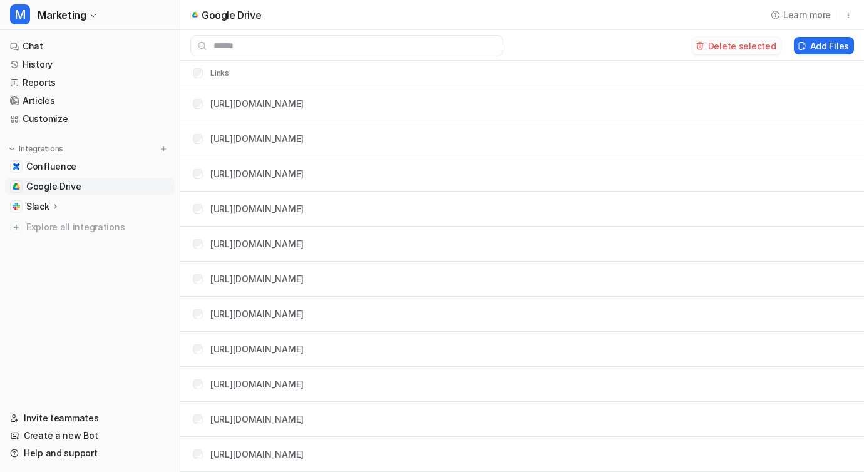
click at [730, 50] on button "Delete selected" at bounding box center [737, 46] width 90 height 18
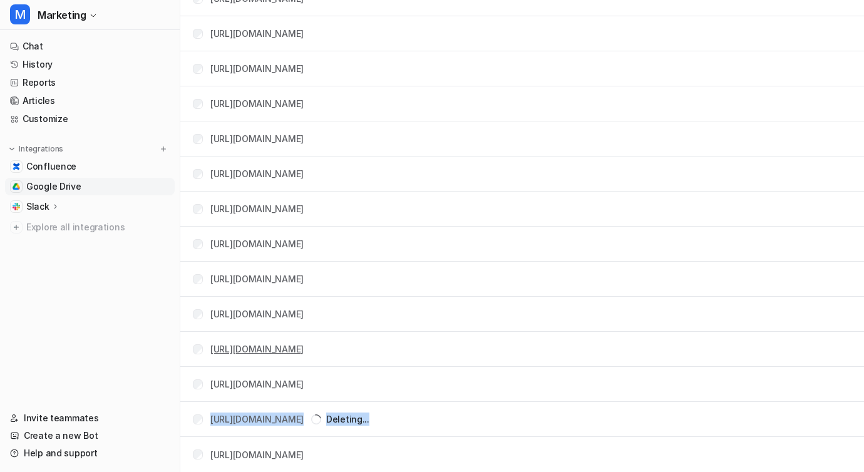
scroll to position [2069, 0]
click at [246, 384] on link "[URL][DOMAIN_NAME]" at bounding box center [256, 384] width 93 height 11
click at [304, 100] on link "[URL][DOMAIN_NAME]" at bounding box center [256, 103] width 93 height 11
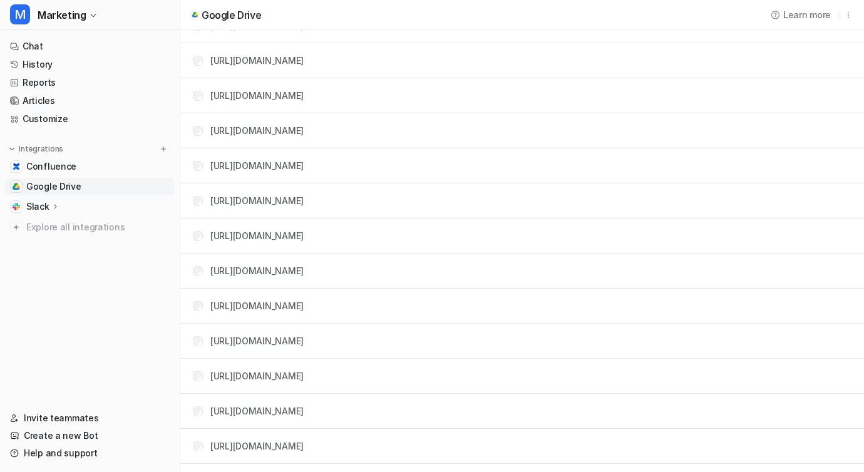
scroll to position [0, 0]
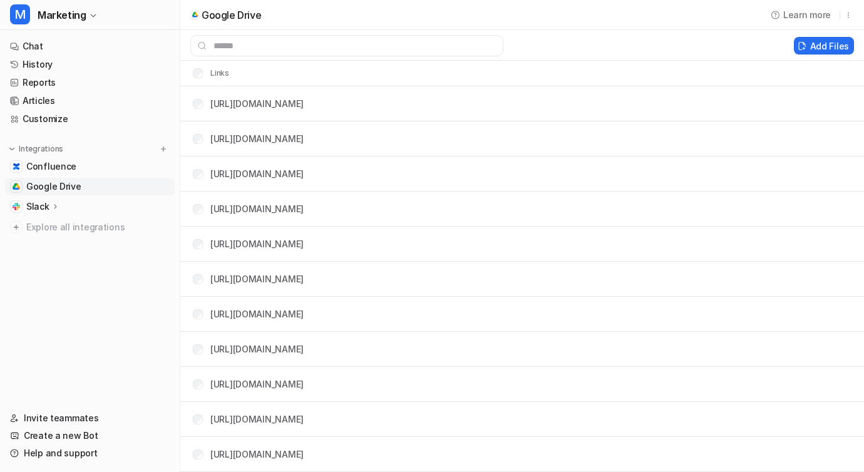
click at [216, 74] on th "Links" at bounding box center [206, 73] width 47 height 15
click at [289, 76] on tr "Links" at bounding box center [522, 73] width 684 height 25
click at [848, 16] on icon "button" at bounding box center [848, 15] width 9 height 9
click at [693, 17] on div "Google Drive Learn more Delete" at bounding box center [522, 14] width 684 height 31
click at [272, 108] on link "[URL][DOMAIN_NAME]" at bounding box center [256, 103] width 93 height 11
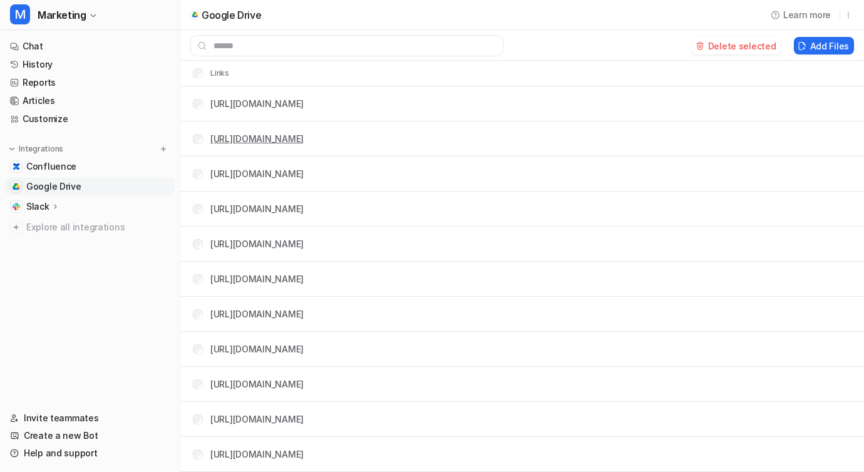
click at [276, 138] on link "[URL][DOMAIN_NAME]" at bounding box center [256, 138] width 93 height 11
click at [267, 181] on td "[URL][DOMAIN_NAME]" at bounding box center [243, 173] width 121 height 23
click at [297, 169] on link "[URL][DOMAIN_NAME]" at bounding box center [256, 173] width 93 height 11
click at [257, 208] on link "[URL][DOMAIN_NAME]" at bounding box center [256, 209] width 93 height 11
click at [228, 239] on link "[URL][DOMAIN_NAME]" at bounding box center [256, 244] width 93 height 11
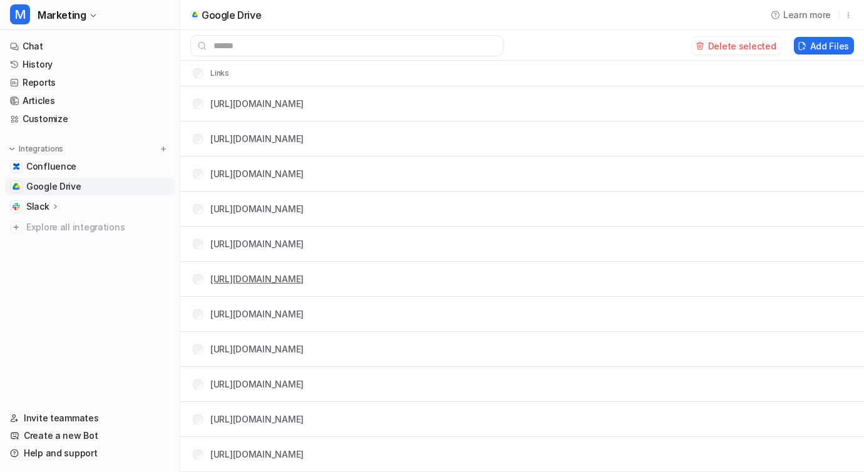
click at [240, 276] on link "[URL][DOMAIN_NAME]" at bounding box center [256, 279] width 93 height 11
click at [244, 313] on link "[URL][DOMAIN_NAME]" at bounding box center [256, 314] width 93 height 11
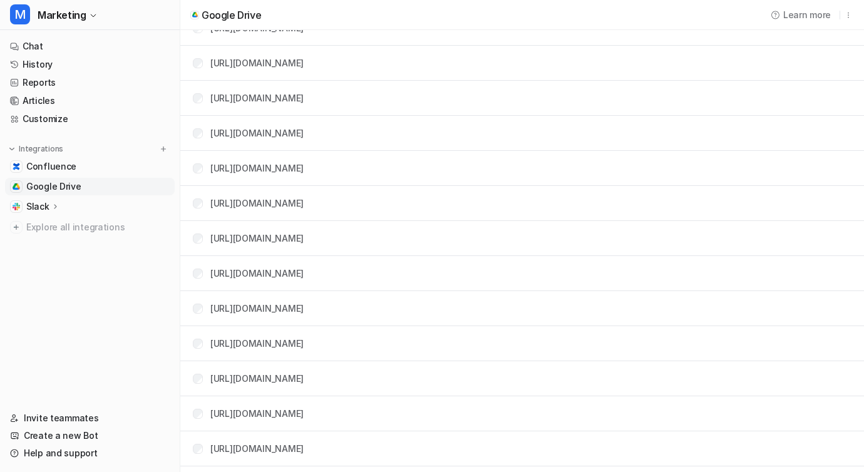
scroll to position [120, 0]
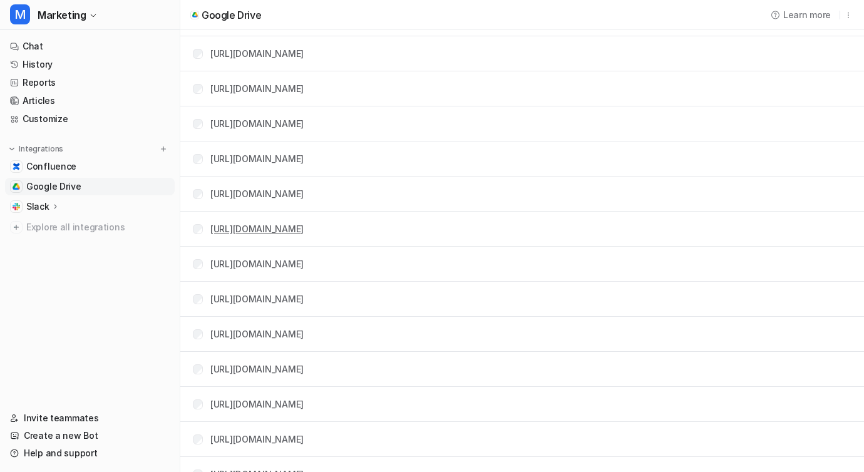
click at [264, 227] on link "[URL][DOMAIN_NAME]" at bounding box center [256, 229] width 93 height 11
click at [204, 264] on div "[URL][DOMAIN_NAME]" at bounding box center [248, 263] width 111 height 13
click at [245, 264] on link "[URL][DOMAIN_NAME]" at bounding box center [256, 264] width 93 height 11
click at [270, 300] on link "[URL][DOMAIN_NAME]" at bounding box center [256, 299] width 93 height 11
click at [262, 333] on link "[URL][DOMAIN_NAME]" at bounding box center [256, 334] width 93 height 11
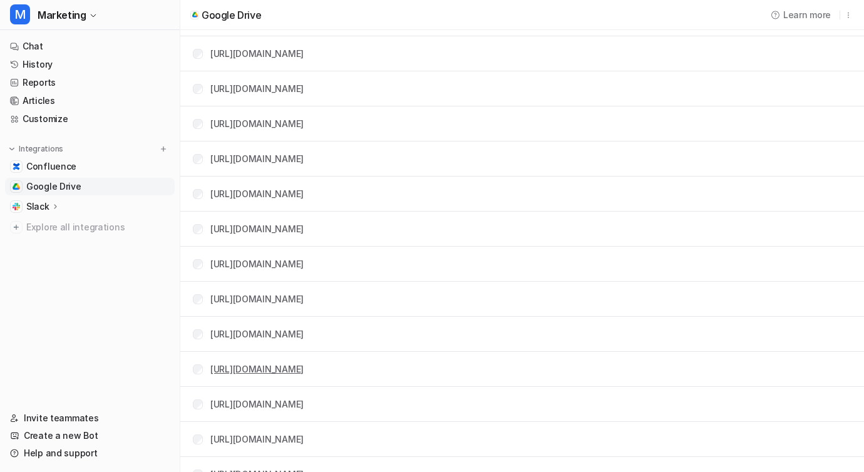
click at [249, 366] on link "[URL][DOMAIN_NAME]" at bounding box center [256, 369] width 93 height 11
click at [304, 235] on div "[URL][DOMAIN_NAME]" at bounding box center [256, 228] width 93 height 13
click at [304, 229] on link "[URL][DOMAIN_NAME]" at bounding box center [256, 229] width 93 height 11
click at [239, 204] on td "[URL][DOMAIN_NAME]" at bounding box center [243, 193] width 121 height 23
click at [251, 191] on link "[URL][DOMAIN_NAME]" at bounding box center [256, 194] width 93 height 11
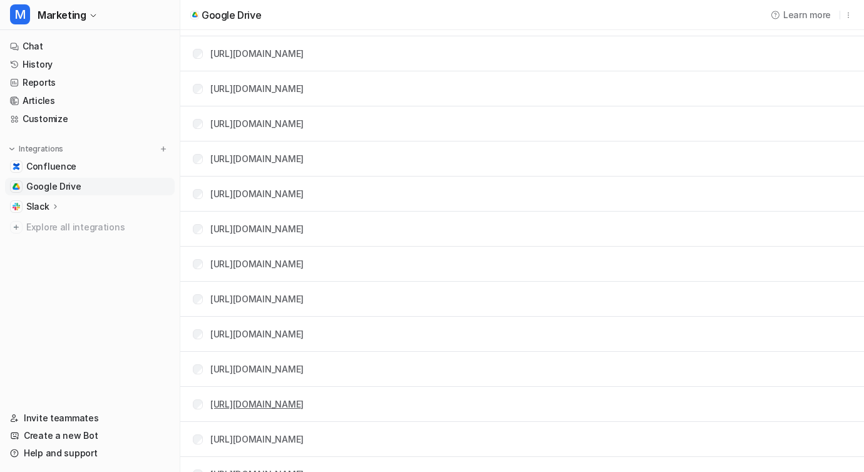
click at [267, 405] on link "[URL][DOMAIN_NAME]" at bounding box center [256, 404] width 93 height 11
click at [249, 439] on link "[URL][DOMAIN_NAME]" at bounding box center [256, 439] width 93 height 11
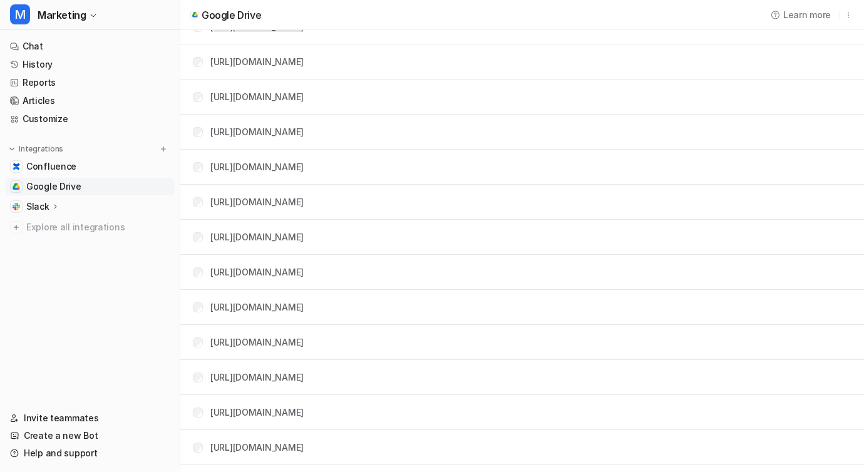
scroll to position [464, 0]
click at [264, 133] on link "[URL][DOMAIN_NAME]" at bounding box center [256, 130] width 93 height 11
click at [193, 170] on div "[URL][DOMAIN_NAME]" at bounding box center [248, 165] width 111 height 13
click at [257, 165] on link "[URL][DOMAIN_NAME]" at bounding box center [256, 165] width 93 height 11
click at [203, 200] on div "[URL][DOMAIN_NAME]" at bounding box center [248, 200] width 111 height 13
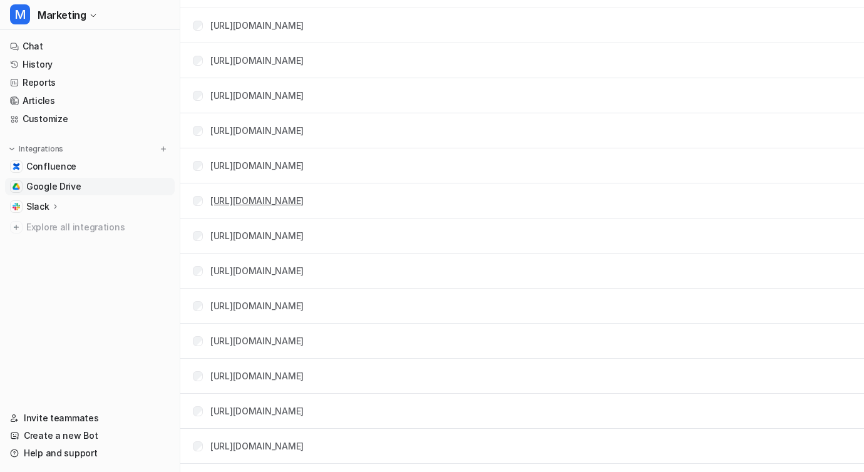
click at [238, 200] on link "[URL][DOMAIN_NAME]" at bounding box center [256, 200] width 93 height 11
click at [275, 237] on link "[URL][DOMAIN_NAME]" at bounding box center [256, 235] width 93 height 11
click at [245, 272] on link "[URL][DOMAIN_NAME]" at bounding box center [256, 271] width 93 height 11
click at [243, 302] on link "[URL][DOMAIN_NAME]" at bounding box center [256, 306] width 93 height 11
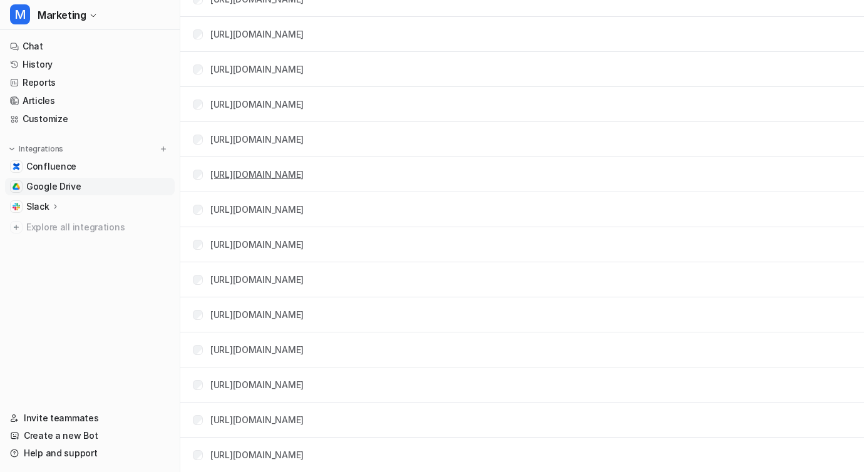
scroll to position [685, 0]
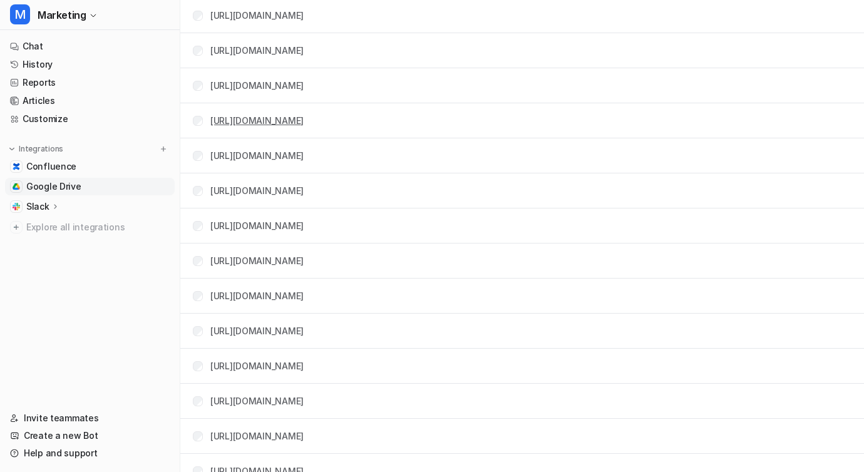
click at [267, 121] on link "[URL][DOMAIN_NAME]" at bounding box center [256, 120] width 93 height 11
click at [244, 155] on link "[URL][DOMAIN_NAME]" at bounding box center [256, 155] width 93 height 11
click at [272, 189] on link "[URL][DOMAIN_NAME]" at bounding box center [256, 190] width 93 height 11
click at [200, 232] on div "[URL][DOMAIN_NAME]" at bounding box center [248, 225] width 111 height 13
click at [227, 226] on link "[URL][DOMAIN_NAME]" at bounding box center [256, 225] width 93 height 11
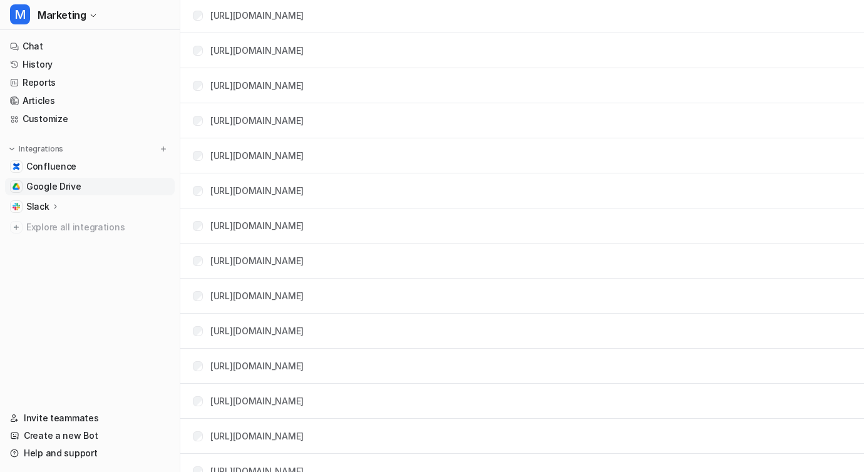
click at [192, 263] on td "[URL][DOMAIN_NAME]" at bounding box center [243, 260] width 121 height 23
click at [207, 263] on div "[URL][DOMAIN_NAME]" at bounding box center [248, 260] width 111 height 13
click at [261, 263] on link "[URL][DOMAIN_NAME]" at bounding box center [256, 261] width 93 height 11
click at [260, 297] on link "[URL][DOMAIN_NAME]" at bounding box center [256, 296] width 93 height 11
click at [249, 326] on link "[URL][DOMAIN_NAME]" at bounding box center [256, 331] width 93 height 11
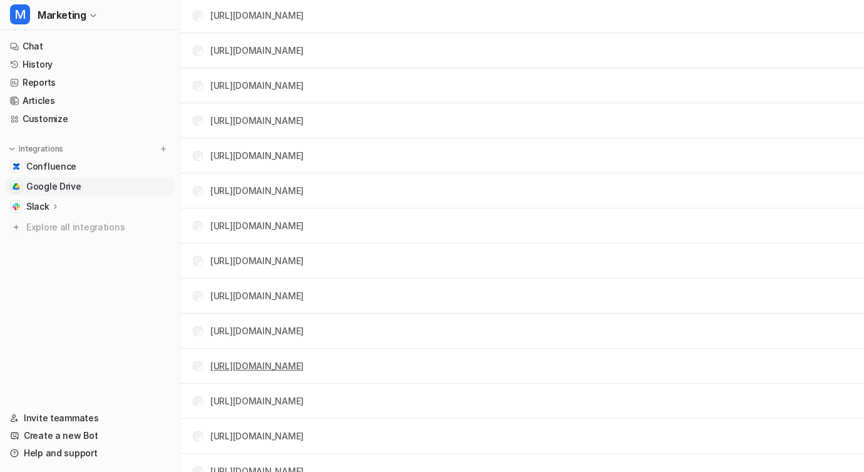
click at [240, 365] on link "[URL][DOMAIN_NAME]" at bounding box center [256, 366] width 93 height 11
click at [246, 398] on link "[URL][DOMAIN_NAME]" at bounding box center [256, 401] width 93 height 11
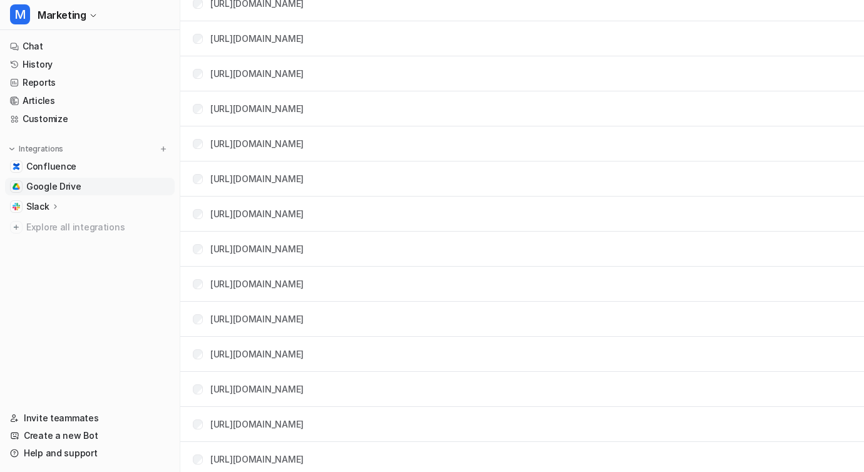
scroll to position [866, 0]
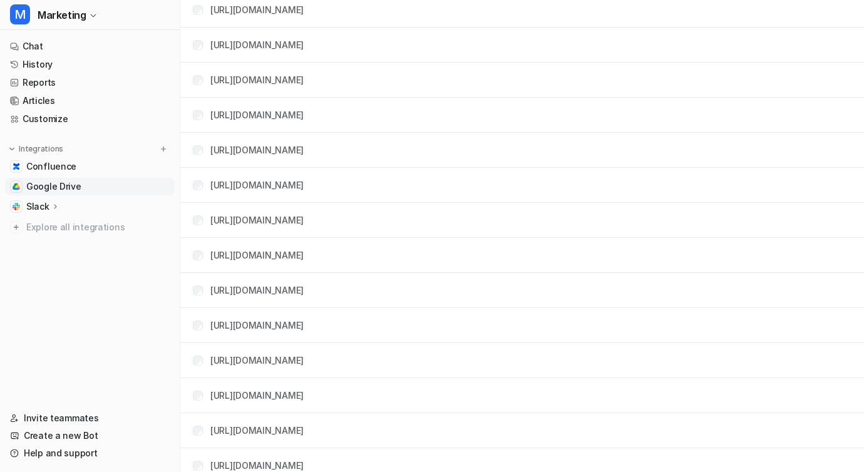
drag, startPoint x: 199, startPoint y: 245, endPoint x: 207, endPoint y: 252, distance: 10.2
click at [199, 245] on td "[URL][DOMAIN_NAME]" at bounding box center [243, 255] width 121 height 23
click at [264, 254] on link "[URL][DOMAIN_NAME]" at bounding box center [256, 255] width 93 height 11
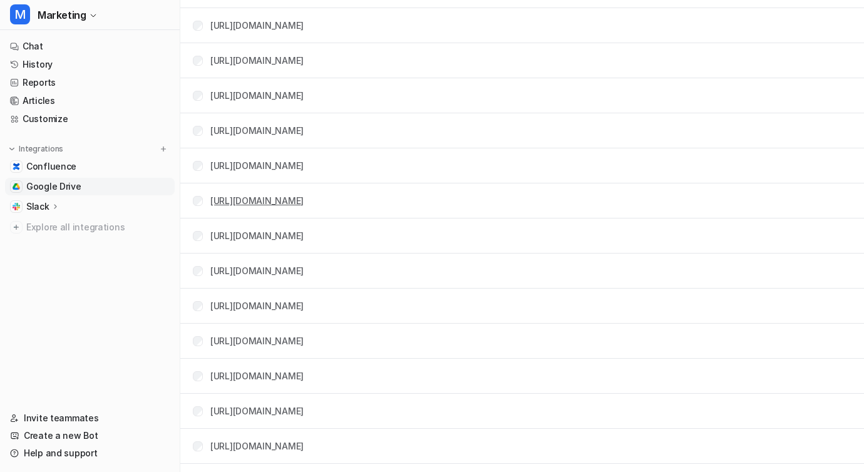
click at [256, 198] on link "[URL][DOMAIN_NAME]" at bounding box center [256, 200] width 93 height 11
click at [271, 235] on link "[URL][DOMAIN_NAME]" at bounding box center [256, 235] width 93 height 11
click at [237, 269] on link "[URL][DOMAIN_NAME]" at bounding box center [256, 271] width 93 height 11
click at [240, 305] on link "[URL][DOMAIN_NAME]" at bounding box center [256, 306] width 93 height 11
click at [224, 339] on link "[URL][DOMAIN_NAME]" at bounding box center [256, 341] width 93 height 11
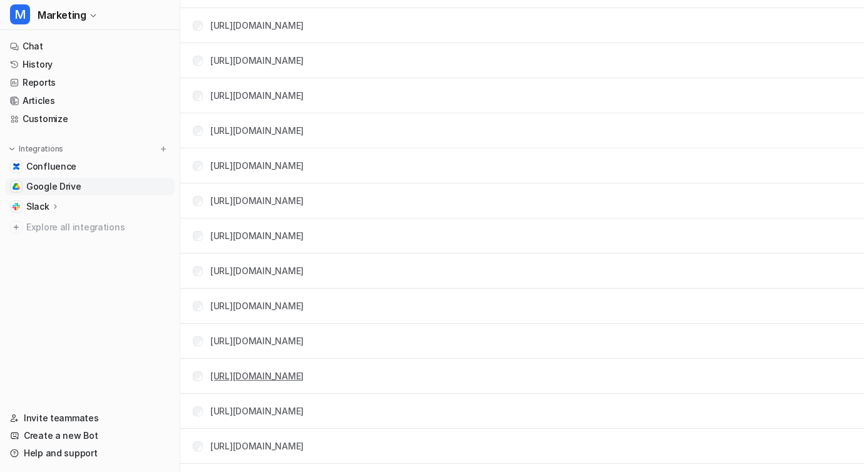
click at [230, 377] on link "[URL][DOMAIN_NAME]" at bounding box center [256, 376] width 93 height 11
click at [193, 406] on div "[URL][DOMAIN_NAME]" at bounding box center [248, 411] width 111 height 13
click at [230, 416] on div "[URL][DOMAIN_NAME]" at bounding box center [256, 411] width 93 height 13
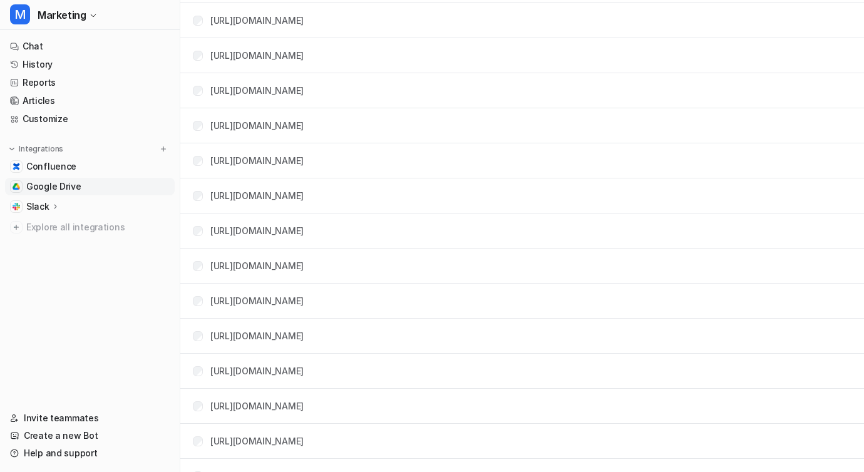
scroll to position [1248, 0]
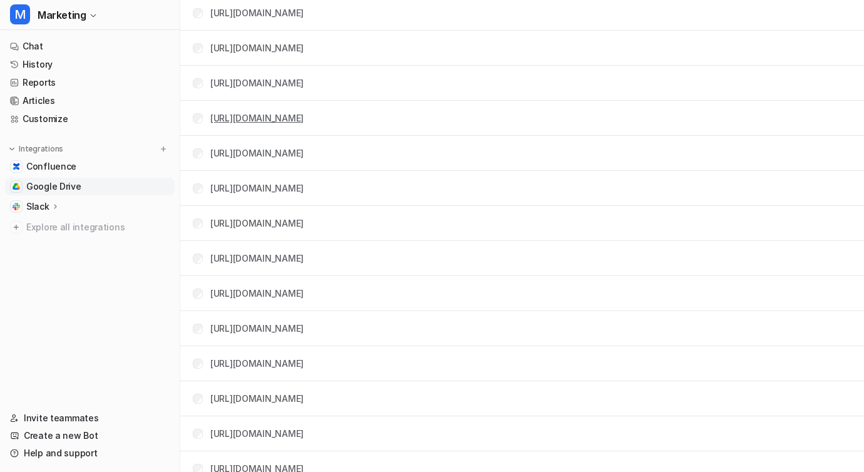
click at [287, 119] on link "[URL][DOMAIN_NAME]" at bounding box center [256, 118] width 93 height 11
click at [276, 152] on link "[URL][DOMAIN_NAME]" at bounding box center [256, 153] width 93 height 11
click at [254, 188] on link "[URL][DOMAIN_NAME]" at bounding box center [256, 188] width 93 height 11
click at [236, 222] on link "[URL][DOMAIN_NAME]" at bounding box center [256, 223] width 93 height 11
click at [244, 255] on link "[URL][DOMAIN_NAME]" at bounding box center [256, 258] width 93 height 11
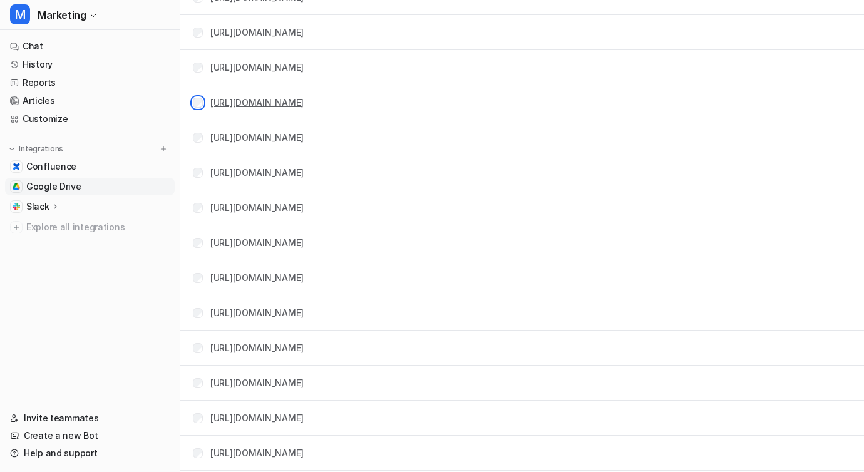
scroll to position [1437, 0]
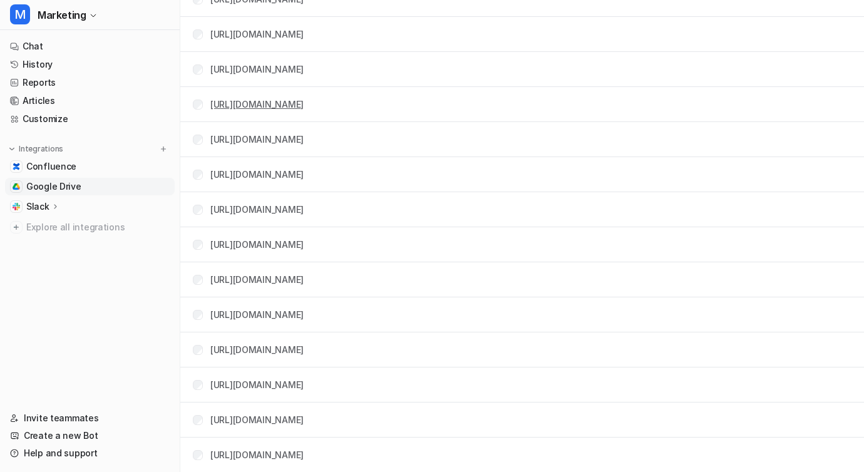
click at [239, 104] on link "[URL][DOMAIN_NAME]" at bounding box center [256, 104] width 93 height 11
click at [255, 140] on link "[URL][DOMAIN_NAME]" at bounding box center [256, 139] width 93 height 11
drag, startPoint x: 354, startPoint y: 175, endPoint x: 463, endPoint y: 115, distance: 124.7
click at [304, 175] on link "[URL][DOMAIN_NAME]" at bounding box center [256, 174] width 93 height 11
click at [247, 207] on link "[URL][DOMAIN_NAME]" at bounding box center [256, 209] width 93 height 11
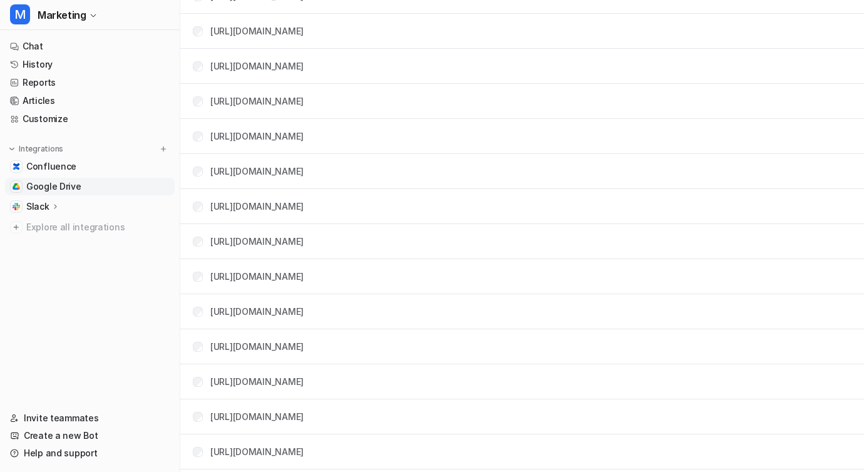
scroll to position [1581, 0]
drag, startPoint x: 204, startPoint y: 102, endPoint x: 235, endPoint y: 102, distance: 31.3
click at [205, 102] on div "[URL][DOMAIN_NAME]" at bounding box center [248, 100] width 111 height 13
click at [245, 101] on link "[URL][DOMAIN_NAME]" at bounding box center [256, 100] width 93 height 11
click at [198, 129] on div "[URL][DOMAIN_NAME]" at bounding box center [248, 135] width 111 height 13
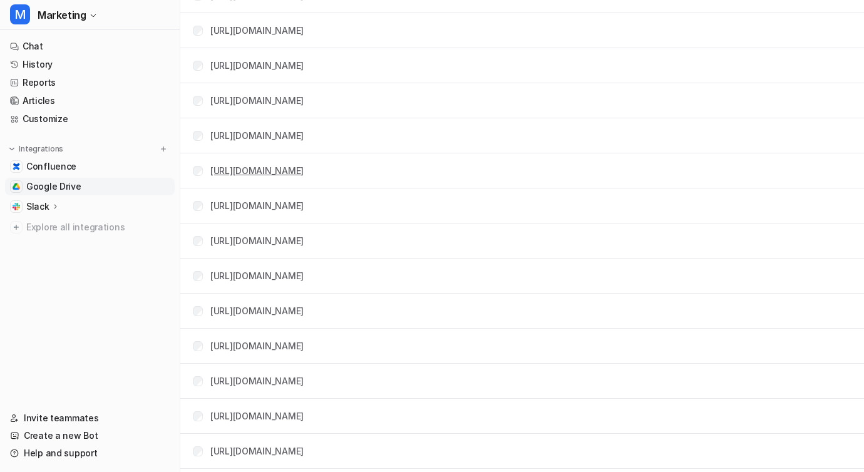
click at [241, 169] on link "[URL][DOMAIN_NAME]" at bounding box center [256, 170] width 93 height 11
drag, startPoint x: 203, startPoint y: 205, endPoint x: 210, endPoint y: 205, distance: 7.5
click at [203, 205] on div "[URL][DOMAIN_NAME]" at bounding box center [248, 205] width 111 height 13
click at [238, 206] on link "[URL][DOMAIN_NAME]" at bounding box center [256, 205] width 93 height 11
click at [239, 241] on link "[URL][DOMAIN_NAME]" at bounding box center [256, 240] width 93 height 11
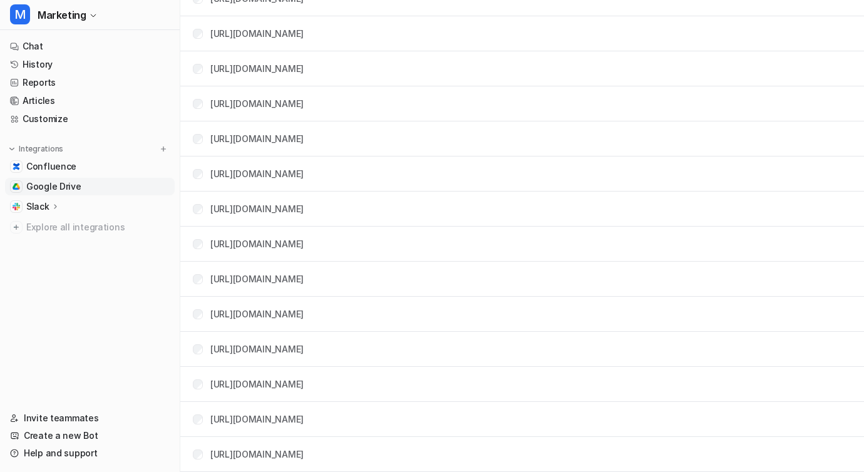
scroll to position [1657, 0]
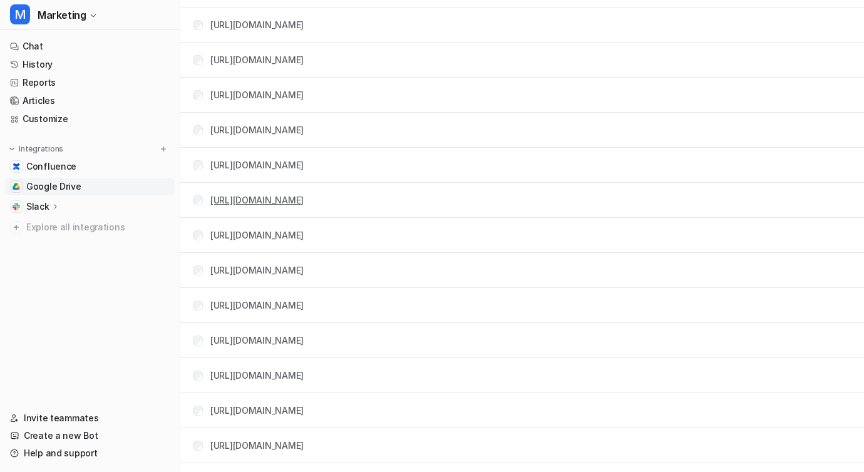
drag, startPoint x: 234, startPoint y: 200, endPoint x: 244, endPoint y: 198, distance: 9.7
click at [234, 200] on link "[URL][DOMAIN_NAME]" at bounding box center [256, 200] width 93 height 11
click at [236, 235] on link "[URL][DOMAIN_NAME]" at bounding box center [256, 235] width 93 height 11
click at [264, 193] on td "[URL][DOMAIN_NAME]" at bounding box center [243, 200] width 121 height 23
click at [264, 197] on link "[URL][DOMAIN_NAME]" at bounding box center [256, 200] width 93 height 11
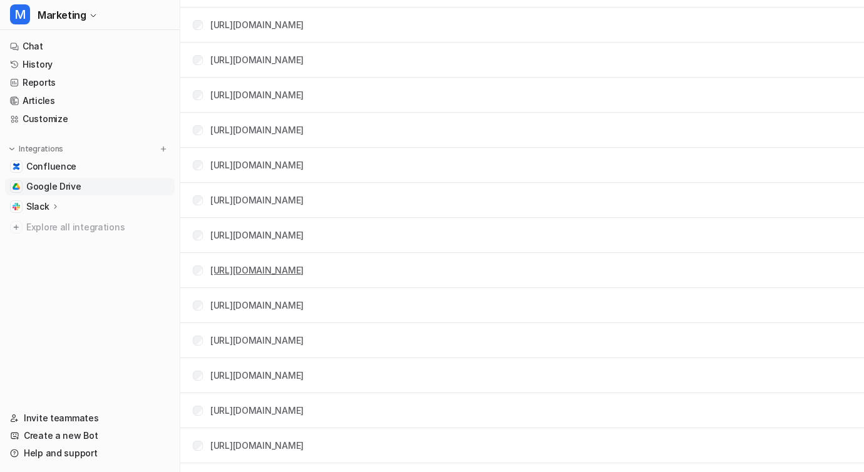
click at [225, 271] on link "[URL][DOMAIN_NAME]" at bounding box center [256, 270] width 93 height 11
click at [225, 306] on link "[URL][DOMAIN_NAME]" at bounding box center [256, 305] width 93 height 11
click at [241, 340] on link "[URL][DOMAIN_NAME]" at bounding box center [256, 340] width 93 height 11
click at [237, 374] on link "[URL][DOMAIN_NAME]" at bounding box center [256, 375] width 93 height 11
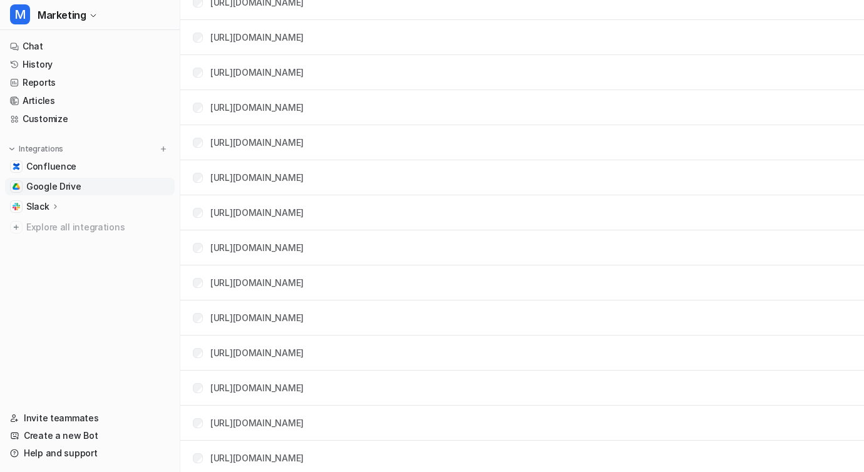
scroll to position [1872, 0]
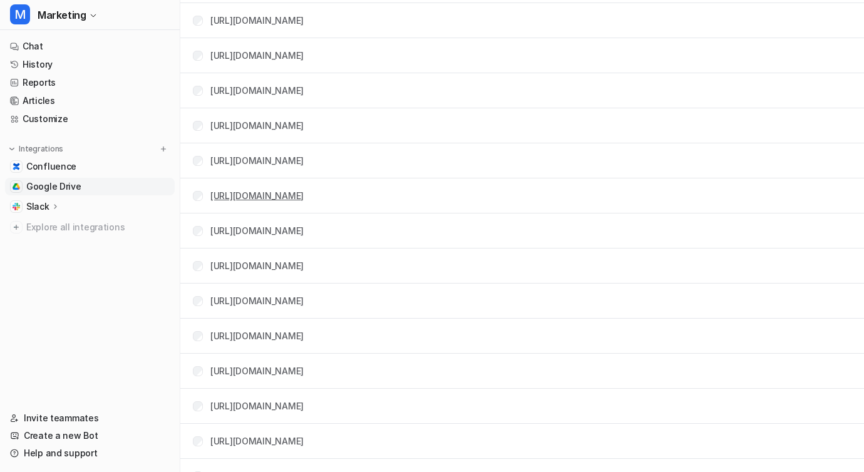
click at [254, 196] on link "[URL][DOMAIN_NAME]" at bounding box center [256, 195] width 93 height 11
click at [234, 233] on link "[URL][DOMAIN_NAME]" at bounding box center [256, 230] width 93 height 11
drag, startPoint x: 235, startPoint y: 301, endPoint x: 221, endPoint y: 301, distance: 14.4
click at [235, 301] on link "[URL][DOMAIN_NAME]" at bounding box center [256, 301] width 93 height 11
drag, startPoint x: 232, startPoint y: 298, endPoint x: 251, endPoint y: 281, distance: 25.2
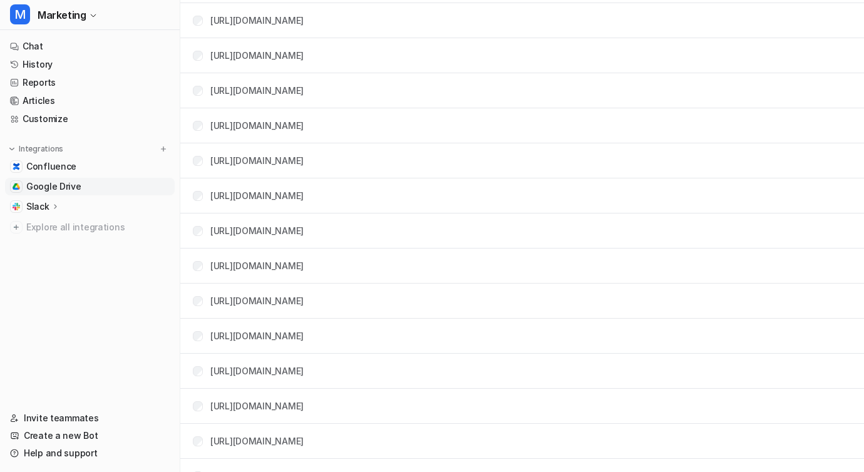
click at [232, 298] on link "[URL][DOMAIN_NAME]" at bounding box center [256, 301] width 93 height 11
click at [241, 337] on link "[URL][DOMAIN_NAME]" at bounding box center [256, 336] width 93 height 11
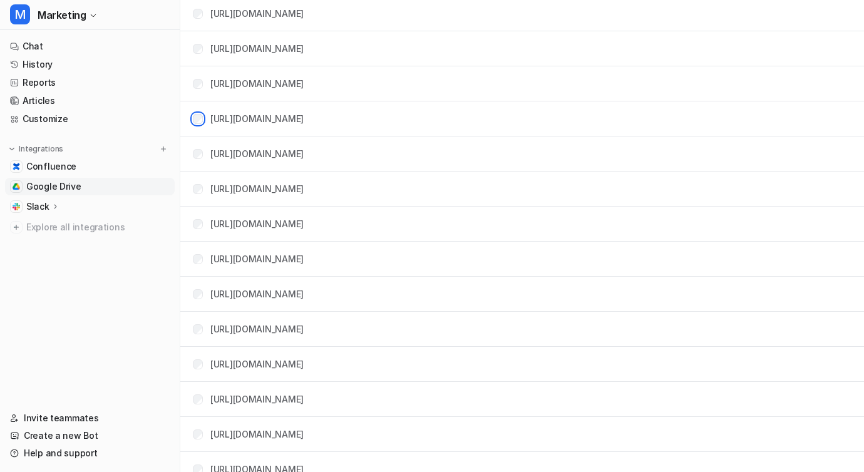
scroll to position [2000, 0]
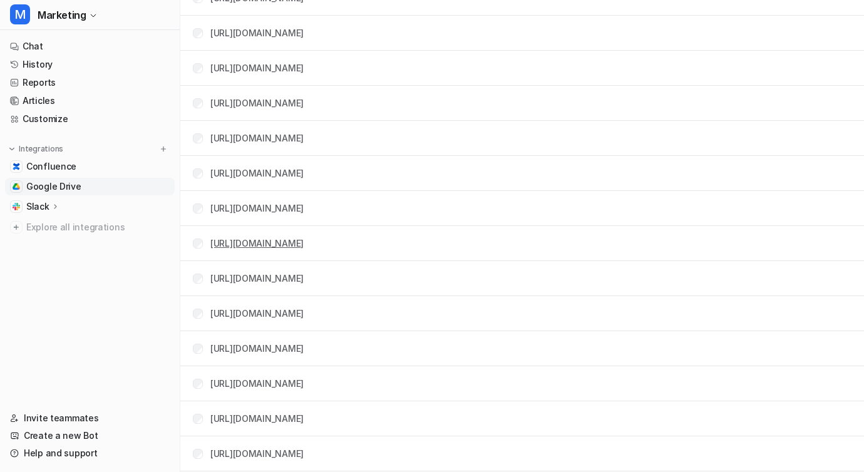
drag, startPoint x: 230, startPoint y: 241, endPoint x: 223, endPoint y: 242, distance: 6.9
click at [230, 241] on link "[URL][DOMAIN_NAME]" at bounding box center [256, 243] width 93 height 11
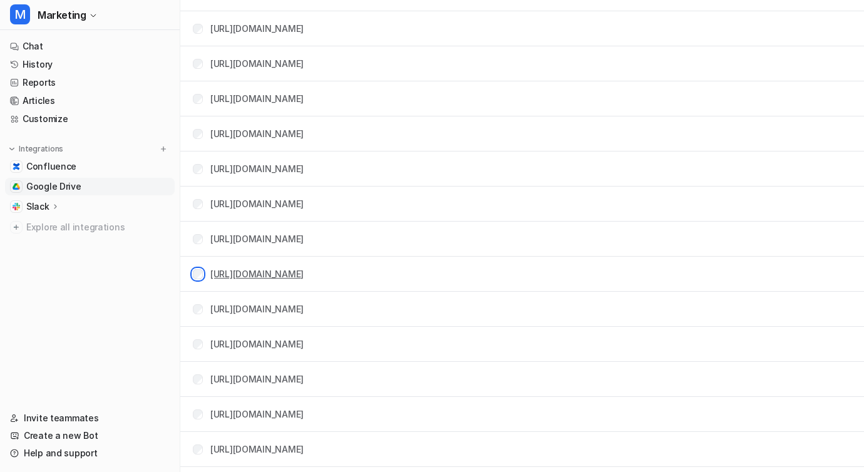
click at [202, 279] on div "[URL][DOMAIN_NAME]" at bounding box center [248, 273] width 111 height 13
click at [234, 277] on link "[URL][DOMAIN_NAME]" at bounding box center [256, 273] width 93 height 11
click at [246, 311] on link "[URL][DOMAIN_NAME]" at bounding box center [256, 309] width 93 height 11
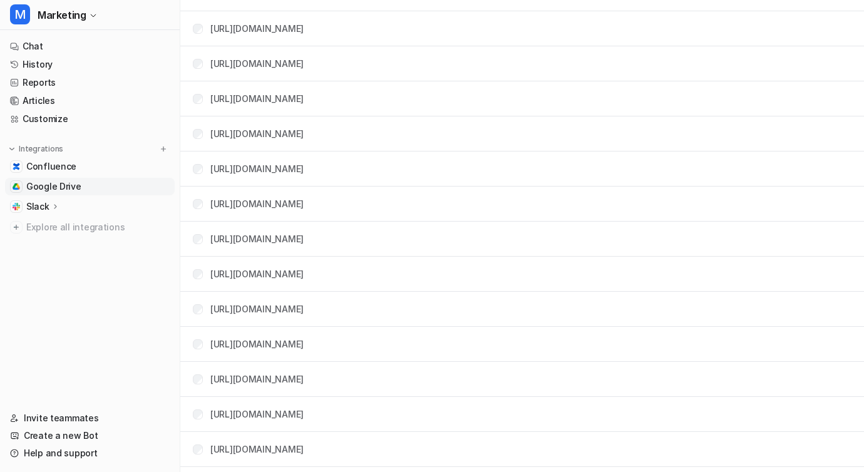
drag, startPoint x: 492, startPoint y: 340, endPoint x: 510, endPoint y: 326, distance: 22.3
click at [304, 340] on link "[URL][DOMAIN_NAME]" at bounding box center [256, 344] width 93 height 11
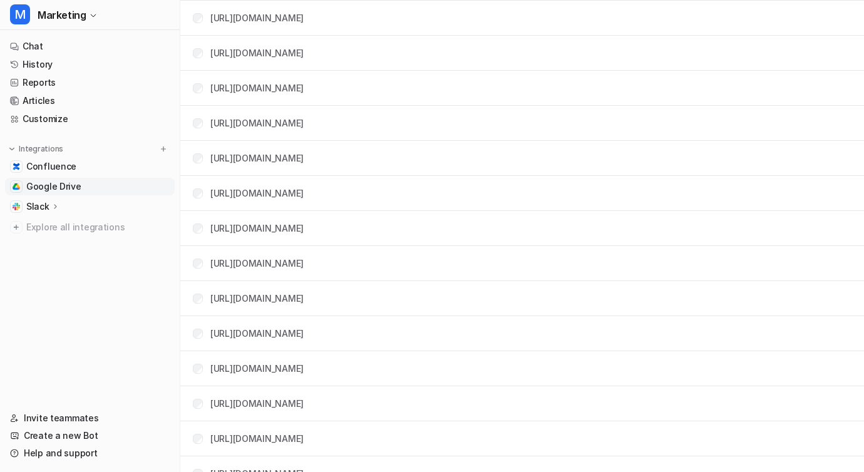
scroll to position [2069, 0]
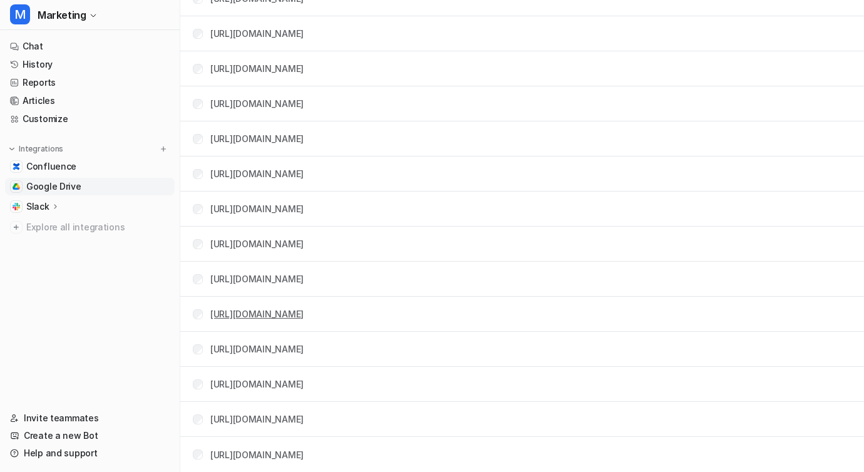
click at [257, 316] on link "[URL][DOMAIN_NAME]" at bounding box center [256, 314] width 93 height 11
drag, startPoint x: 202, startPoint y: 307, endPoint x: 202, endPoint y: 332, distance: 25.1
click at [202, 308] on div "[URL][DOMAIN_NAME]" at bounding box center [248, 314] width 111 height 13
click at [255, 353] on link "[URL][DOMAIN_NAME]" at bounding box center [256, 349] width 93 height 11
click at [244, 386] on link "[URL][DOMAIN_NAME]" at bounding box center [256, 384] width 93 height 11
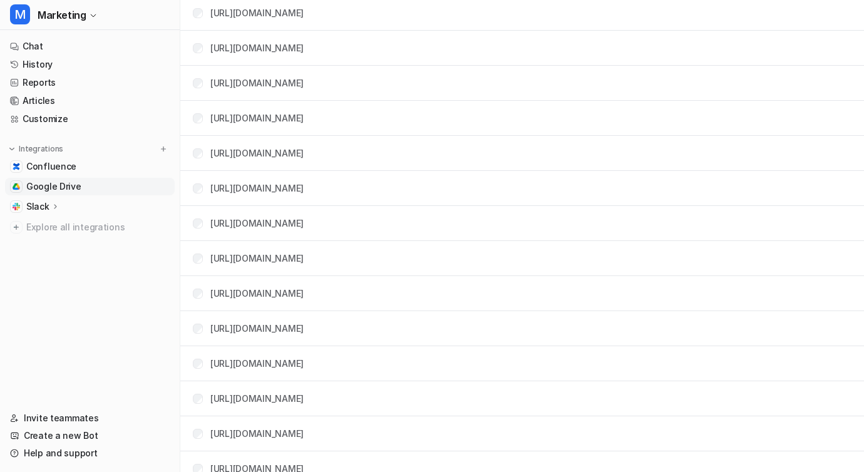
scroll to position [1759, 0]
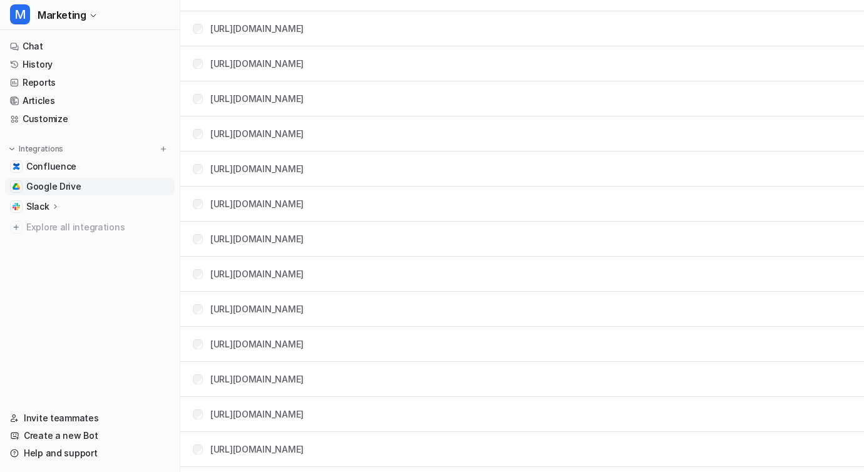
click at [195, 338] on div "[URL][DOMAIN_NAME]" at bounding box center [248, 344] width 111 height 13
click at [231, 101] on link "[URL][DOMAIN_NAME]" at bounding box center [256, 98] width 93 height 11
click at [256, 66] on link "[URL][DOMAIN_NAME]" at bounding box center [256, 63] width 93 height 11
click at [222, 135] on link "[URL][DOMAIN_NAME]" at bounding box center [256, 133] width 93 height 11
click at [226, 165] on link "[URL][DOMAIN_NAME]" at bounding box center [256, 168] width 93 height 11
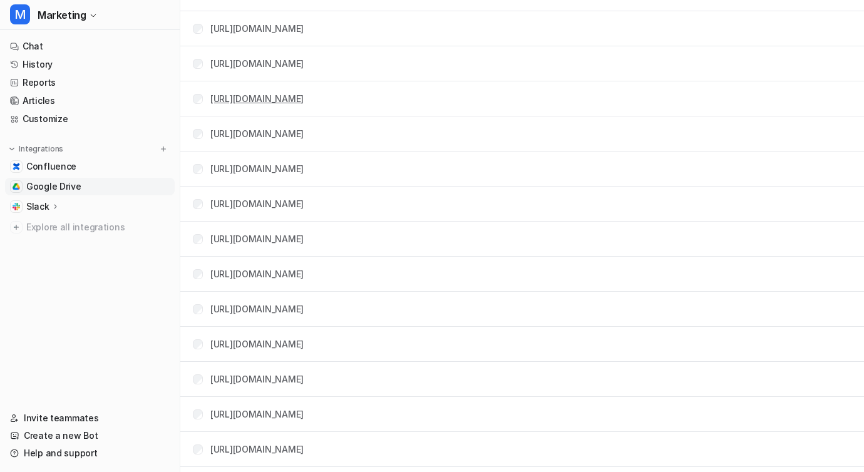
drag, startPoint x: 227, startPoint y: 138, endPoint x: 254, endPoint y: 102, distance: 45.6
click at [227, 138] on link "[URL][DOMAIN_NAME]" at bounding box center [256, 133] width 93 height 11
click at [261, 64] on link "[URL][DOMAIN_NAME]" at bounding box center [256, 63] width 93 height 11
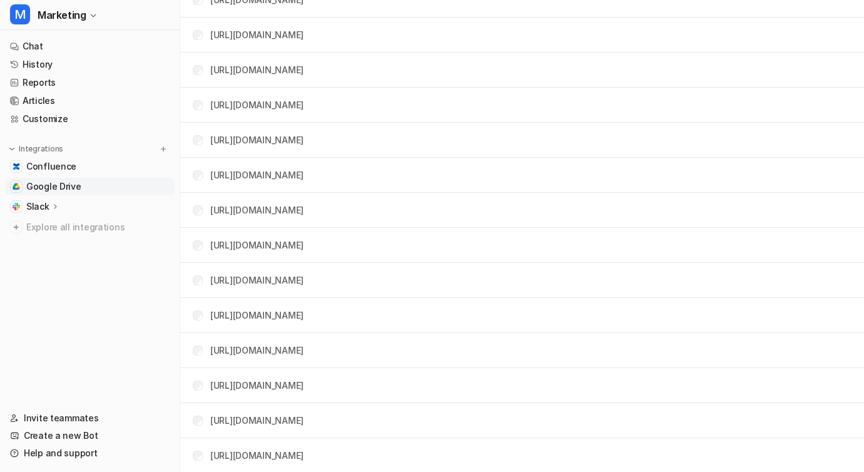
scroll to position [1680, 0]
click at [230, 172] on link "[URL][DOMAIN_NAME]" at bounding box center [256, 177] width 93 height 11
click at [202, 172] on div "[URL][DOMAIN_NAME]" at bounding box center [248, 176] width 111 height 13
click at [199, 170] on div "[URL][DOMAIN_NAME]" at bounding box center [248, 176] width 111 height 13
click at [199, 76] on div "[URL][DOMAIN_NAME]" at bounding box center [248, 71] width 111 height 13
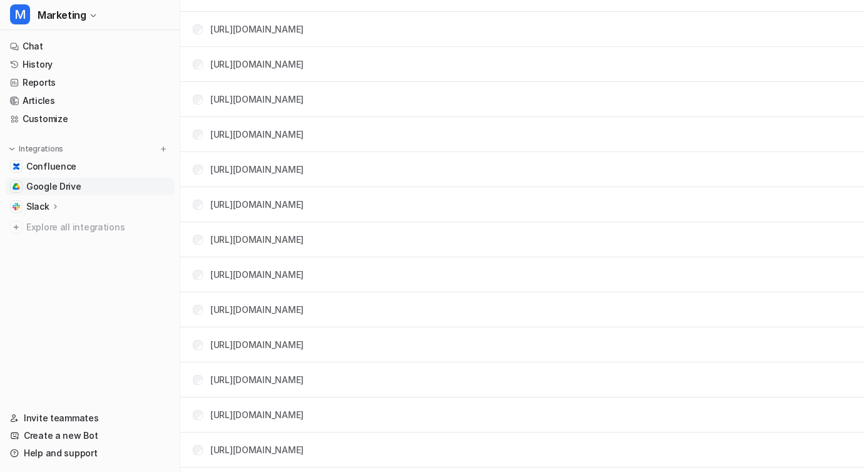
scroll to position [0, 0]
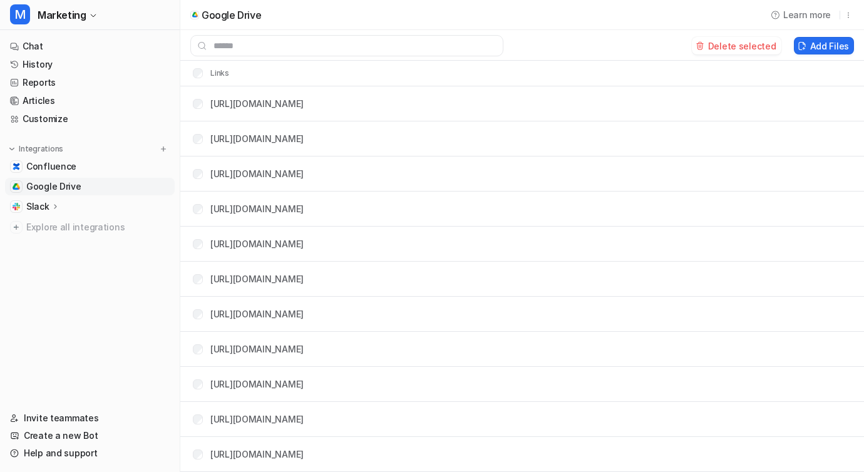
drag, startPoint x: 199, startPoint y: 180, endPoint x: 199, endPoint y: 189, distance: 9.4
click at [199, 180] on div "[URL][DOMAIN_NAME]" at bounding box center [248, 173] width 111 height 13
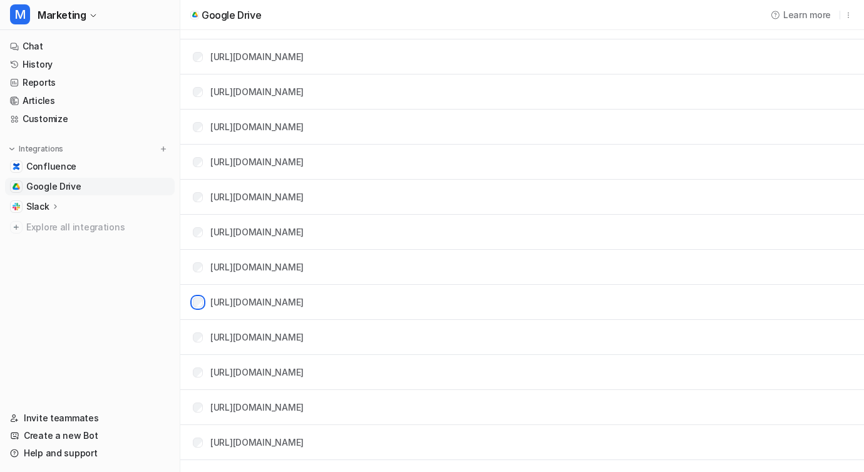
scroll to position [390, 0]
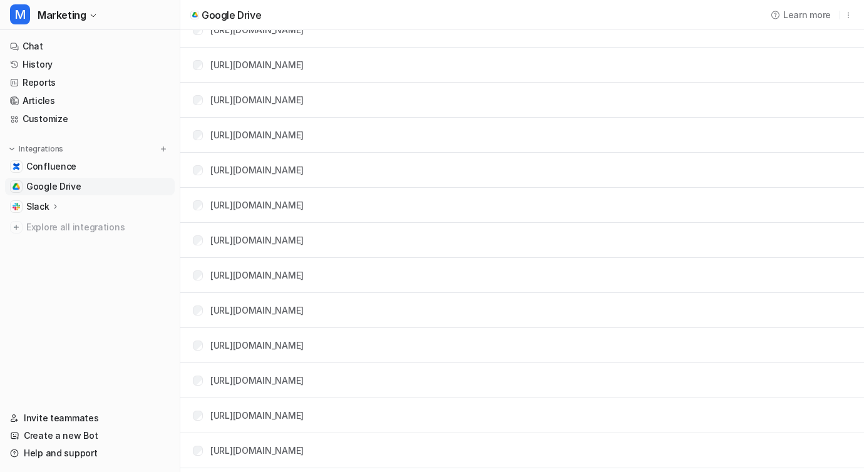
click at [197, 129] on div "[URL][DOMAIN_NAME]" at bounding box center [248, 134] width 111 height 13
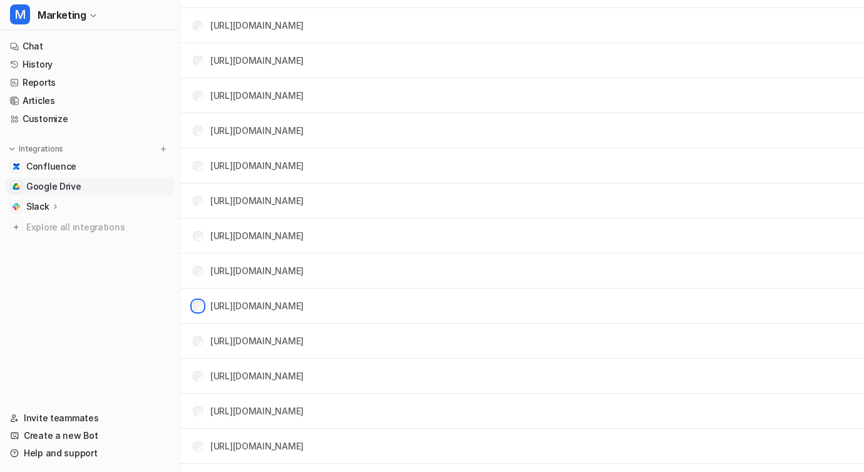
scroll to position [531, 0]
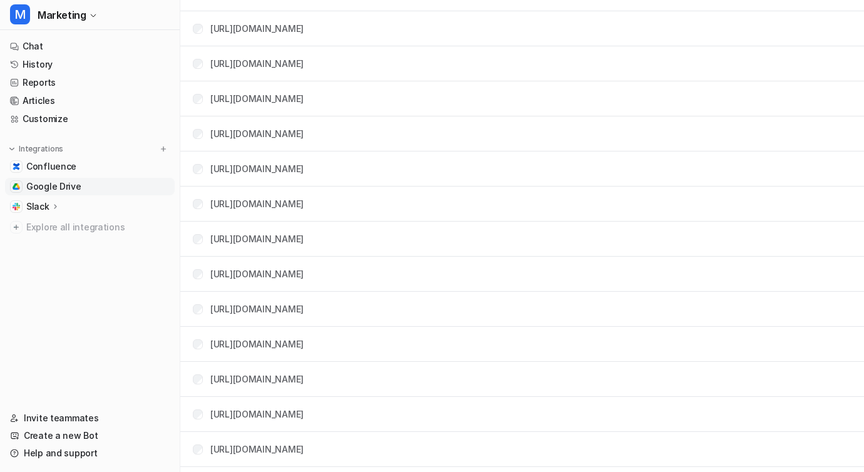
click at [200, 443] on div "[URL][DOMAIN_NAME]" at bounding box center [248, 449] width 111 height 13
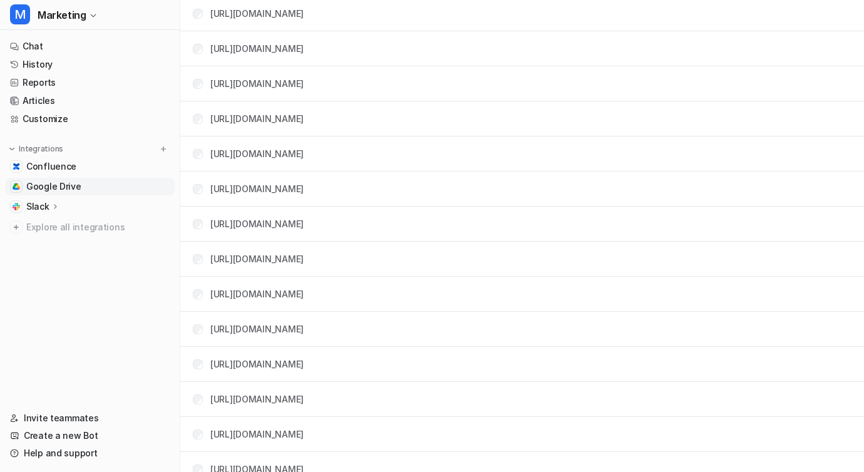
scroll to position [2069, 0]
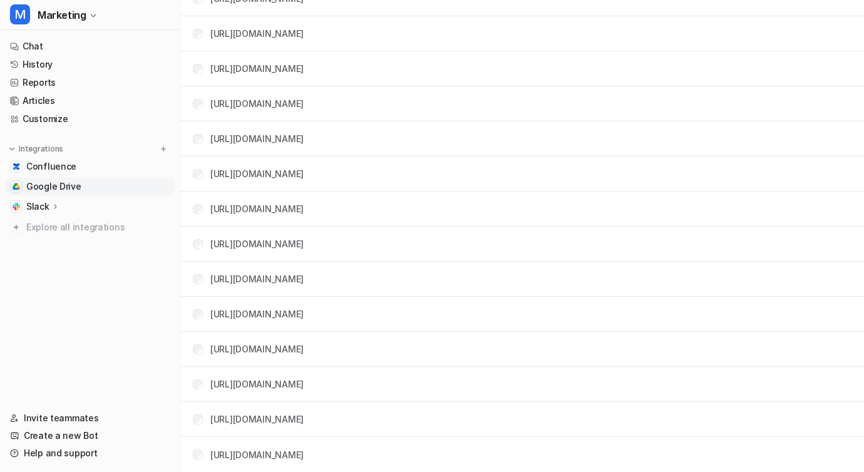
click at [196, 390] on div "[URL][DOMAIN_NAME]" at bounding box center [248, 384] width 111 height 13
drag, startPoint x: 197, startPoint y: 376, endPoint x: 197, endPoint y: 356, distance: 20.7
click at [197, 373] on td "[URL][DOMAIN_NAME]" at bounding box center [243, 384] width 121 height 23
click at [243, 274] on link "[URL][DOMAIN_NAME]" at bounding box center [256, 279] width 93 height 11
click at [228, 209] on link "[URL][DOMAIN_NAME]" at bounding box center [256, 209] width 93 height 11
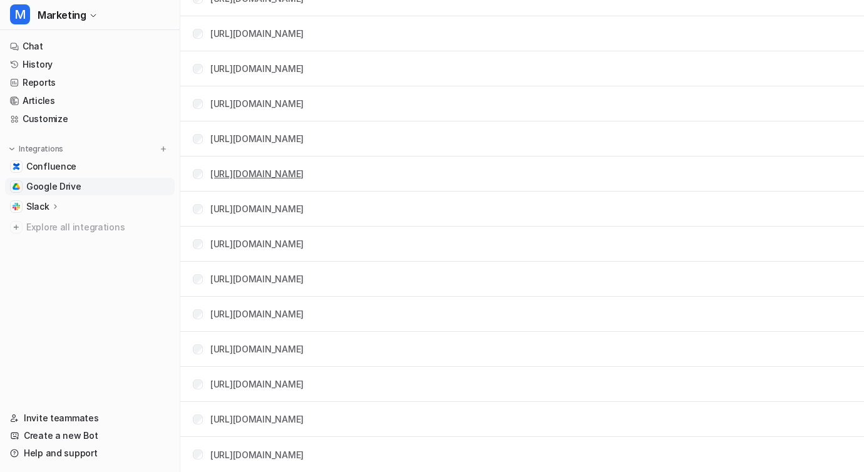
click at [237, 178] on link "[URL][DOMAIN_NAME]" at bounding box center [256, 173] width 93 height 11
click at [259, 135] on link "[URL][DOMAIN_NAME]" at bounding box center [256, 138] width 93 height 11
click at [233, 98] on link "[URL][DOMAIN_NAME]" at bounding box center [256, 103] width 93 height 11
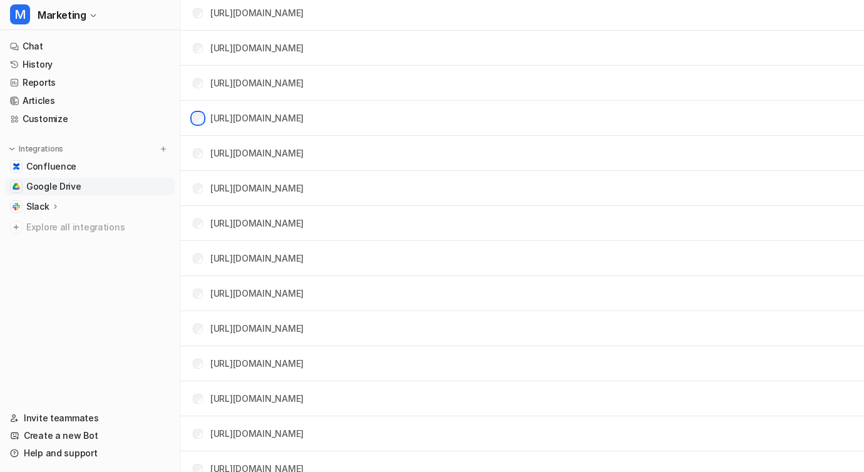
scroll to position [1428, 0]
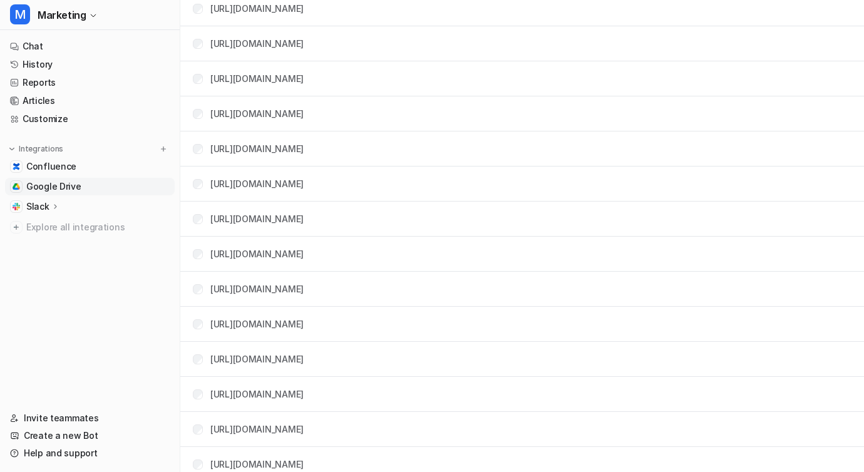
click at [203, 79] on div "[URL][DOMAIN_NAME]" at bounding box center [248, 78] width 111 height 13
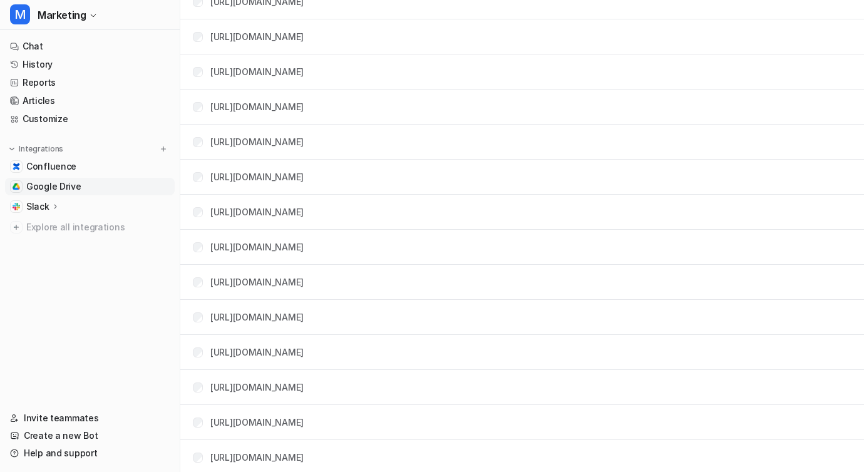
scroll to position [1326, 0]
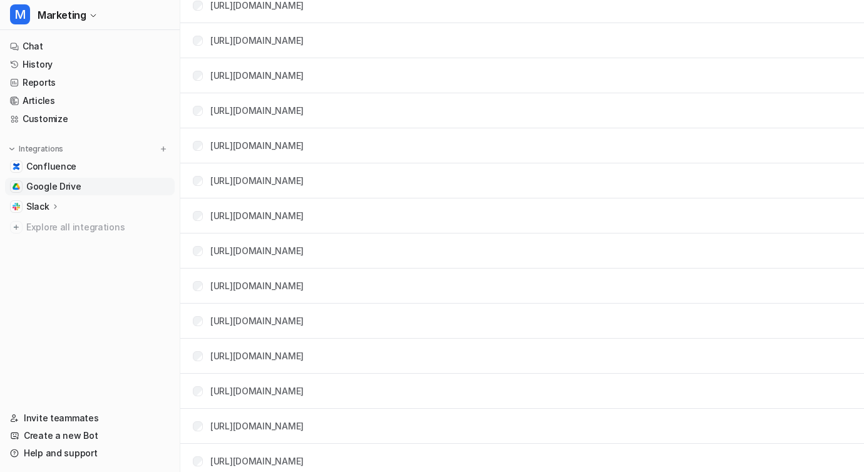
click at [199, 172] on td "[URL][DOMAIN_NAME]" at bounding box center [243, 180] width 121 height 23
click at [196, 83] on td "[URL][DOMAIN_NAME]" at bounding box center [243, 75] width 121 height 23
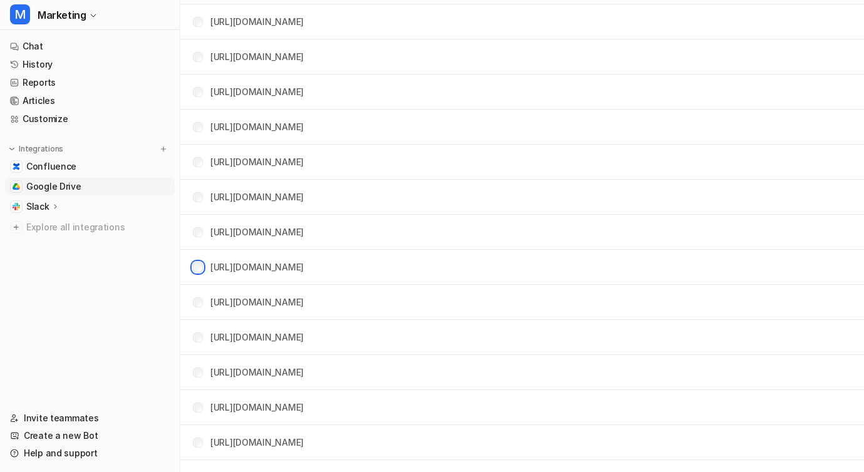
scroll to position [1129, 0]
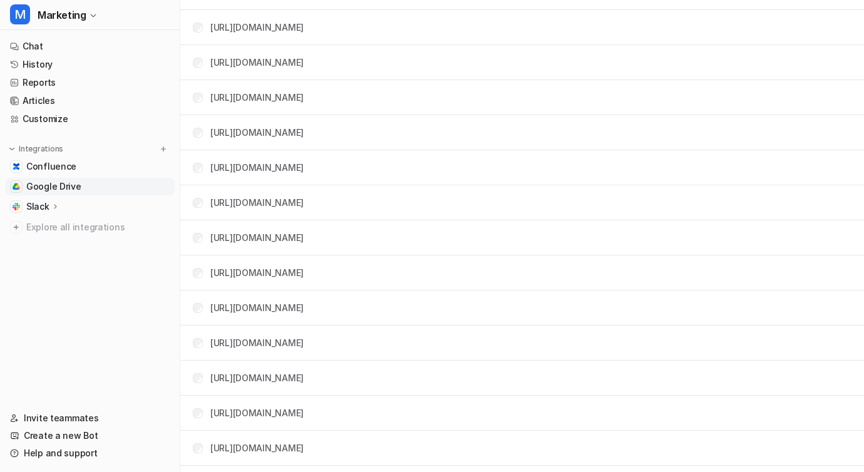
drag, startPoint x: 204, startPoint y: 169, endPoint x: 203, endPoint y: 155, distance: 13.8
click at [204, 169] on div "[URL][DOMAIN_NAME]" at bounding box center [248, 167] width 111 height 13
click at [196, 56] on div "[URL][DOMAIN_NAME]" at bounding box center [248, 62] width 111 height 13
click at [202, 170] on div "[URL][DOMAIN_NAME]" at bounding box center [248, 167] width 111 height 13
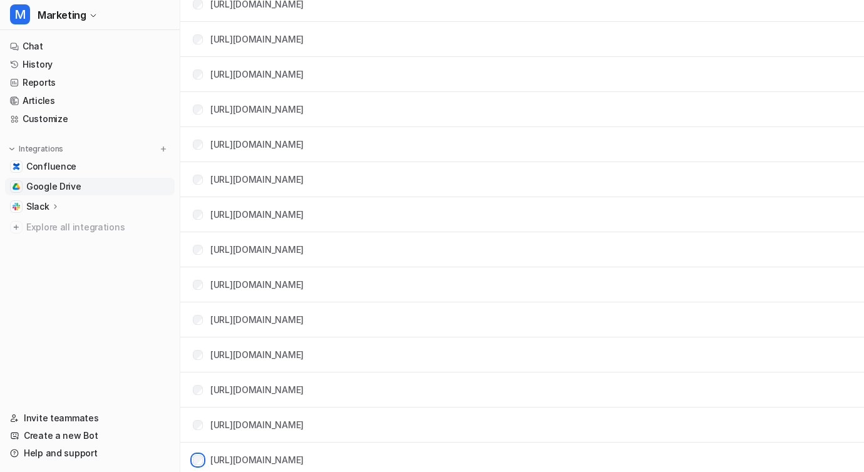
scroll to position [823, 0]
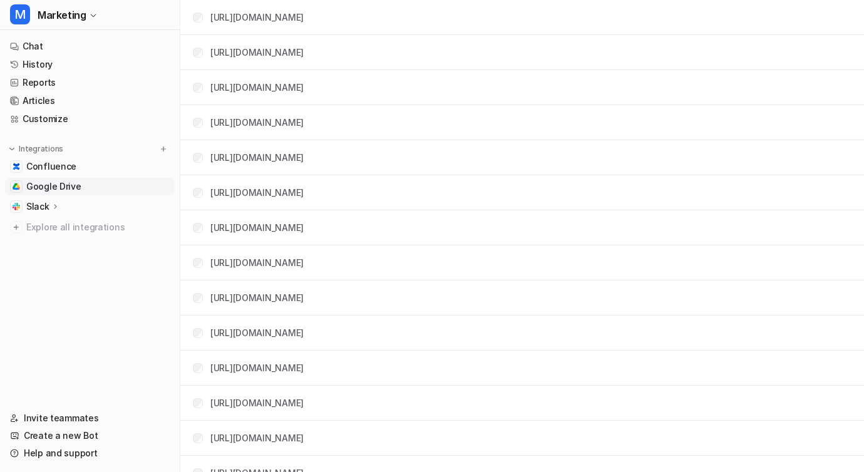
click at [197, 163] on div "[URL][DOMAIN_NAME]" at bounding box center [248, 157] width 111 height 13
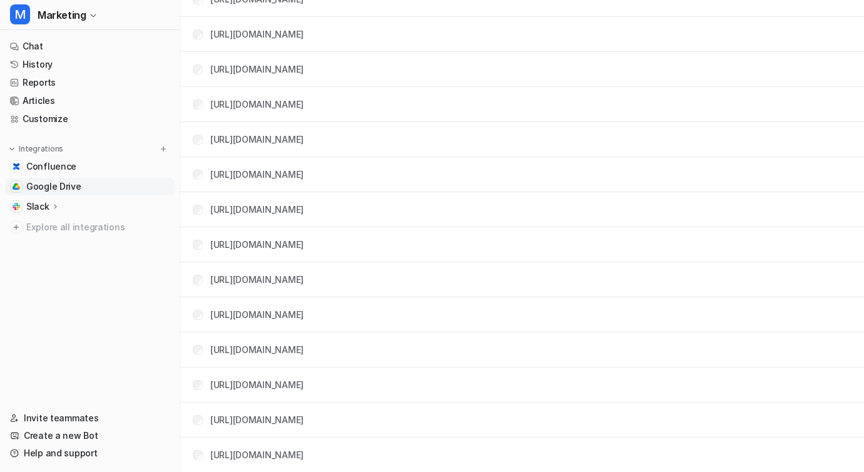
scroll to position [1737, 0]
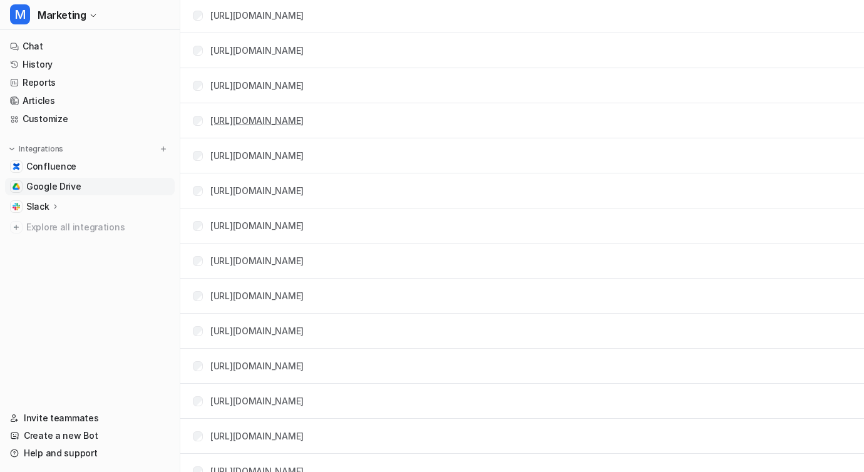
click at [247, 125] on link "[URL][DOMAIN_NAME]" at bounding box center [256, 120] width 93 height 11
click at [254, 155] on link "[URL][DOMAIN_NAME]" at bounding box center [256, 155] width 93 height 11
click at [292, 326] on link "[URL][DOMAIN_NAME]" at bounding box center [256, 331] width 93 height 11
click at [256, 257] on link "[URL][DOMAIN_NAME]" at bounding box center [256, 261] width 93 height 11
click at [304, 223] on link "[URL][DOMAIN_NAME]" at bounding box center [256, 225] width 93 height 11
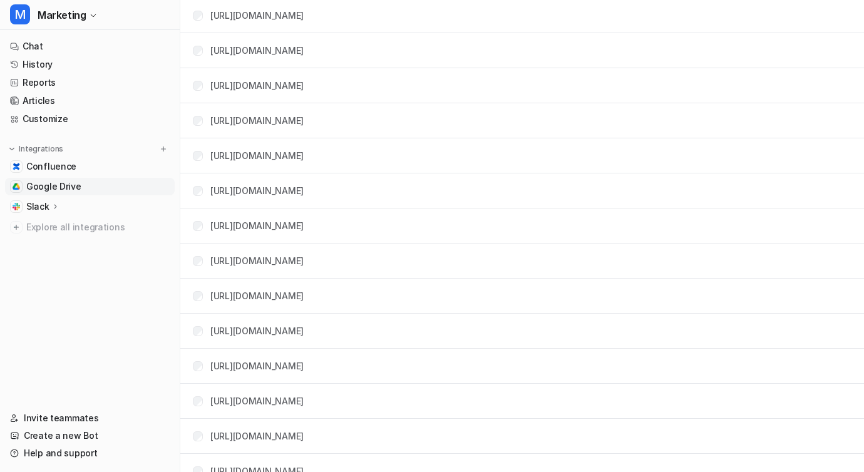
click at [269, 199] on td "[URL][DOMAIN_NAME]" at bounding box center [243, 190] width 121 height 23
click at [274, 189] on link "[URL][DOMAIN_NAME]" at bounding box center [256, 190] width 93 height 11
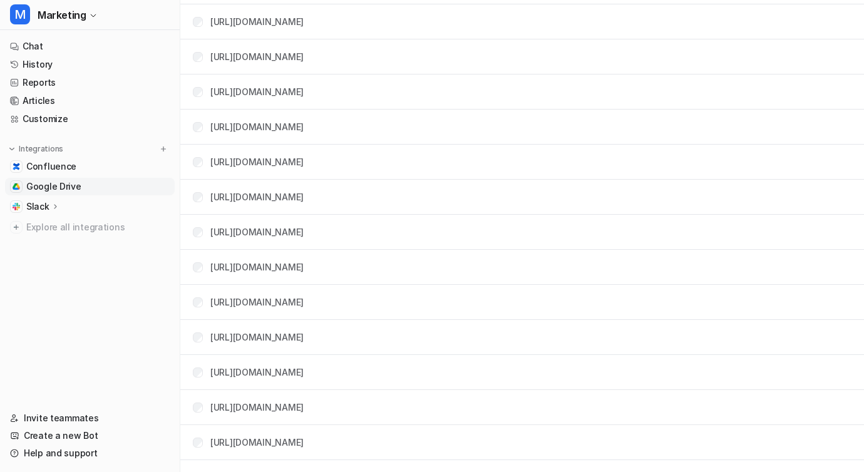
scroll to position [1864, 0]
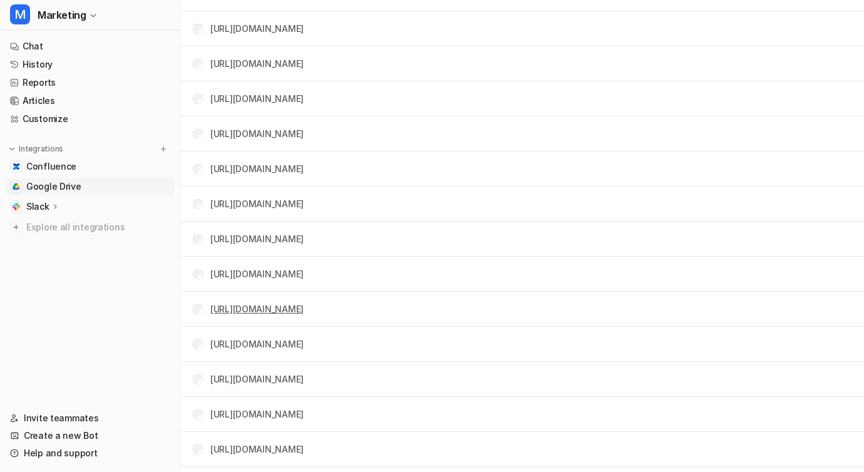
click at [301, 307] on link "[URL][DOMAIN_NAME]" at bounding box center [256, 309] width 93 height 11
click at [304, 410] on link "[URL][DOMAIN_NAME]" at bounding box center [256, 414] width 93 height 11
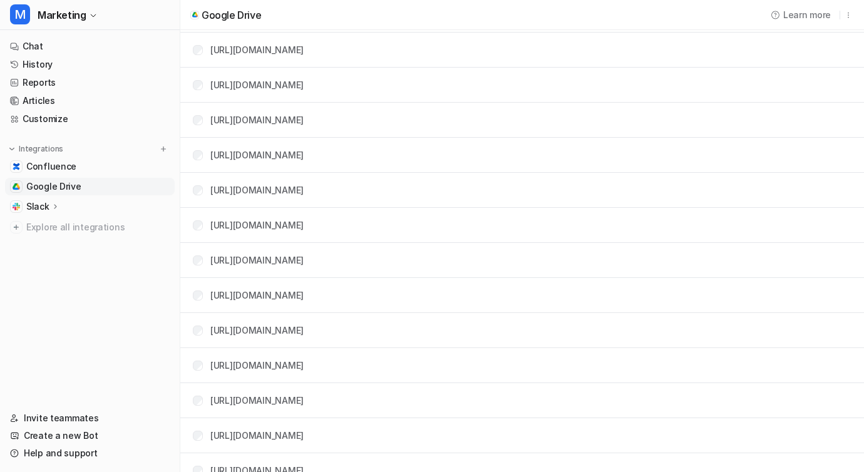
scroll to position [0, 0]
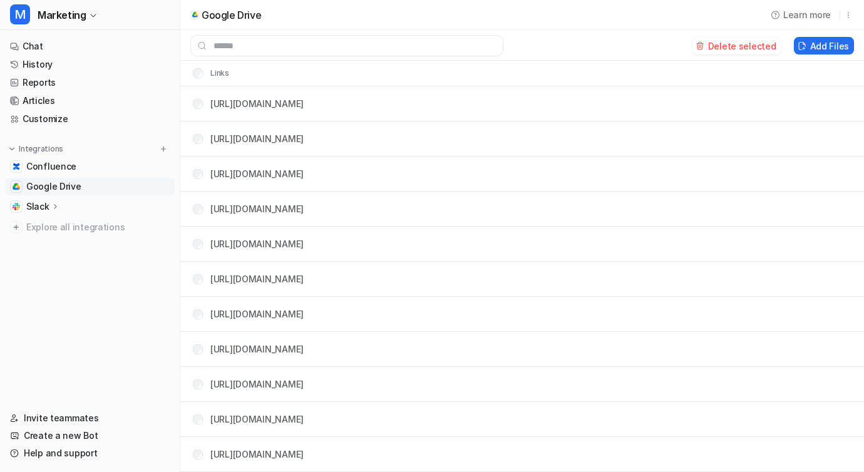
click at [762, 48] on button "Delete selected" at bounding box center [737, 46] width 90 height 18
click at [820, 49] on button "Add Files" at bounding box center [824, 46] width 60 height 18
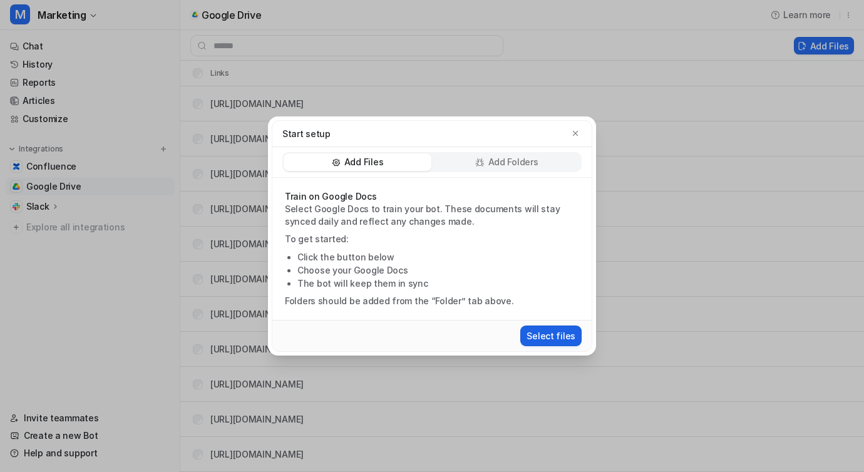
click at [576, 336] on button "Select files" at bounding box center [550, 336] width 61 height 21
click at [524, 149] on div "Add Files Add Folders" at bounding box center [431, 162] width 319 height 31
click at [524, 158] on p "Add Folders" at bounding box center [513, 162] width 50 height 13
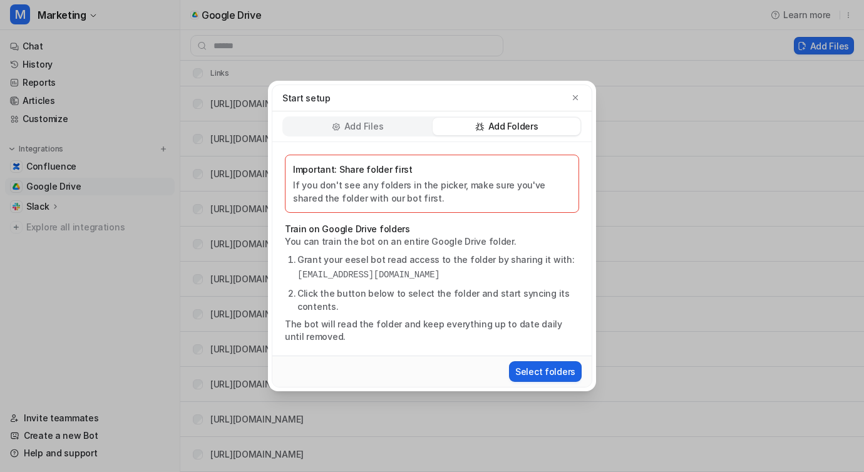
click at [530, 380] on button "Select folders" at bounding box center [545, 371] width 73 height 21
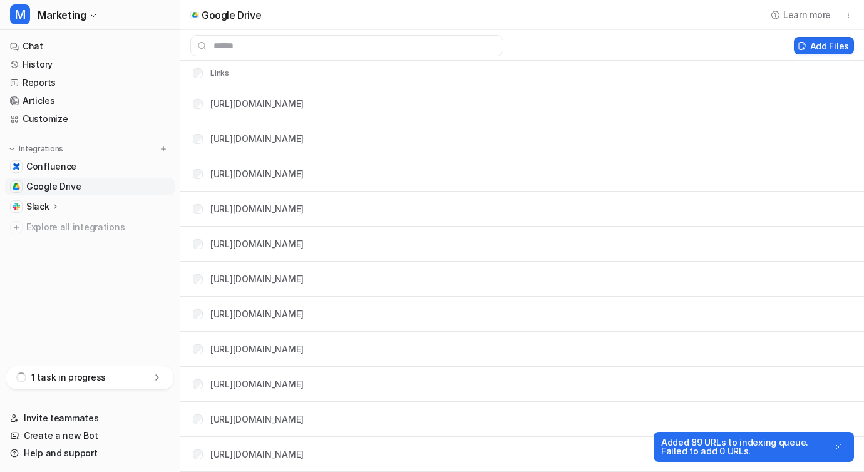
click at [162, 381] on icon at bounding box center [157, 377] width 13 height 13
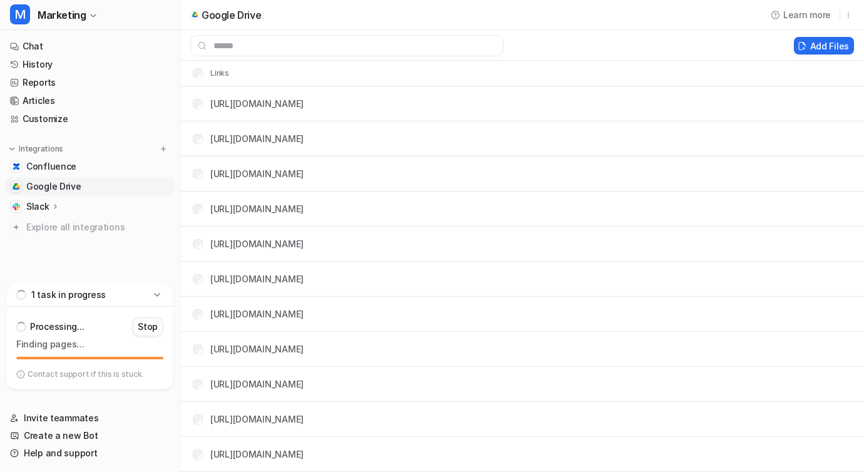
click at [147, 327] on p "Stop" at bounding box center [148, 327] width 20 height 13
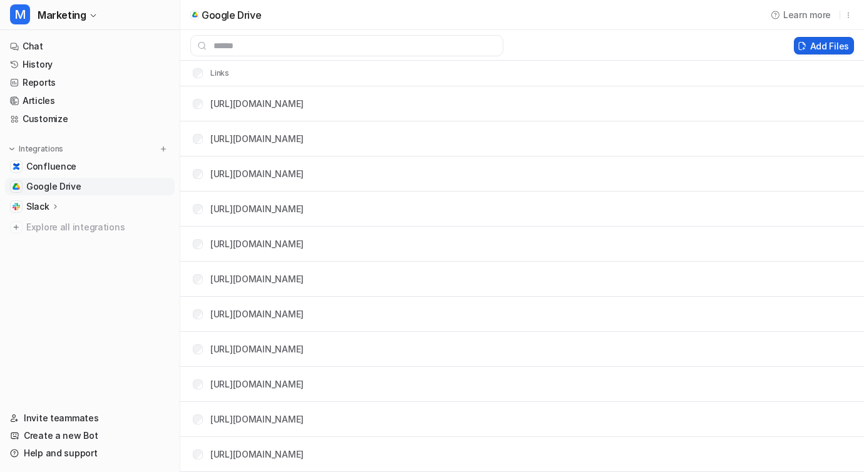
click at [839, 40] on button "Add Files" at bounding box center [824, 46] width 60 height 18
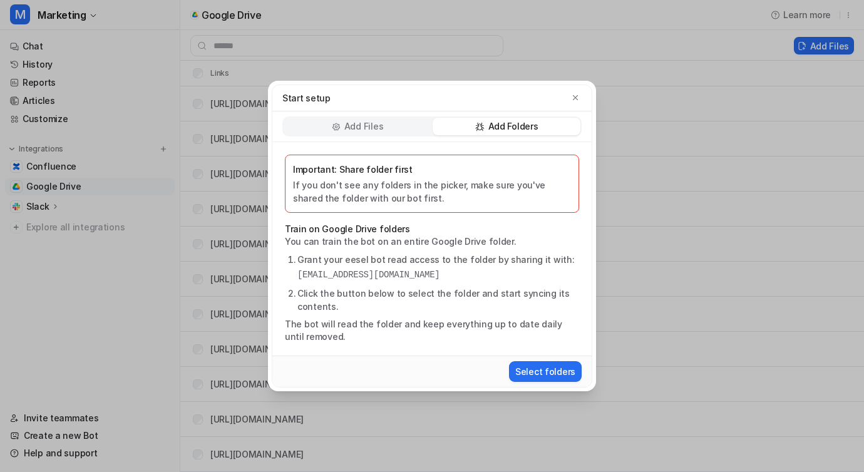
click at [484, 128] on icon at bounding box center [479, 126] width 9 height 9
click at [536, 377] on button "Select folders" at bounding box center [545, 371] width 73 height 21
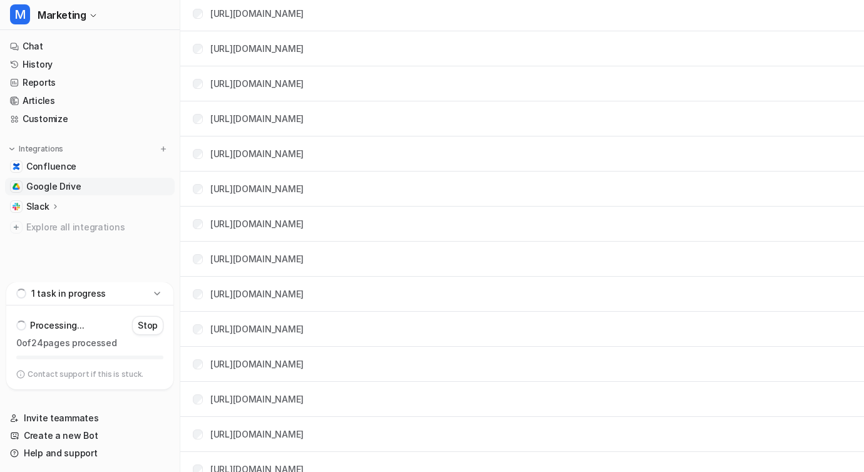
scroll to position [1718, 0]
